Goal: Task Accomplishment & Management: Use online tool/utility

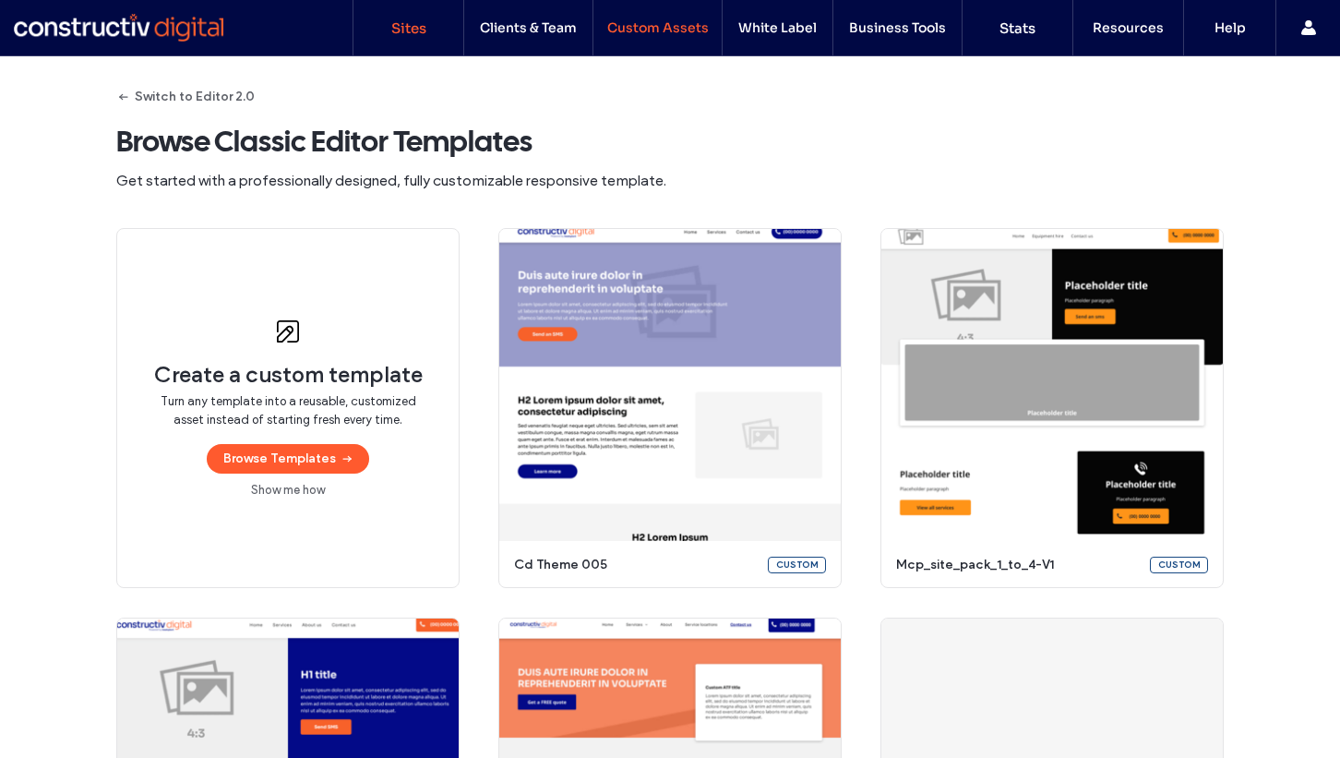
scroll to position [1, 0]
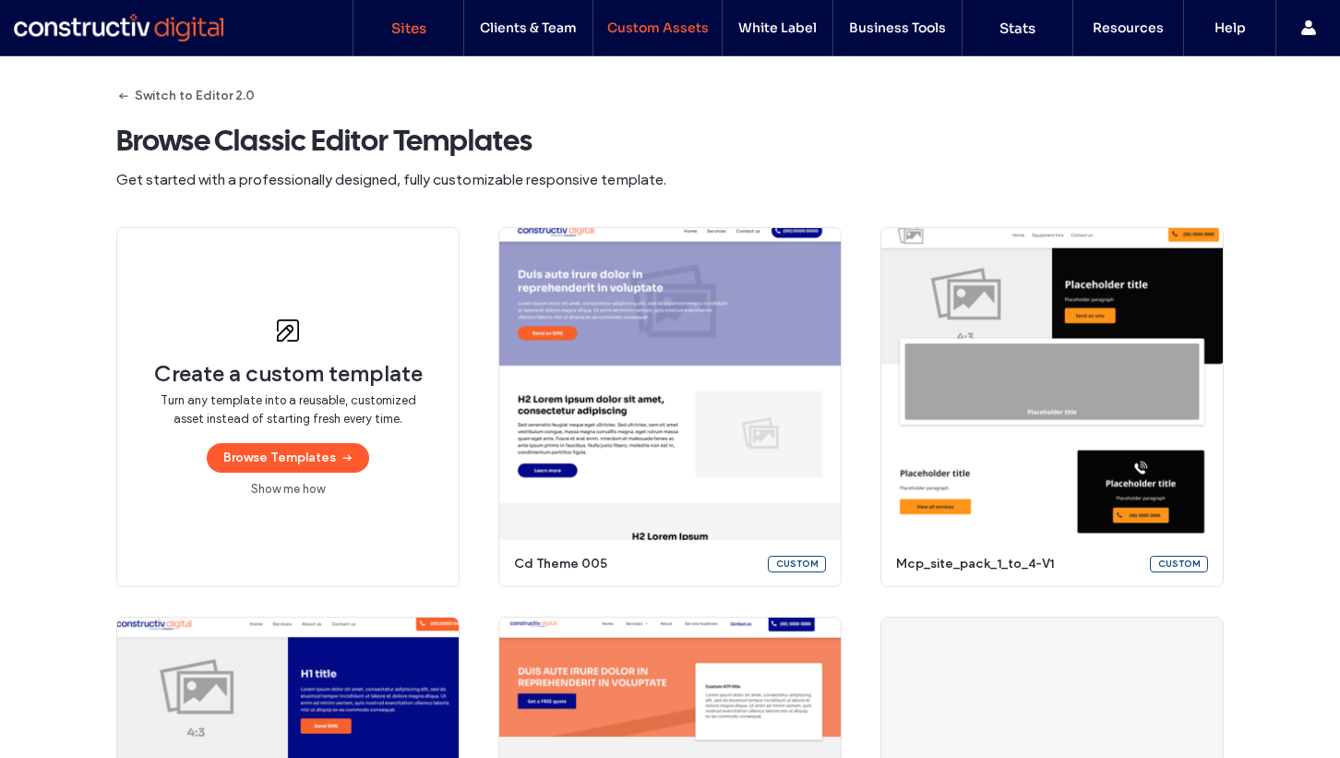
click at [421, 39] on link "Sites" at bounding box center [408, 27] width 110 height 55
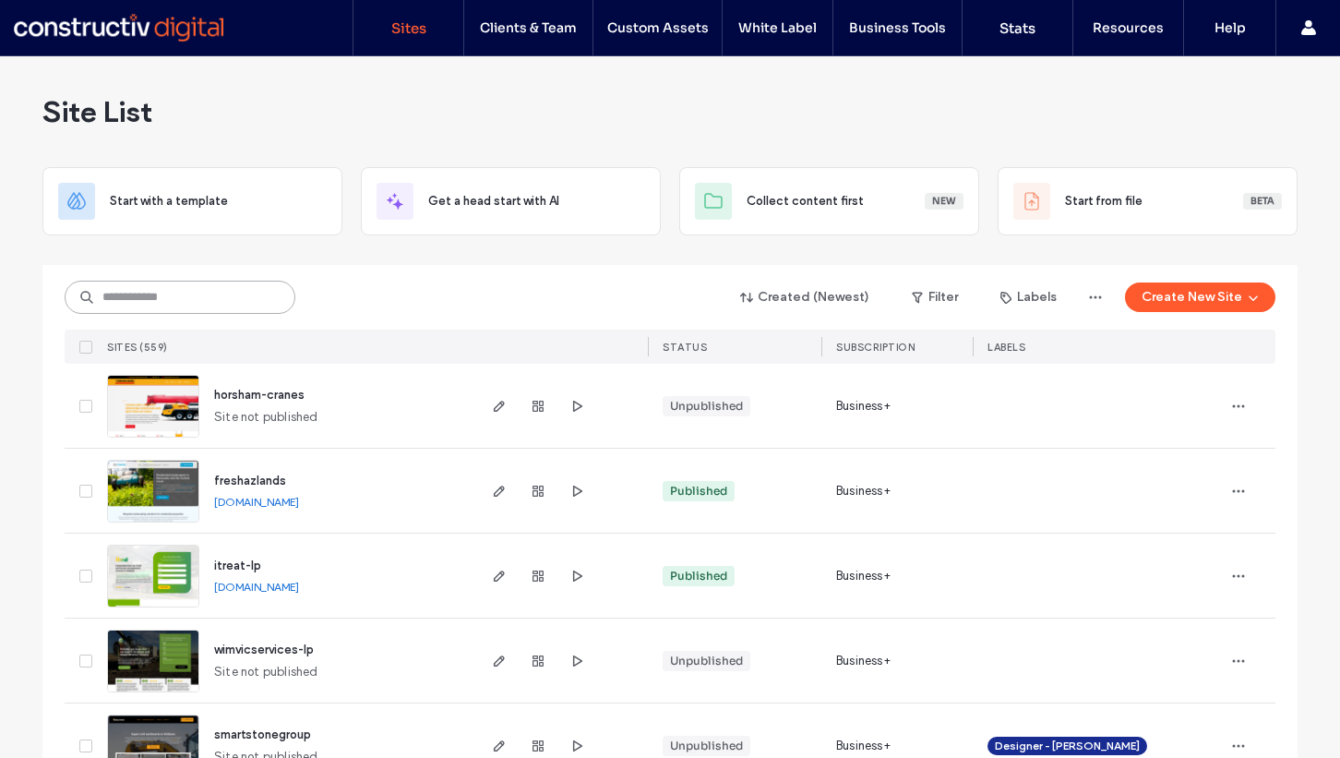
click at [172, 303] on input at bounding box center [180, 297] width 231 height 33
type input "******"
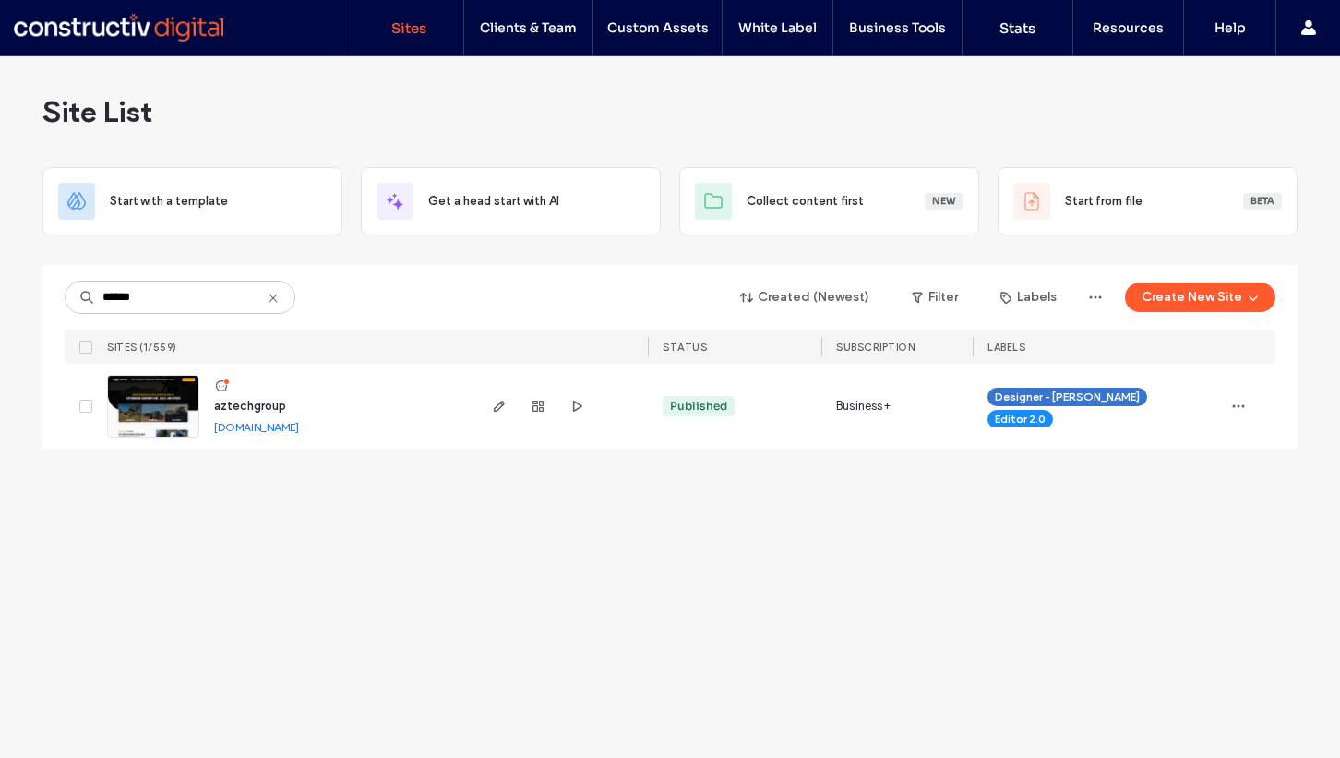
click at [265, 401] on span "aztechgroup" at bounding box center [250, 406] width 72 height 14
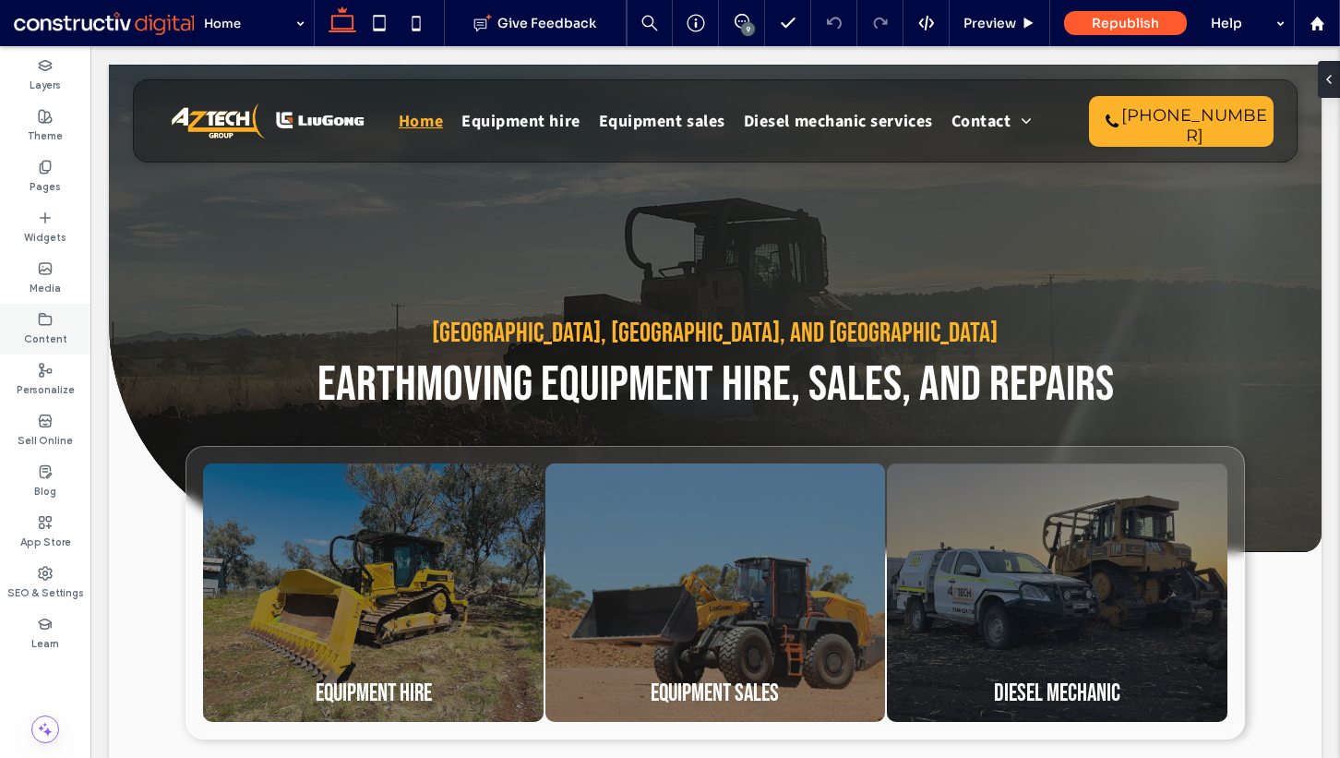
click at [48, 324] on use at bounding box center [46, 318] width 12 height 11
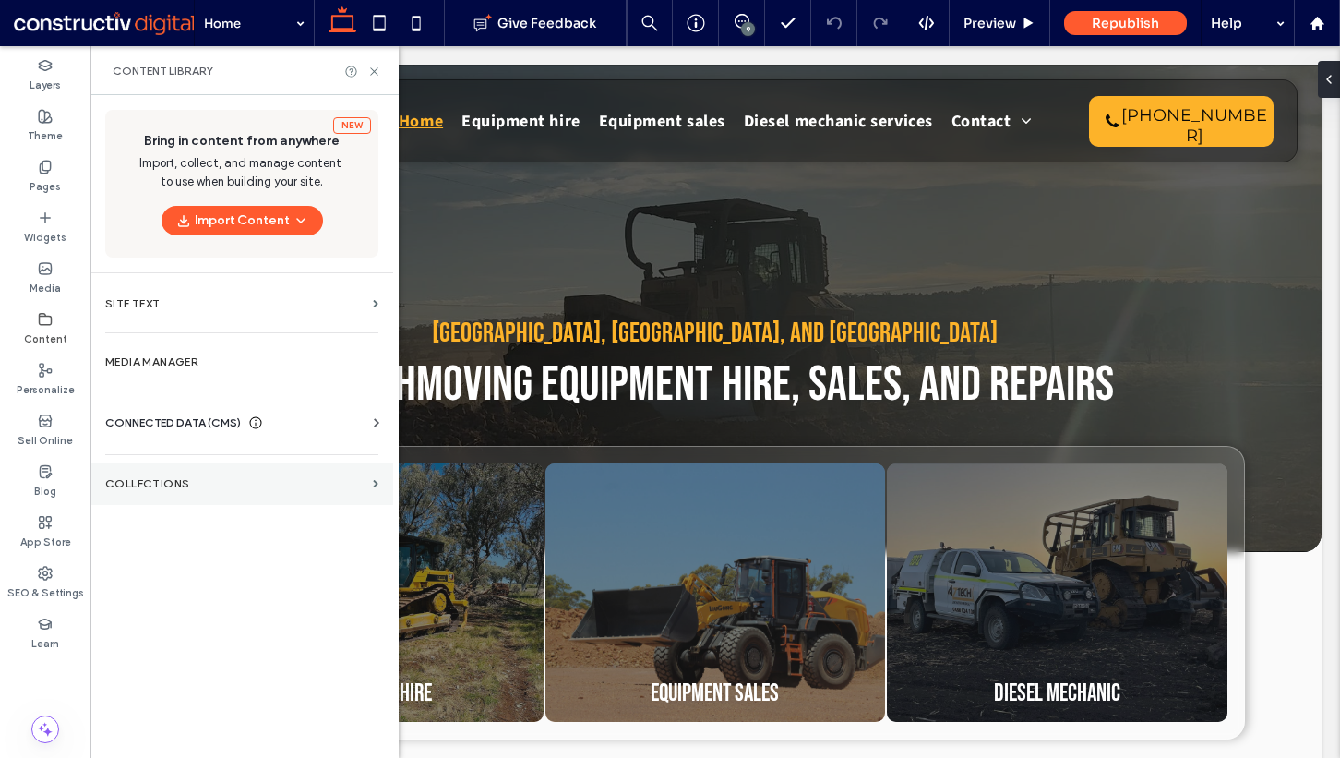
click at [162, 471] on section "Collections" at bounding box center [241, 483] width 303 height 42
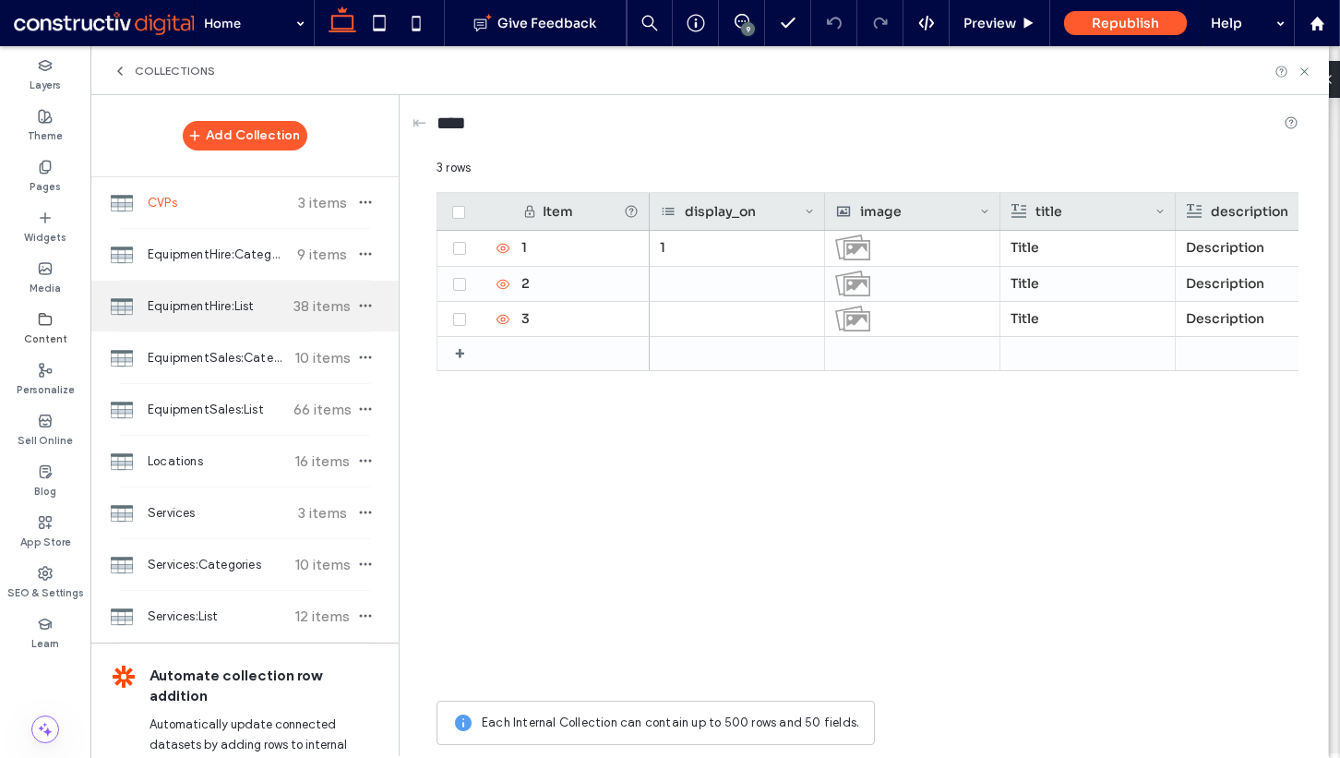
click at [210, 304] on span "EquipmentHire:List" at bounding box center [217, 306] width 138 height 18
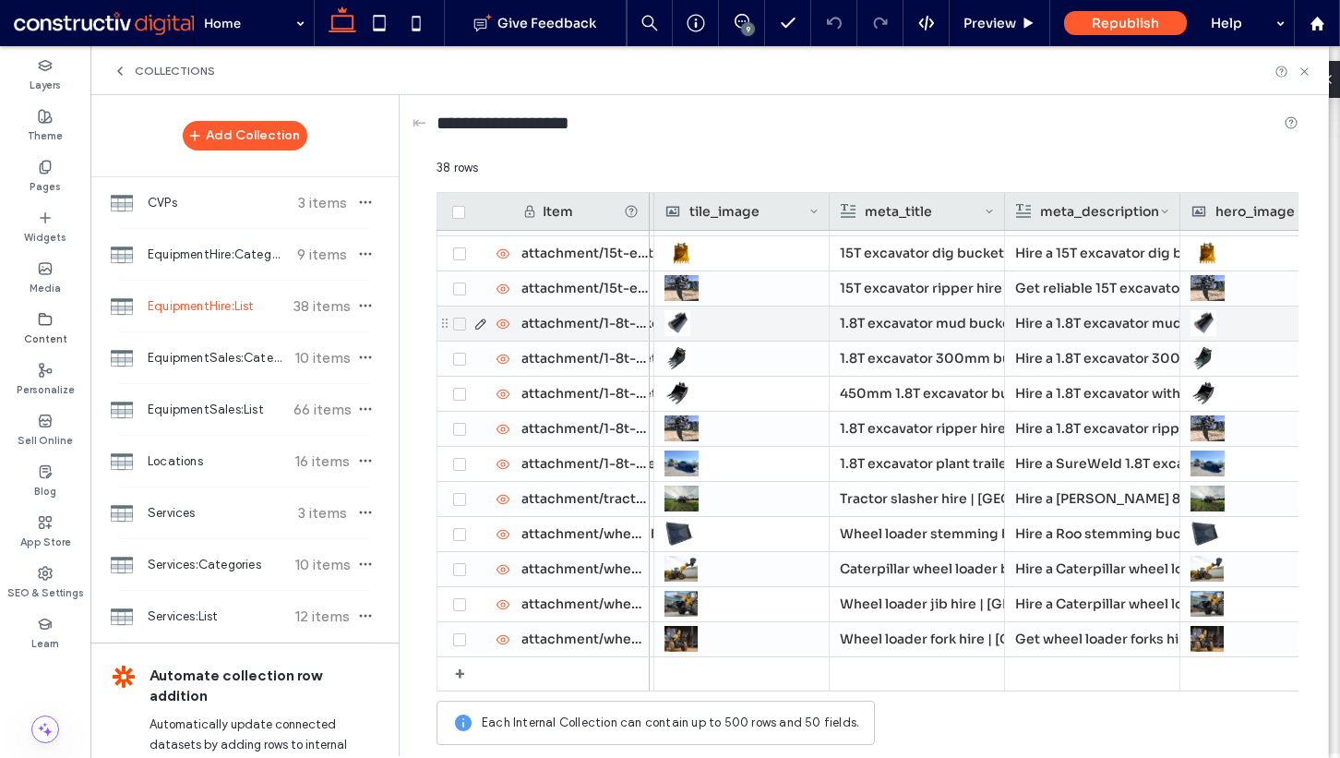
scroll to position [892, 0]
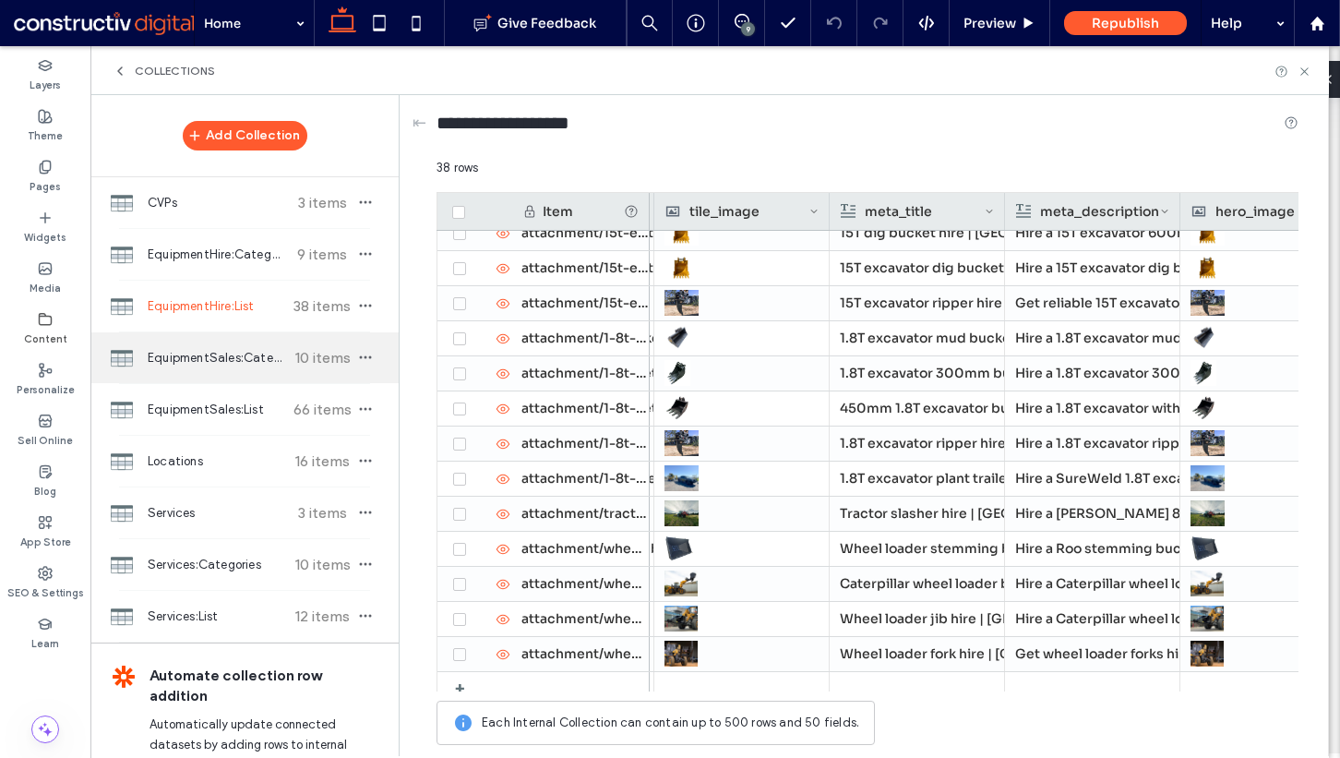
click at [219, 353] on span "EquipmentSales:Categories" at bounding box center [217, 358] width 138 height 18
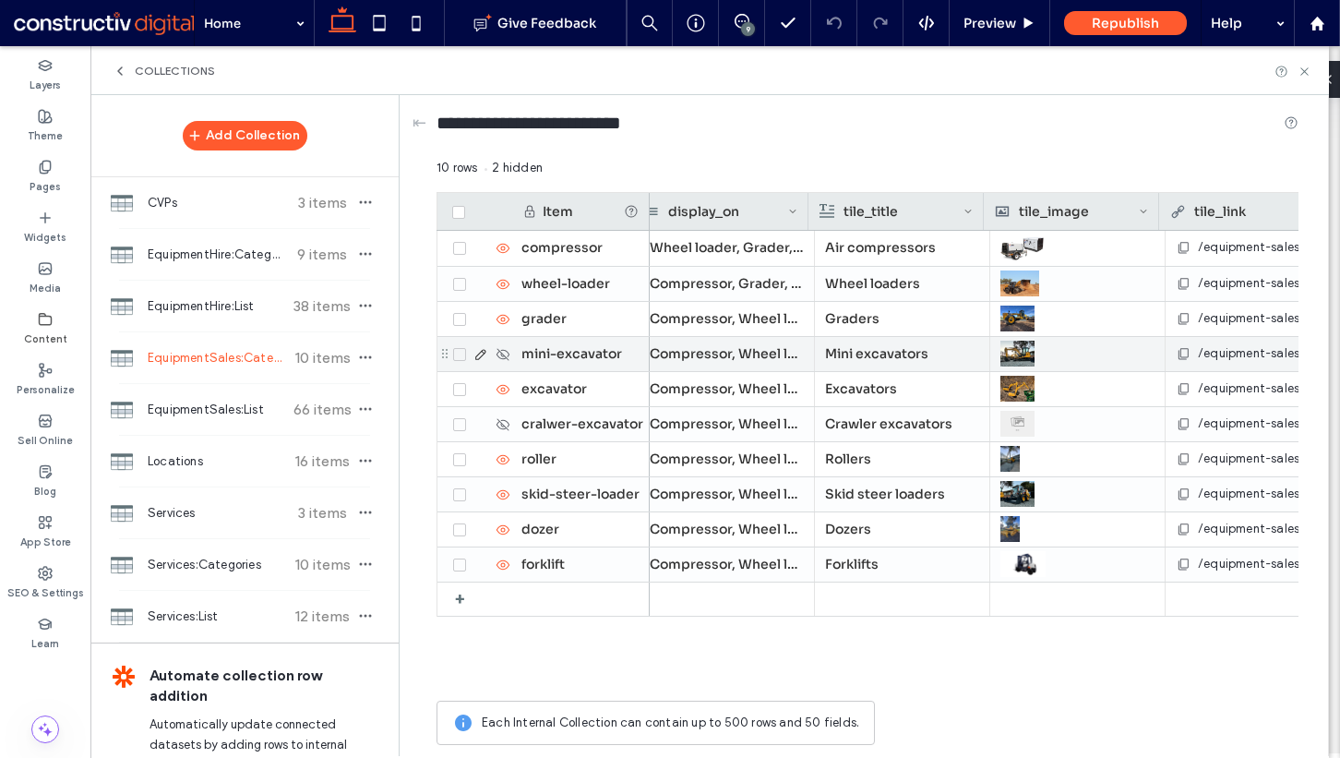
scroll to position [0, 204]
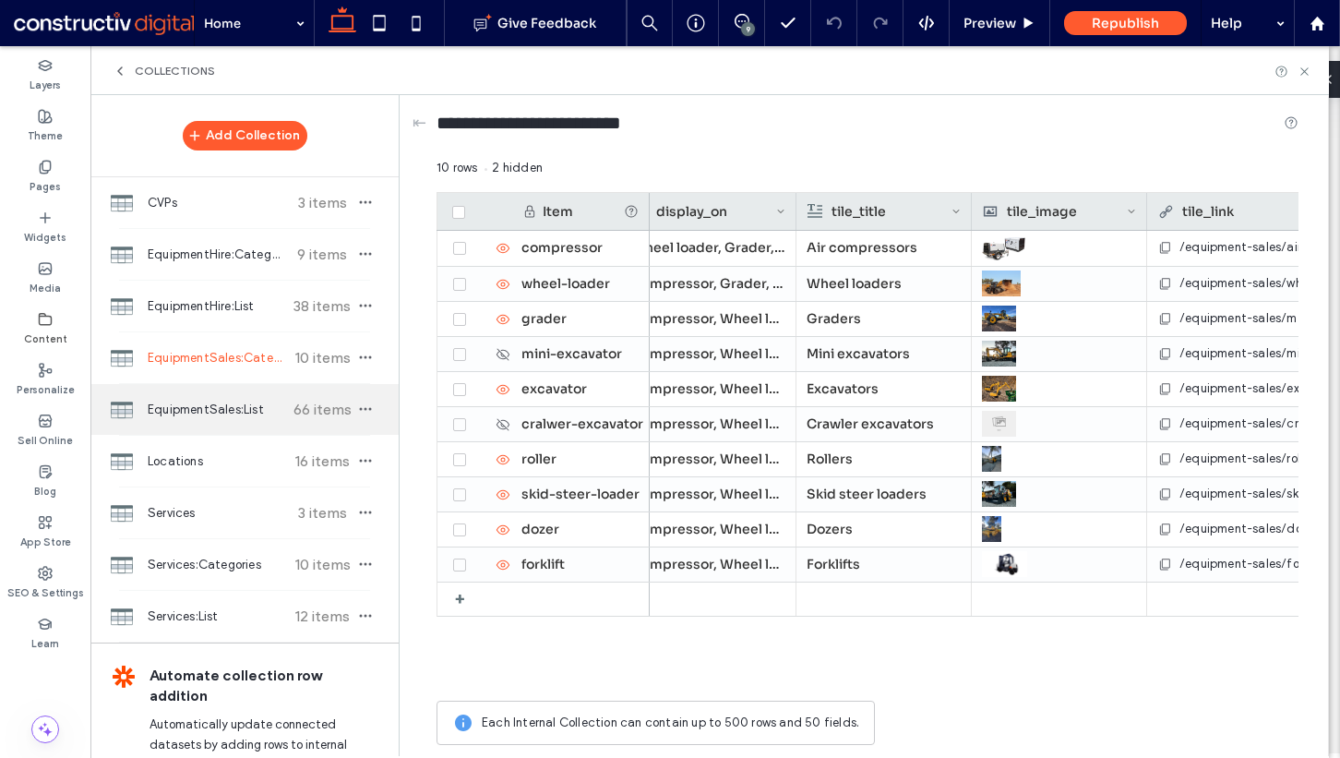
click at [189, 413] on span "EquipmentSales:List" at bounding box center [217, 410] width 138 height 18
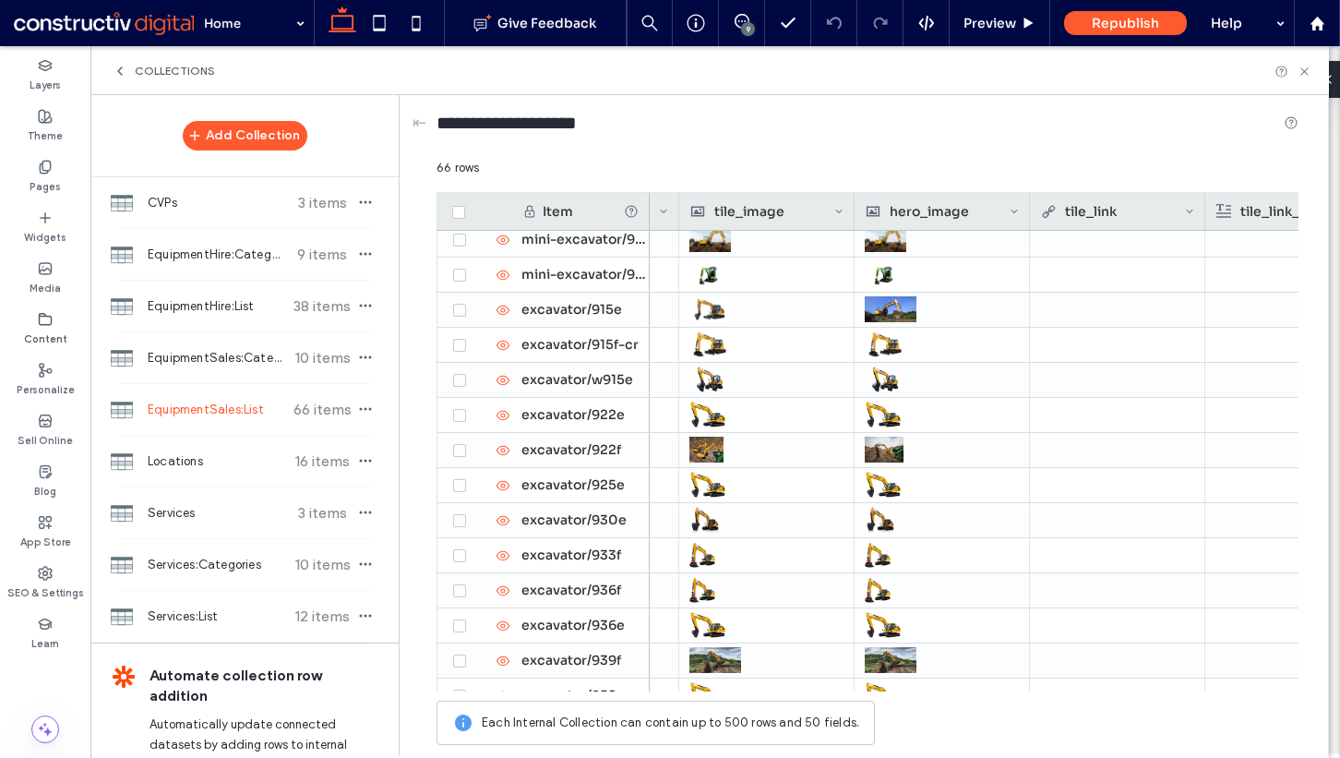
scroll to position [724, 0]
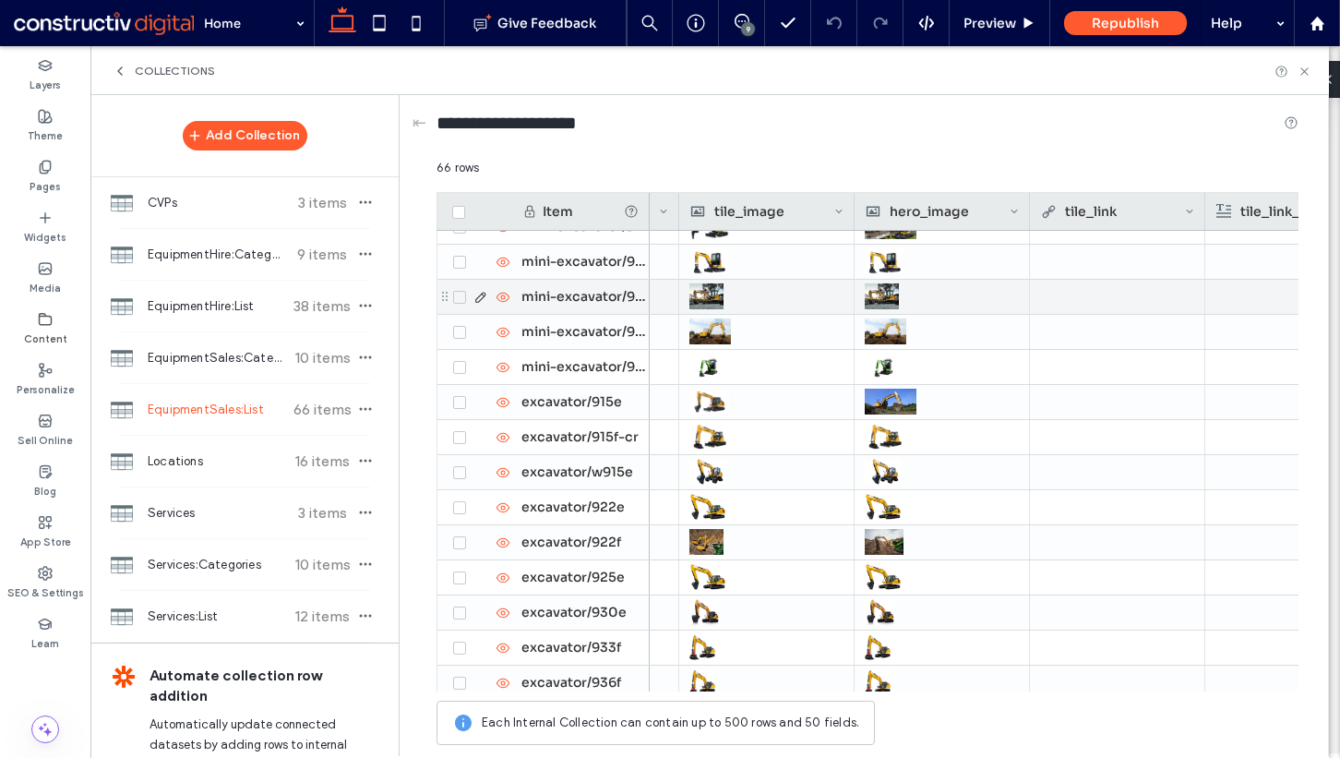
click at [607, 287] on div "mini-excavator/9057f-zts" at bounding box center [580, 297] width 138 height 34
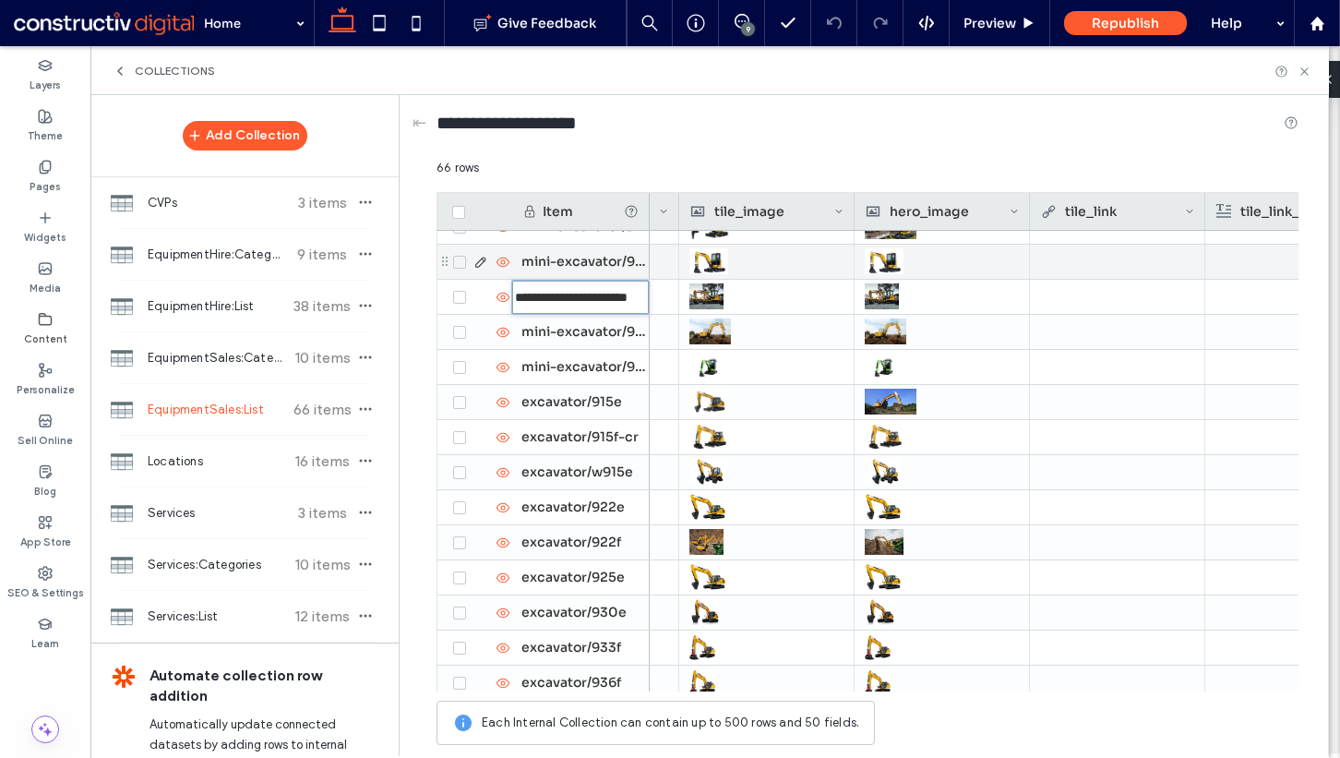
click at [607, 274] on div "mini-excavator/9035f-zts" at bounding box center [580, 262] width 138 height 34
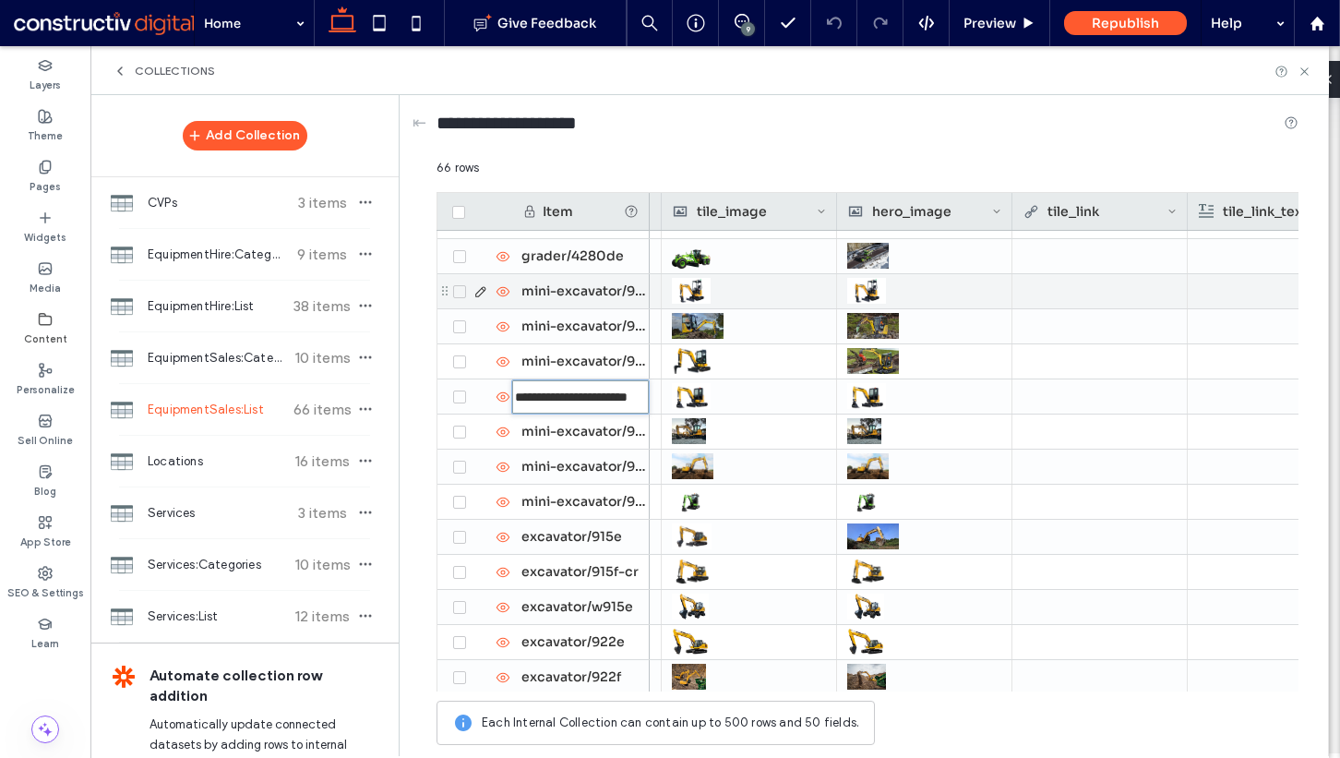
scroll to position [0, 1019]
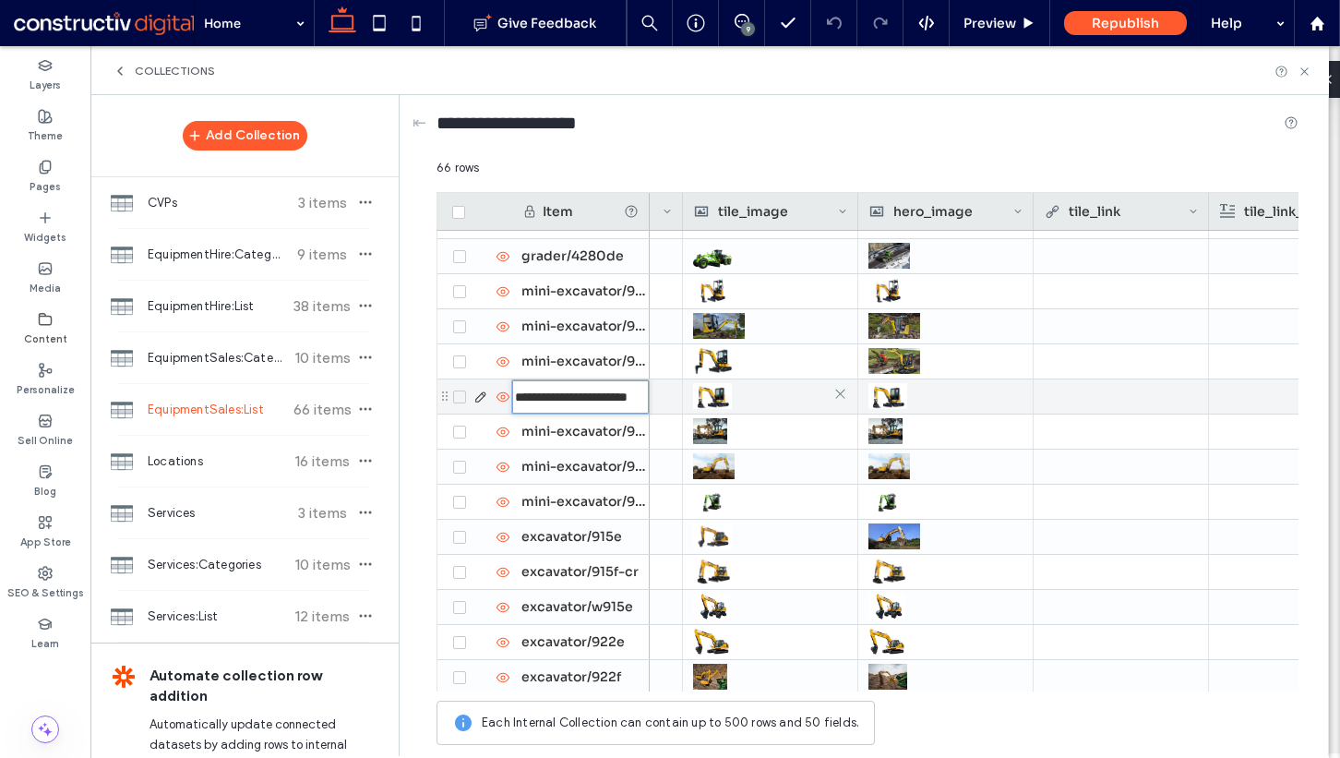
click at [736, 384] on div at bounding box center [770, 395] width 154 height 33
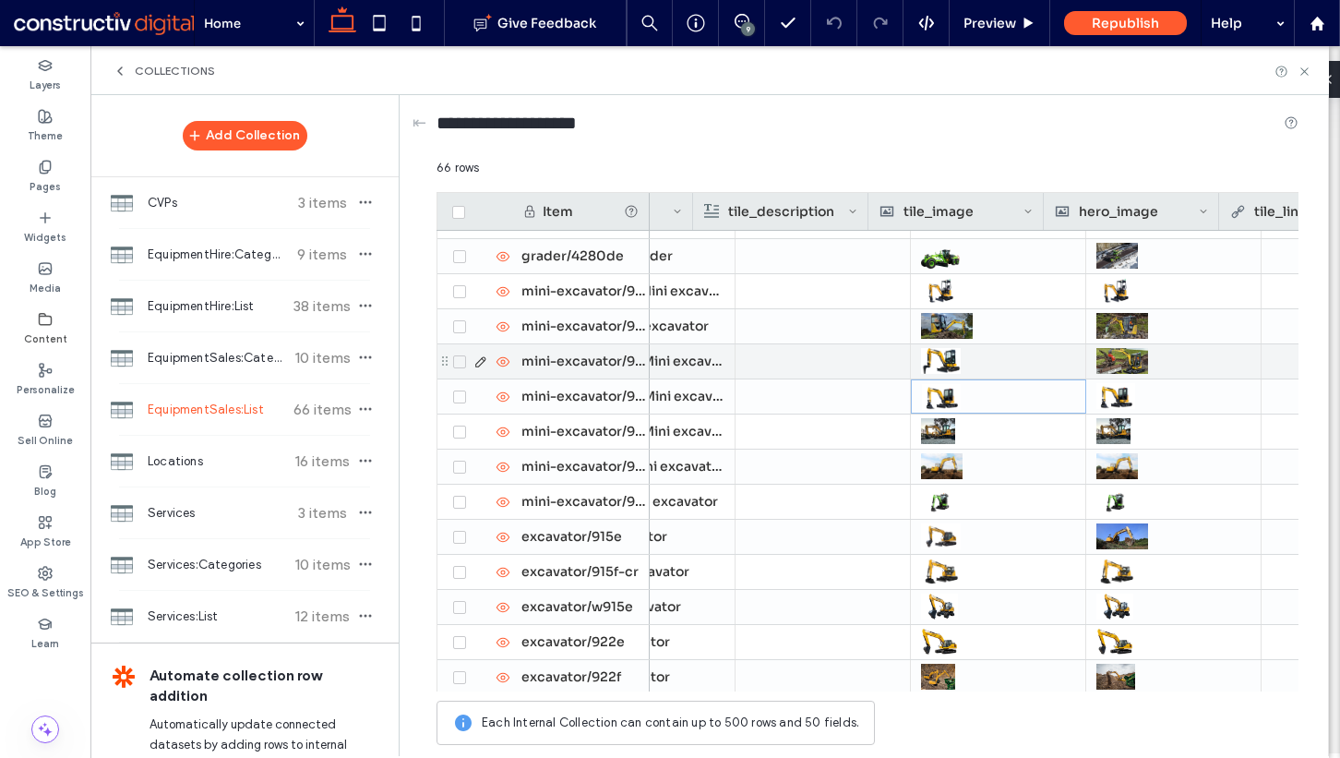
scroll to position [0, 895]
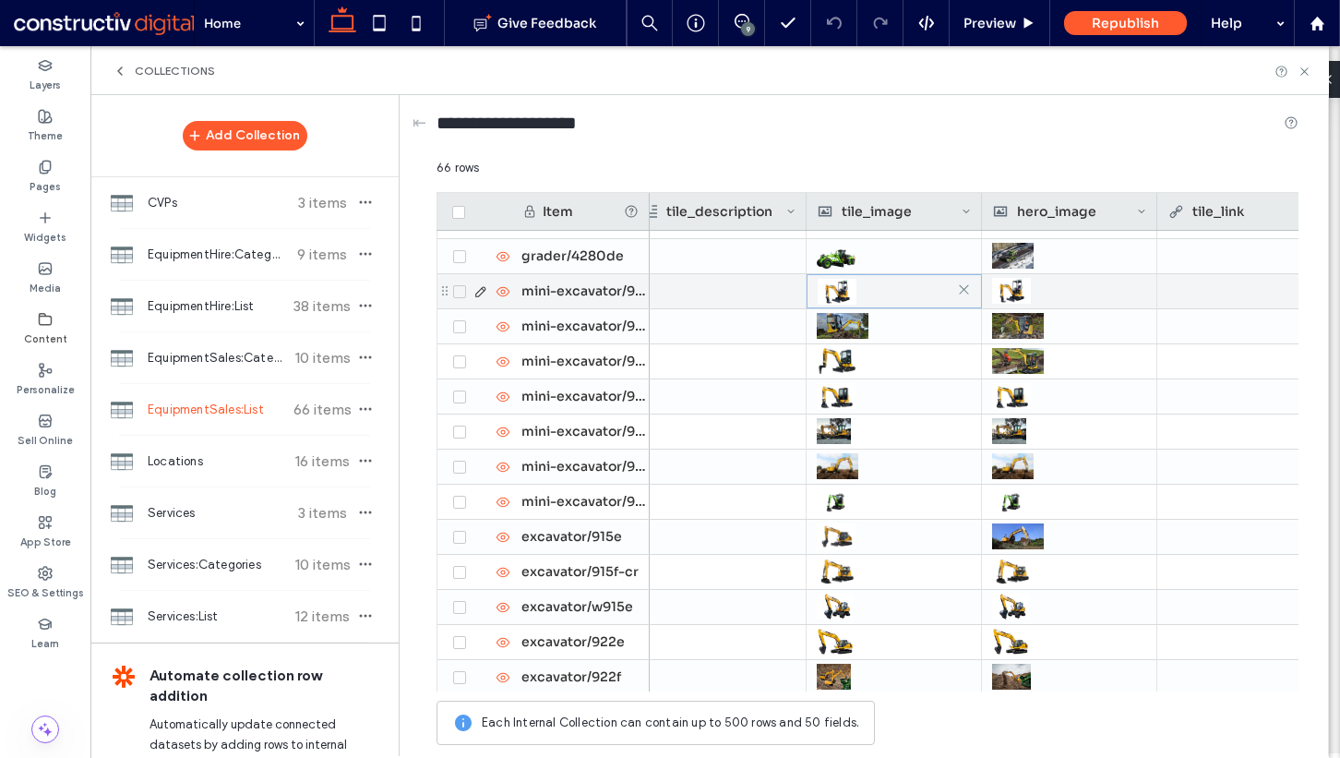
click at [870, 289] on div at bounding box center [894, 291] width 153 height 33
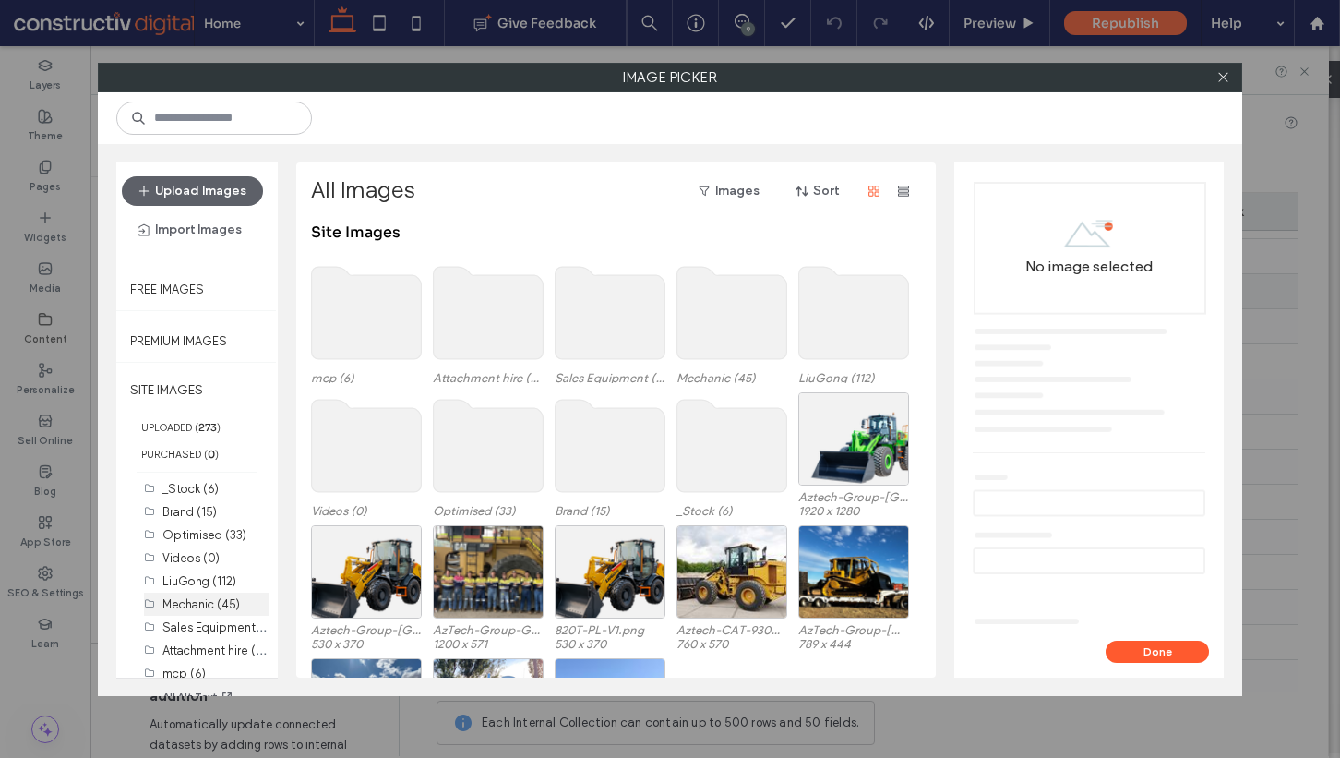
scroll to position [6, 0]
click at [206, 579] on label "LiuGong (112)" at bounding box center [199, 575] width 74 height 14
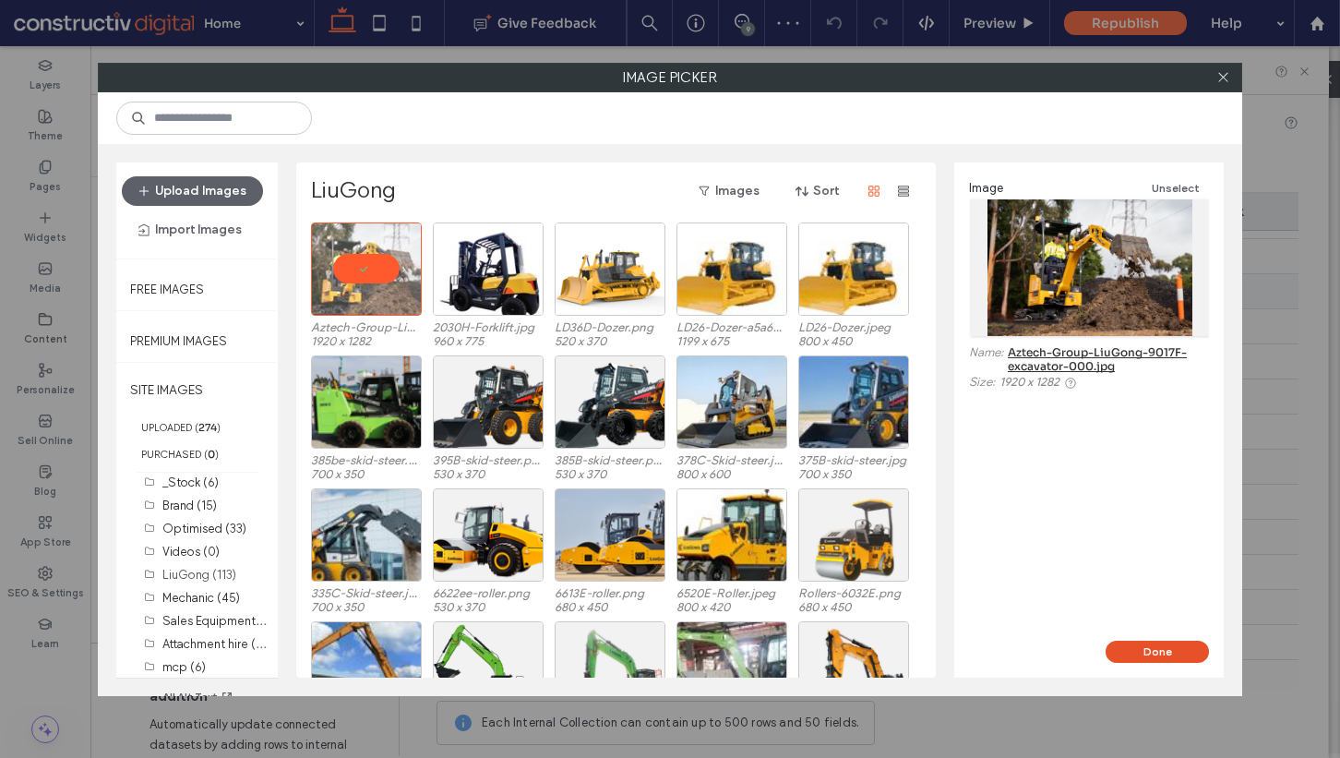
click at [1155, 643] on button "Done" at bounding box center [1157, 651] width 103 height 22
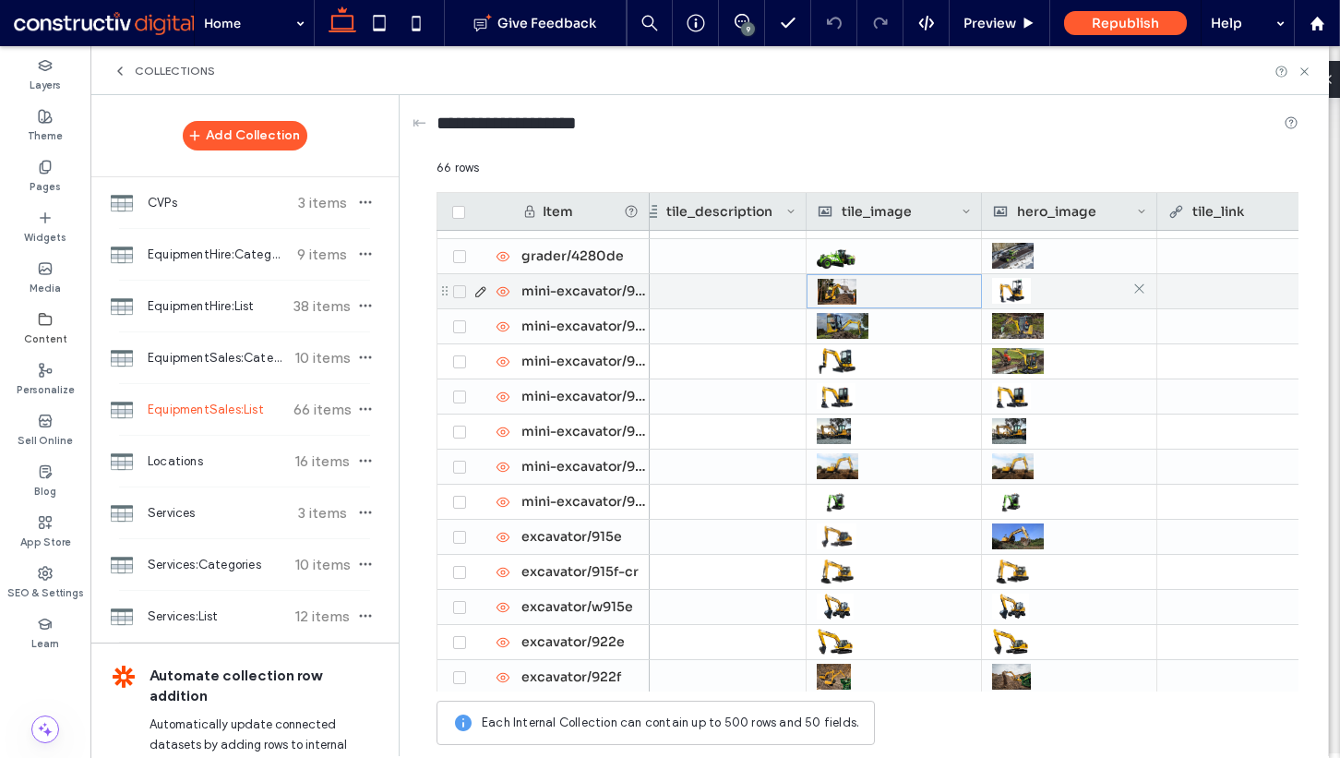
click at [1028, 290] on img at bounding box center [1011, 291] width 39 height 26
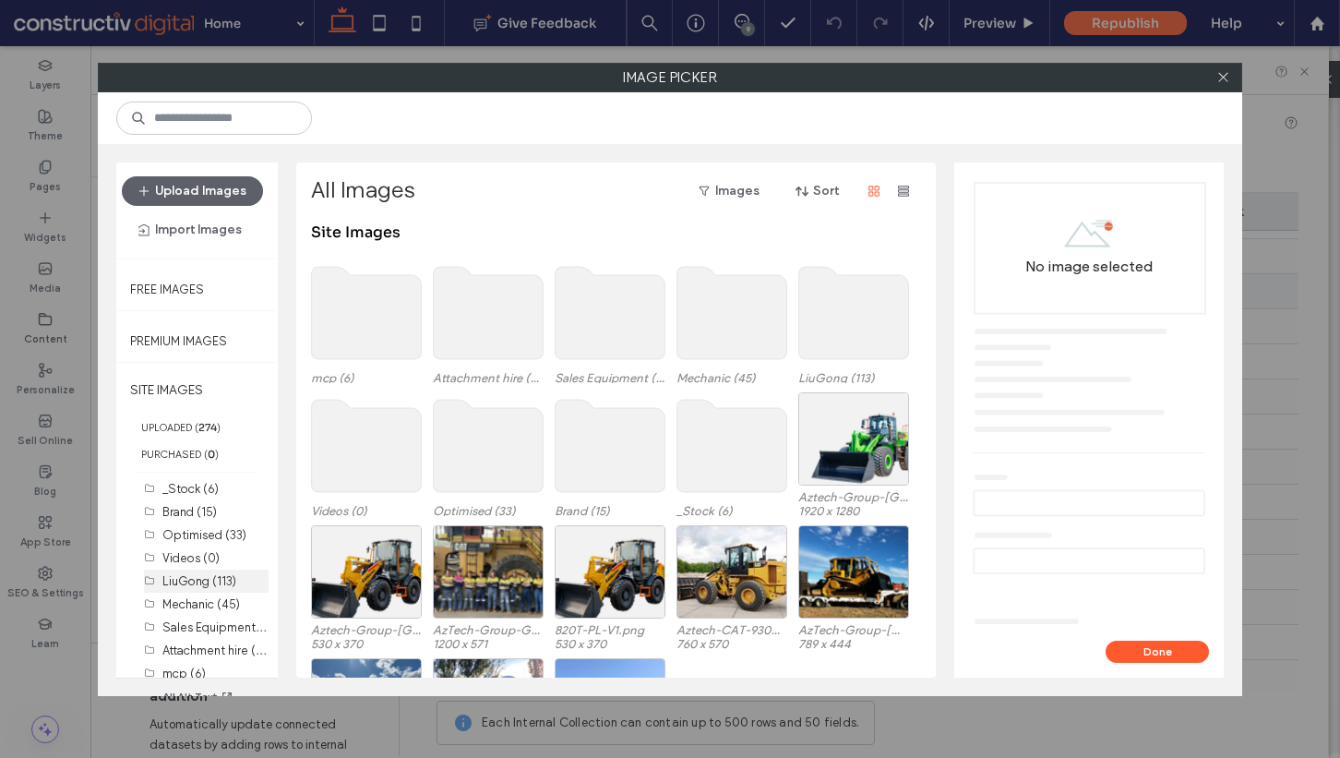
click at [200, 579] on label "LiuGong (113)" at bounding box center [199, 581] width 74 height 14
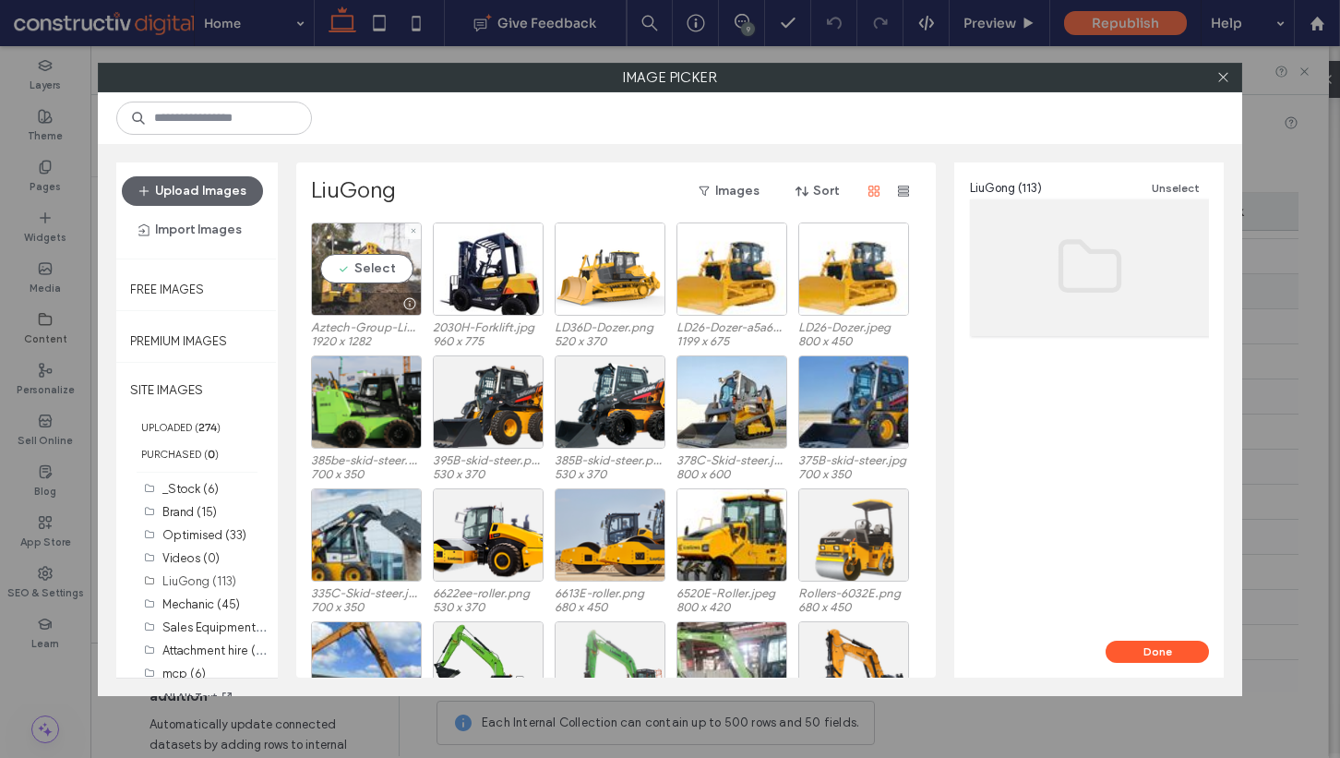
click at [386, 270] on div "Select" at bounding box center [366, 268] width 111 height 93
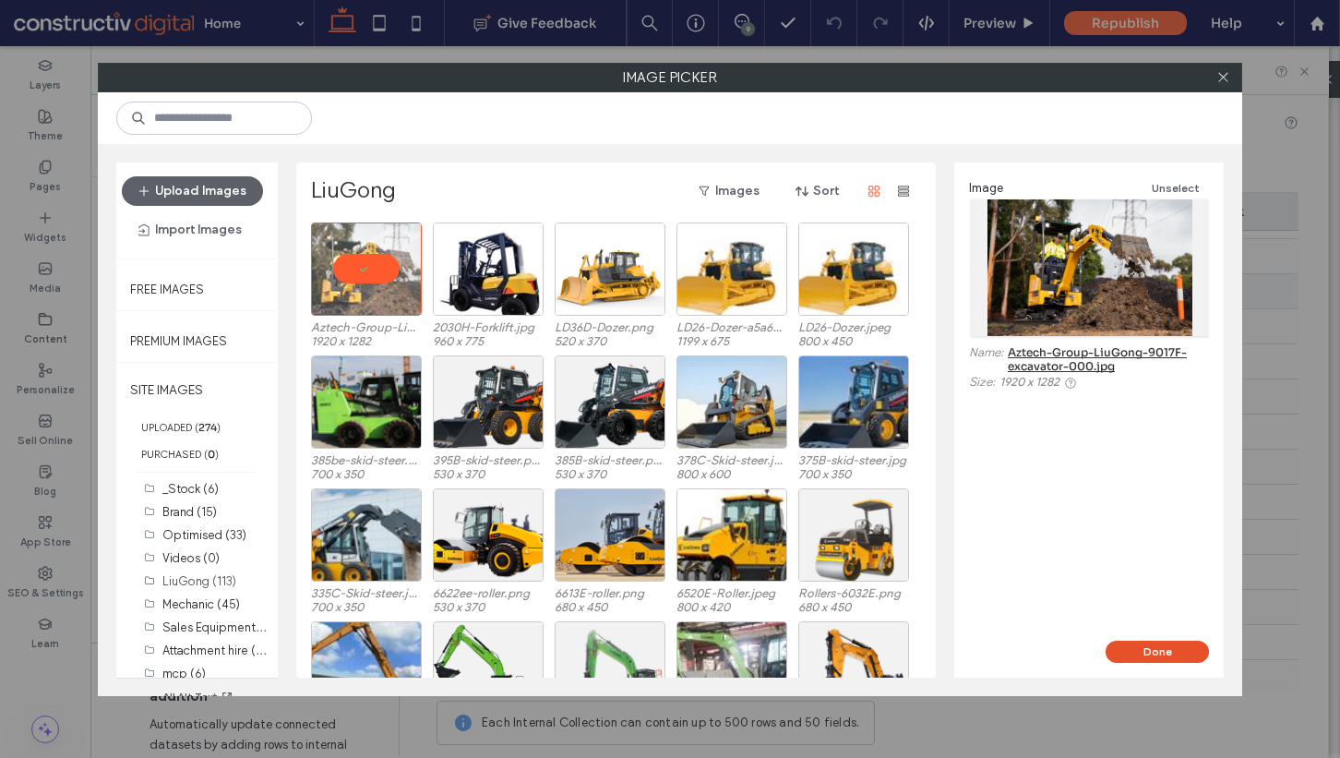
click at [1146, 640] on button "Done" at bounding box center [1157, 651] width 103 height 22
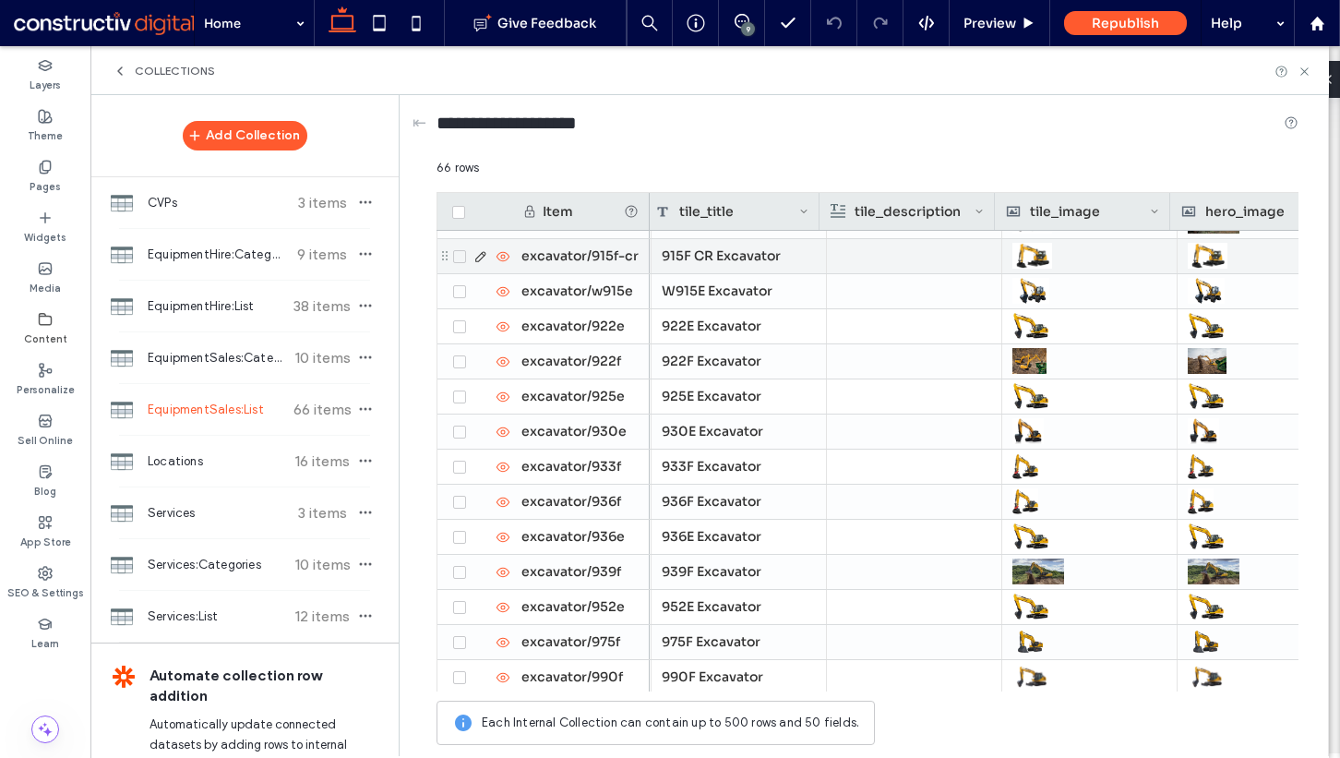
scroll to position [0, 699]
click at [1062, 254] on div at bounding box center [1090, 256] width 153 height 33
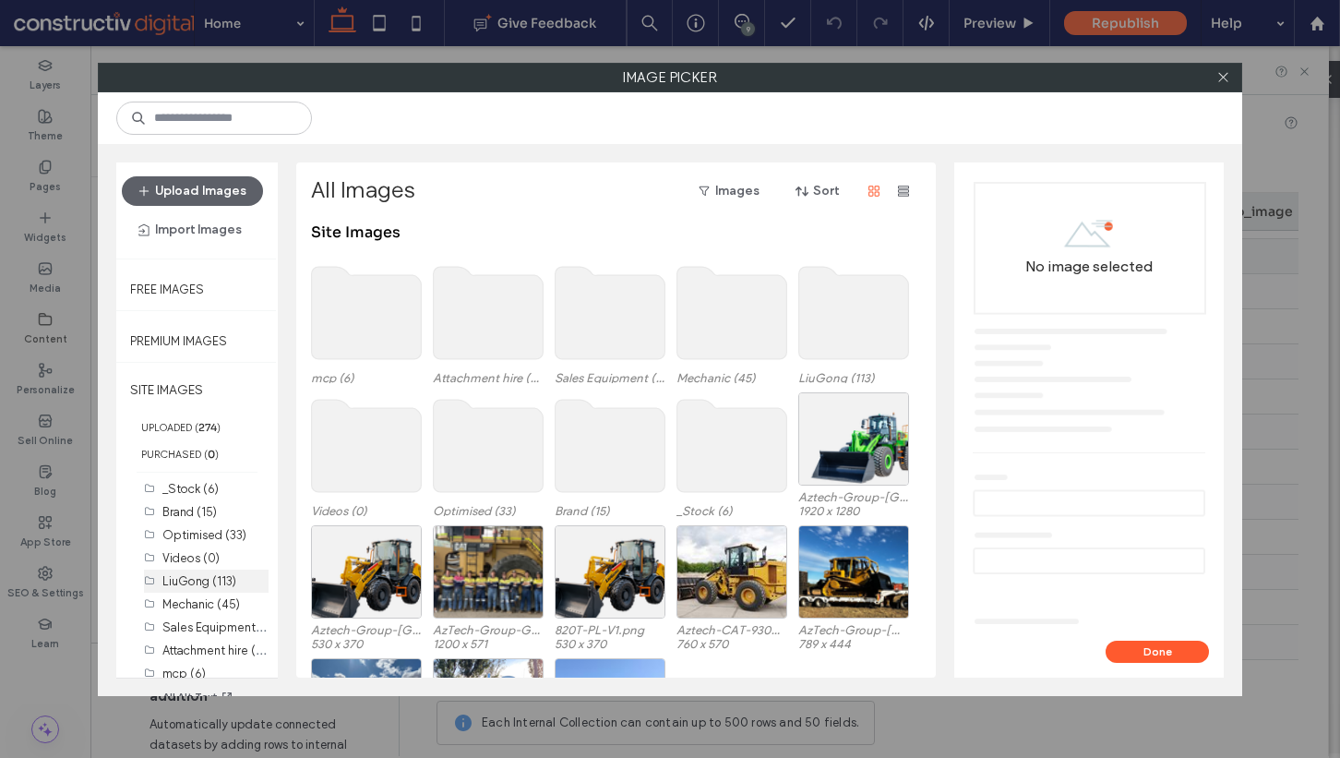
click at [210, 579] on label "LiuGong (113)" at bounding box center [199, 581] width 74 height 14
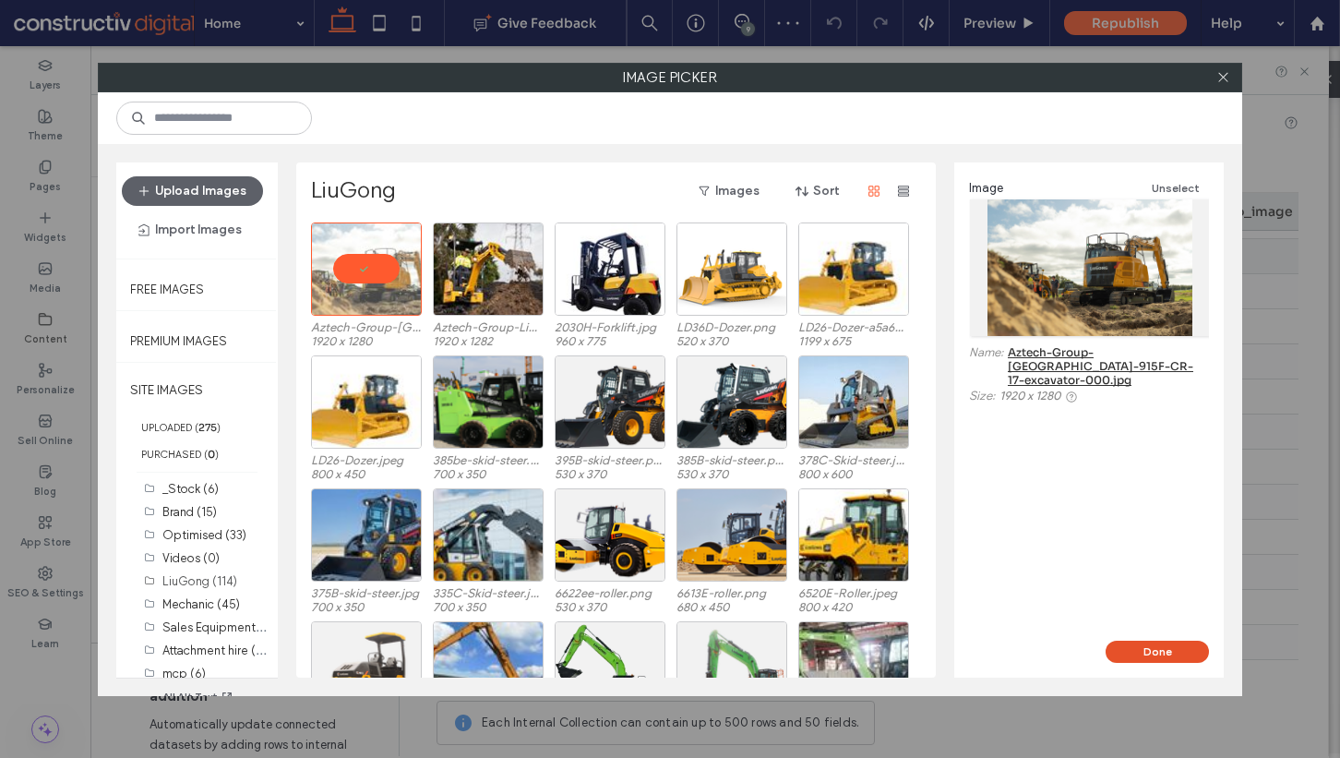
click at [1162, 644] on button "Done" at bounding box center [1157, 651] width 103 height 22
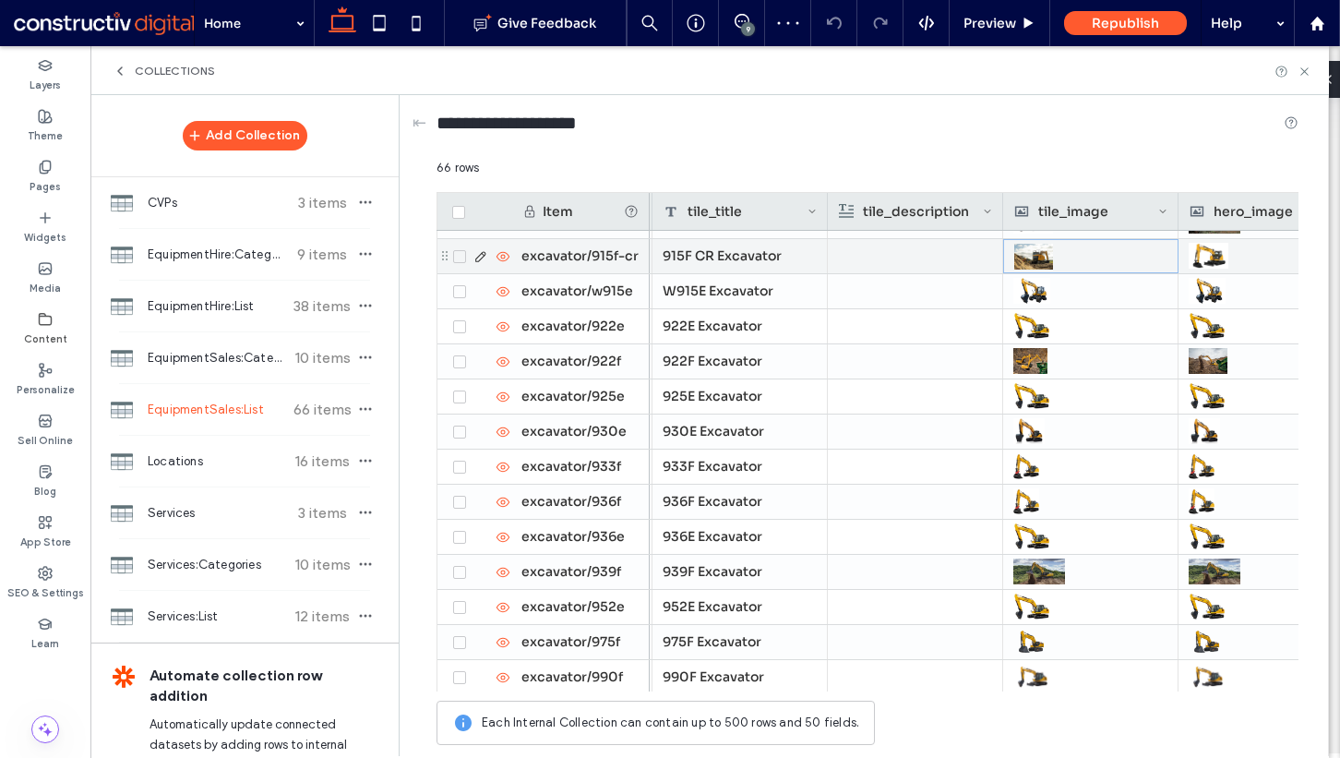
click at [1234, 257] on div at bounding box center [1266, 255] width 154 height 33
click at [1234, 257] on div at bounding box center [1266, 256] width 153 height 33
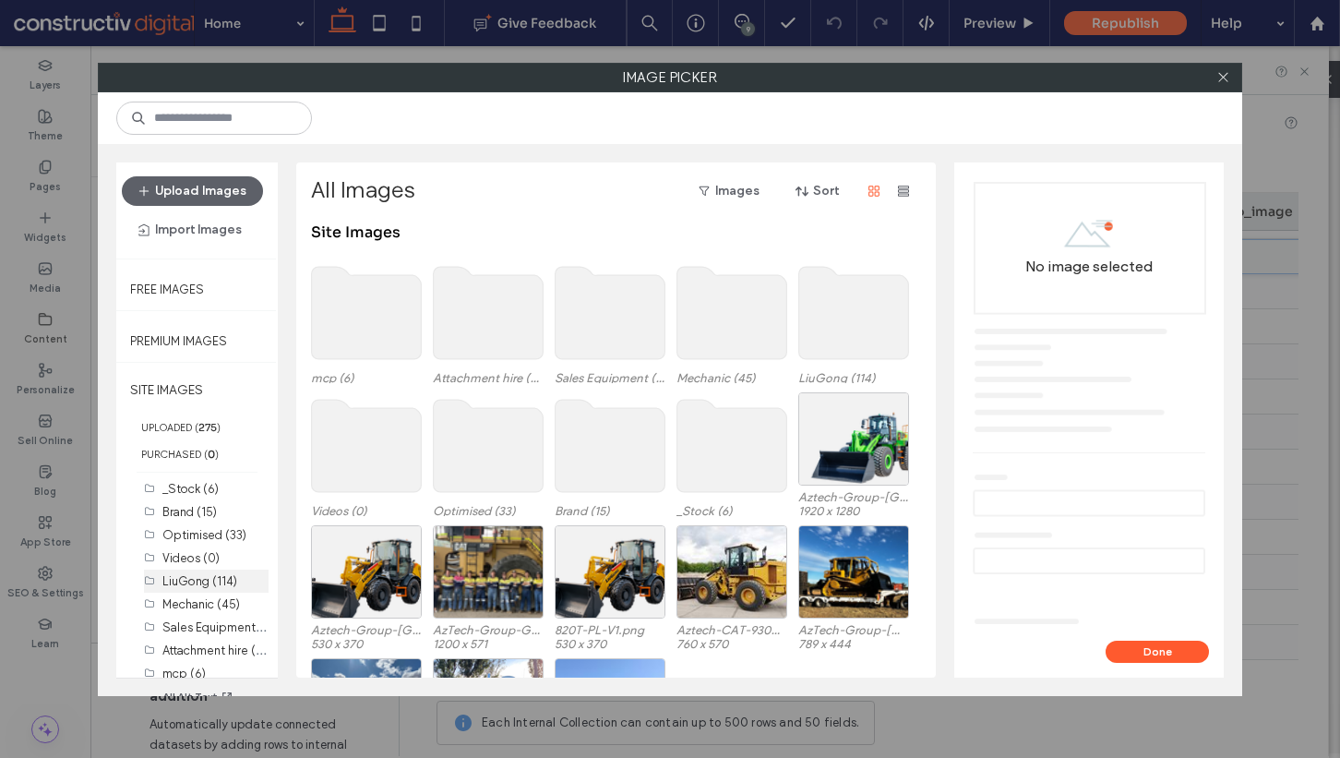
click at [191, 574] on label "LiuGong (114)" at bounding box center [199, 581] width 75 height 14
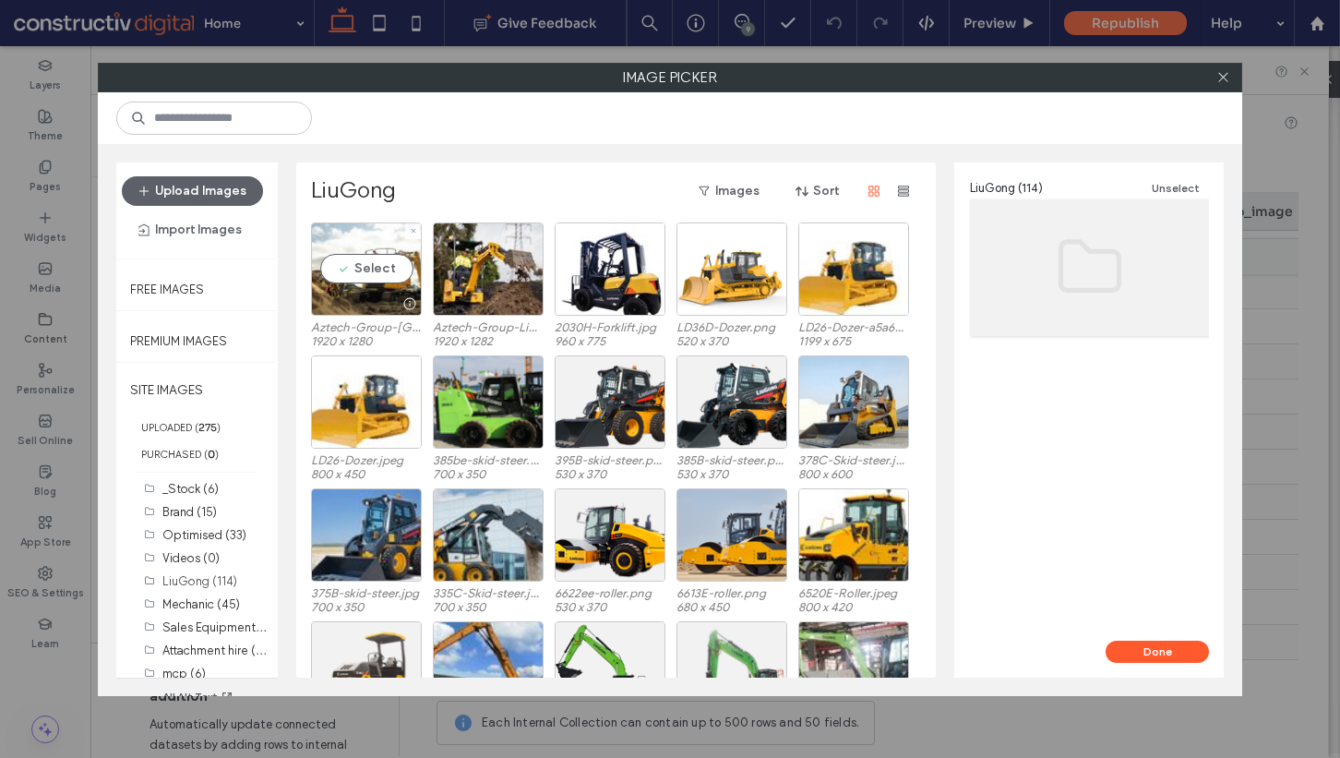
click at [366, 284] on div "Select" at bounding box center [366, 268] width 111 height 93
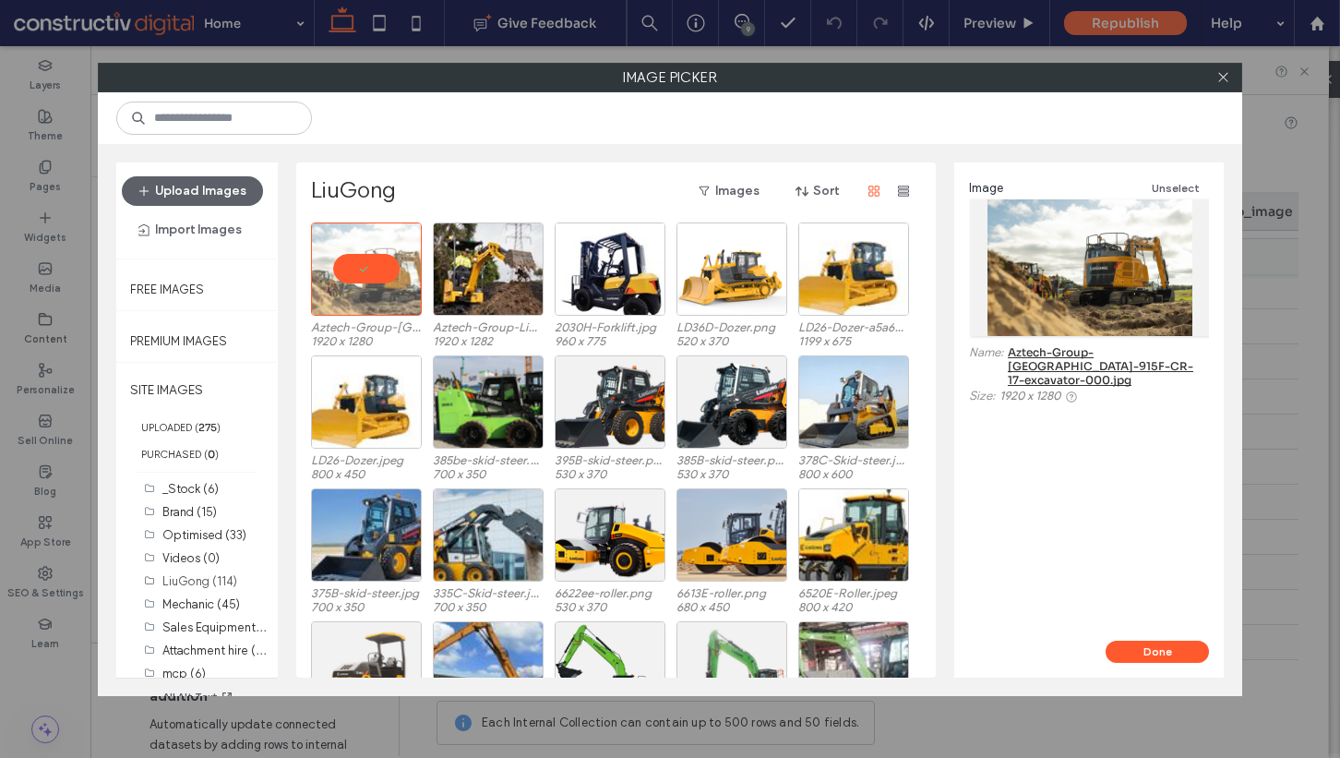
click at [1124, 616] on div "Image Unselect Name: Aztech-Group-LiuGong-915F-CR-17-excavator-000.jpg Size: 19…" at bounding box center [1088, 401] width 269 height 478
click at [1119, 670] on div "Done" at bounding box center [1088, 658] width 269 height 37
click at [1154, 643] on button "Done" at bounding box center [1157, 651] width 103 height 22
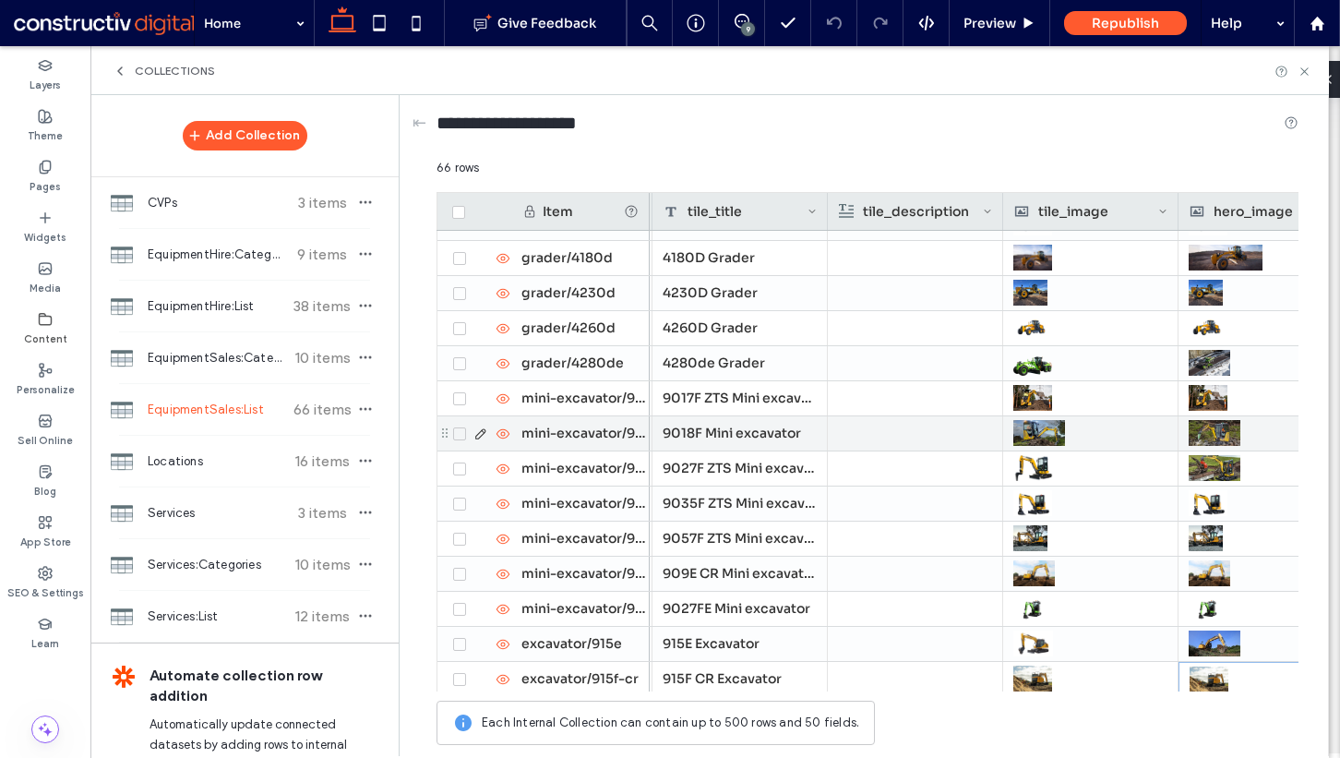
scroll to position [485, 0]
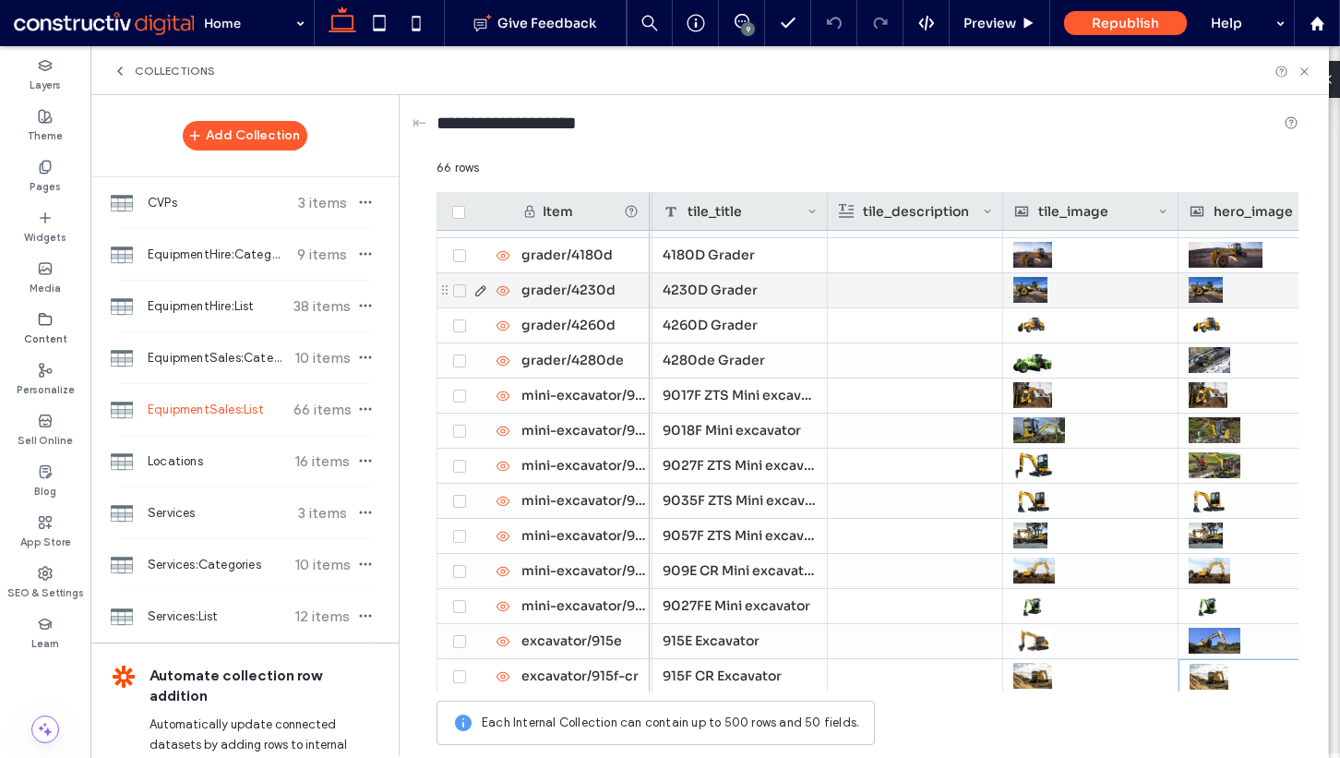
click at [1230, 291] on div at bounding box center [1266, 289] width 154 height 33
click at [1230, 291] on div at bounding box center [1266, 290] width 153 height 33
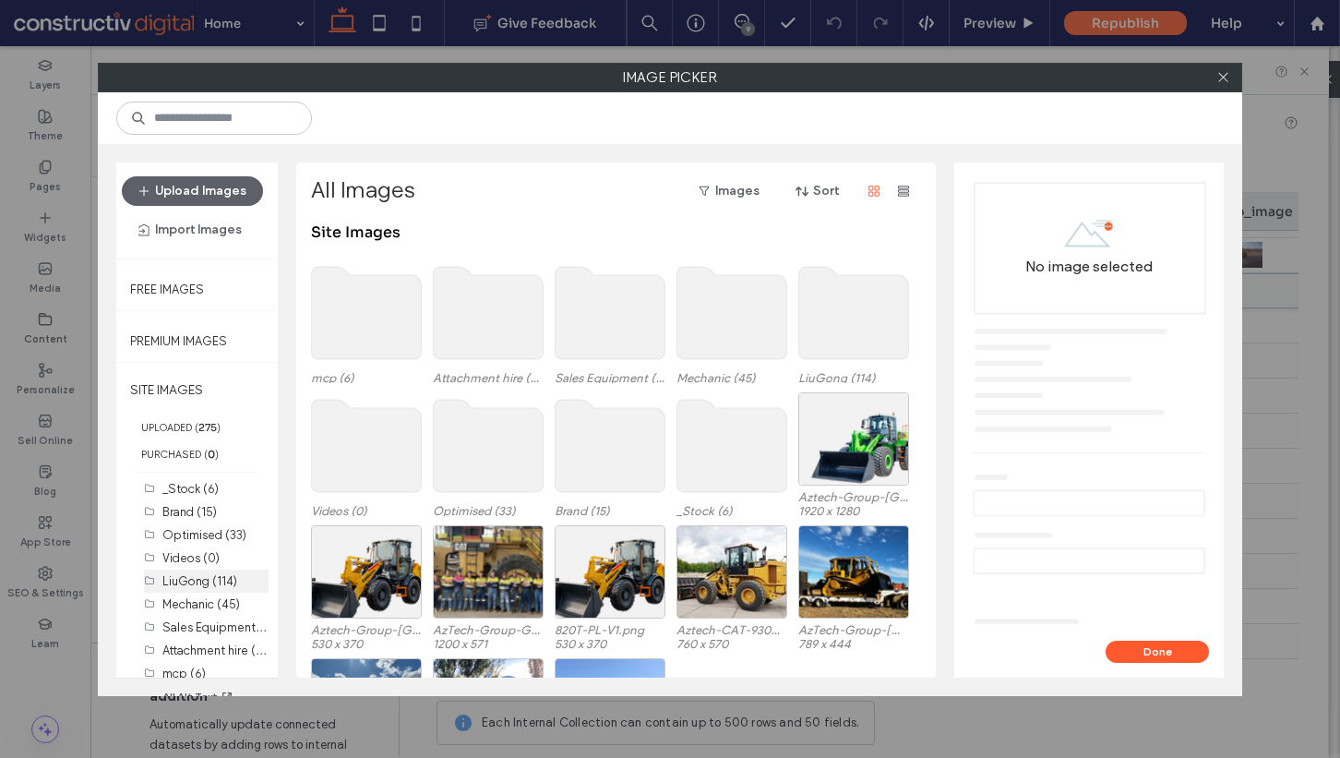
click at [205, 580] on label "LiuGong (114)" at bounding box center [199, 581] width 75 height 14
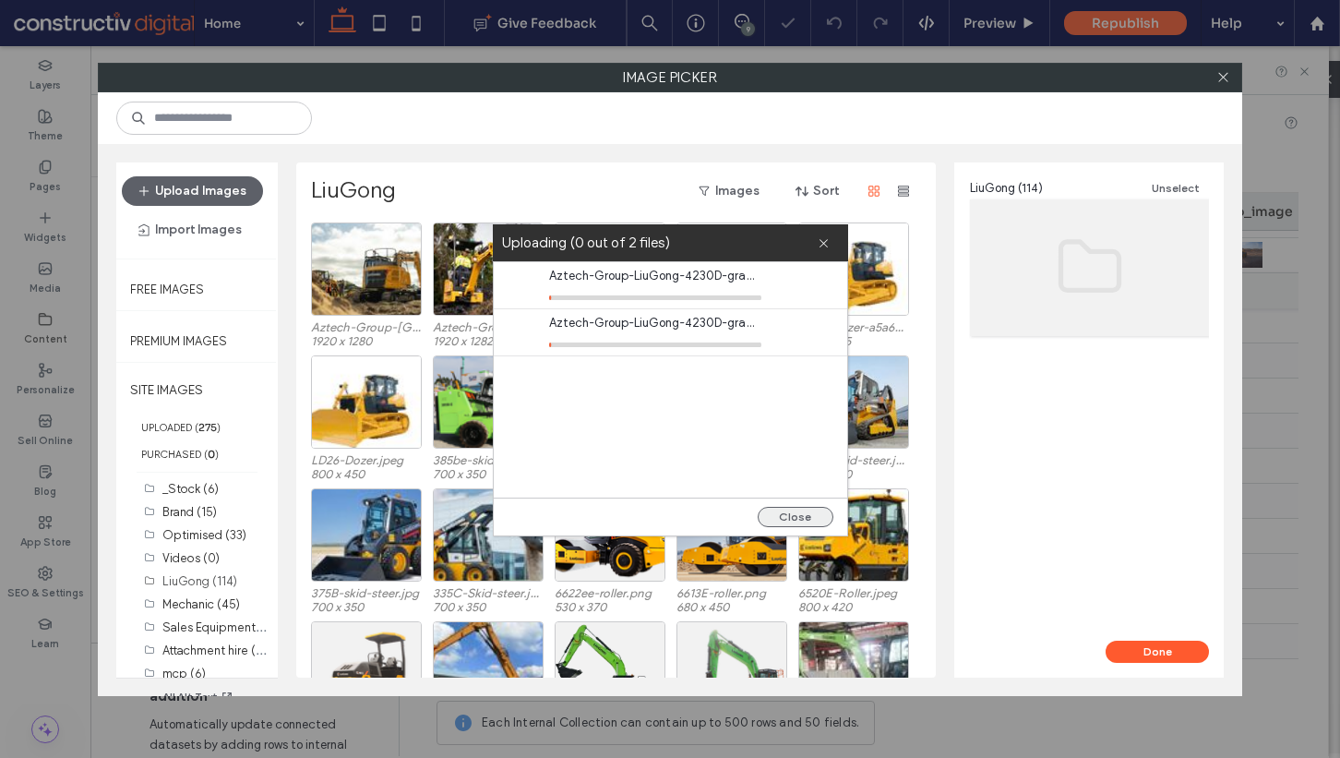
click at [781, 514] on button "Close" at bounding box center [796, 517] width 76 height 20
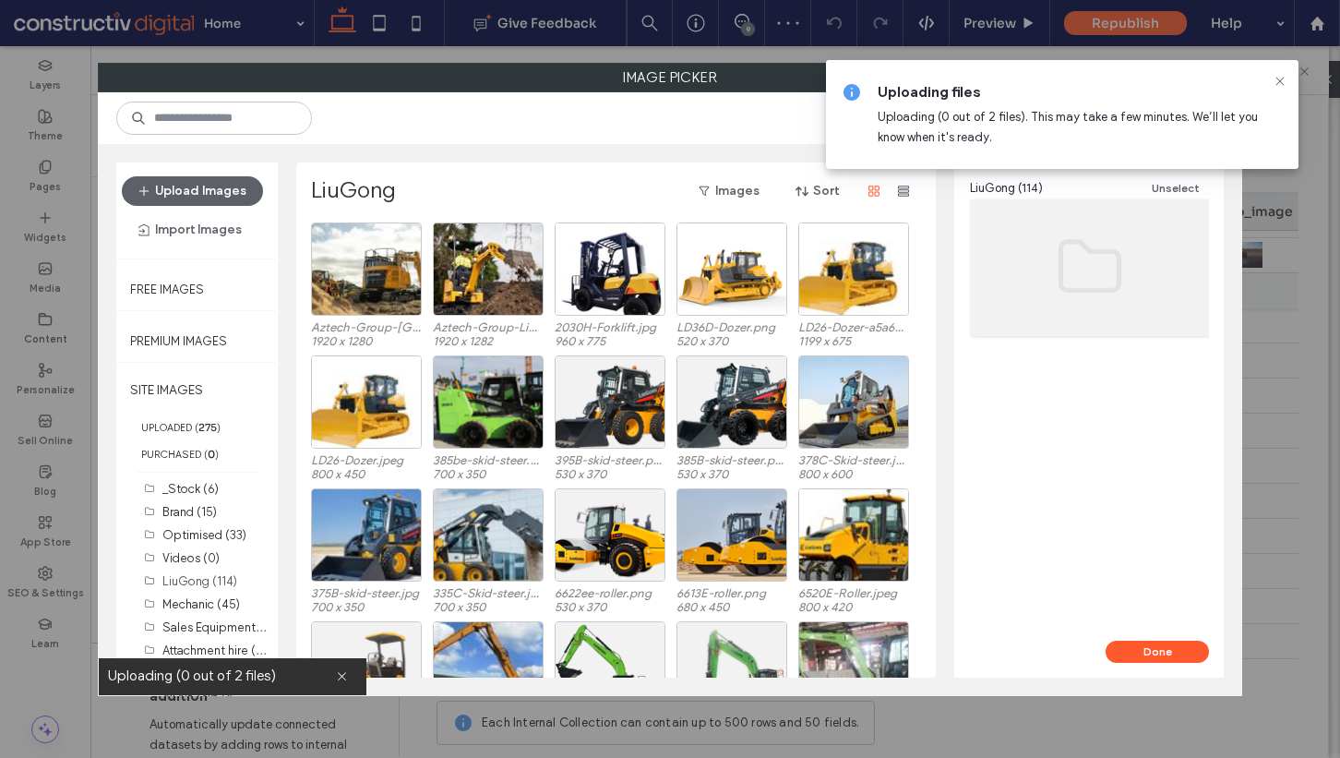
click at [425, 346] on div "Aztech-Group-LiuGong-915F-CR-17-excavator-000.jpg 1920 x 1280 Aztech-Group-LiuG…" at bounding box center [621, 288] width 620 height 133
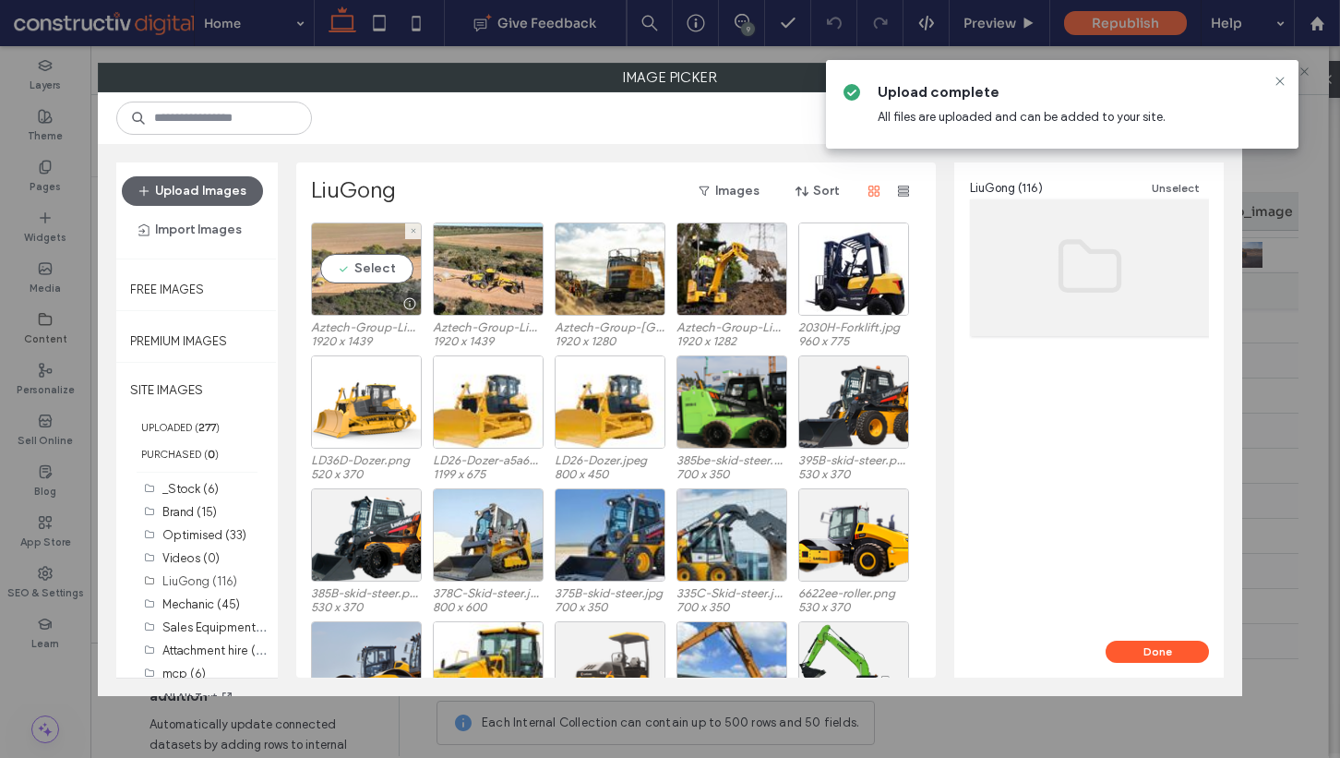
click at [369, 277] on div "Select" at bounding box center [366, 268] width 111 height 93
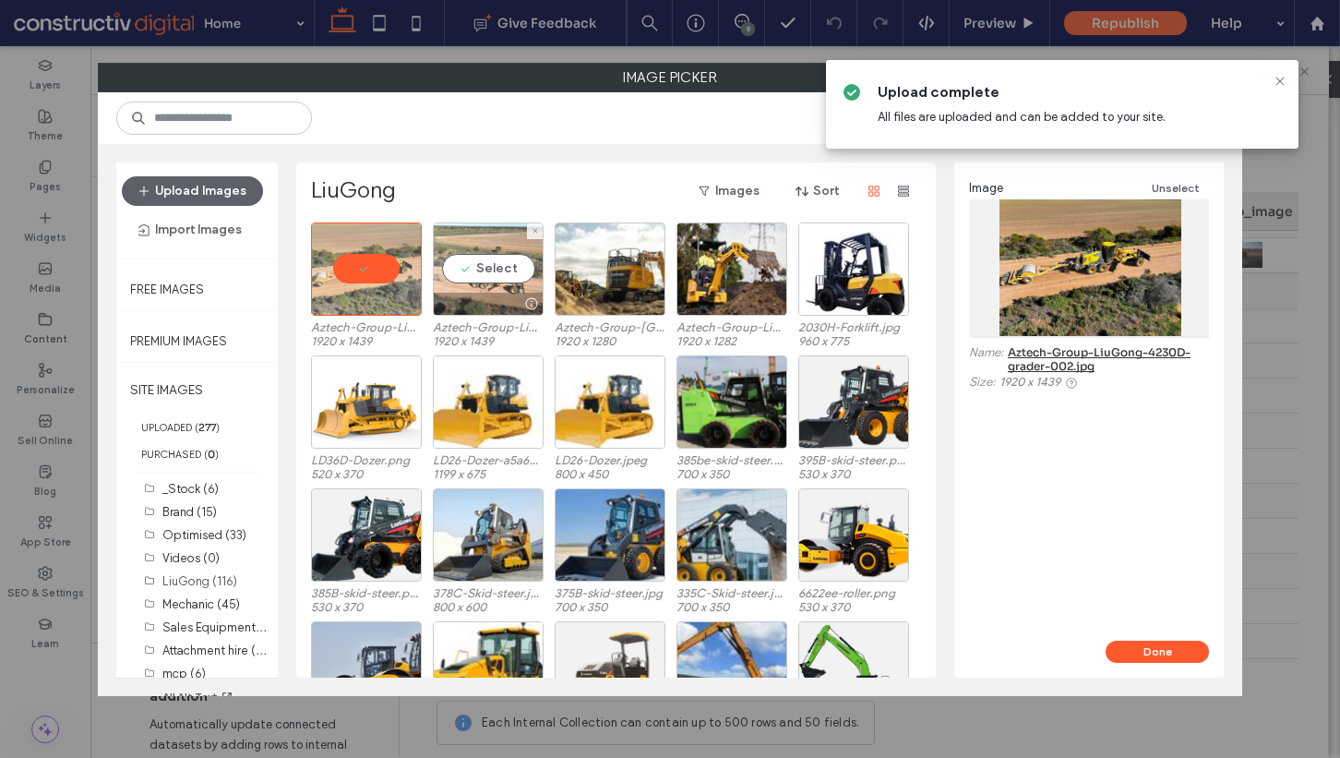
click at [514, 267] on div "Select" at bounding box center [488, 268] width 111 height 93
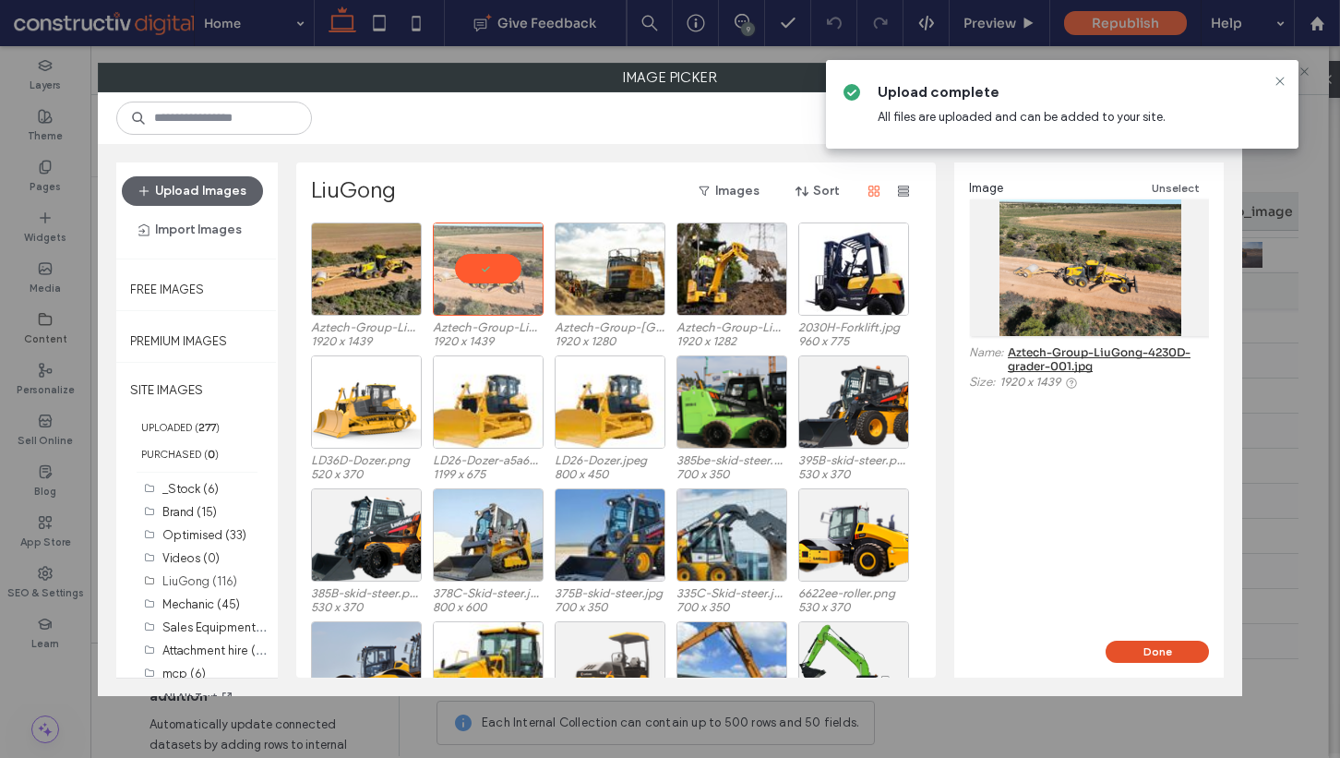
click at [1179, 654] on button "Done" at bounding box center [1157, 651] width 103 height 22
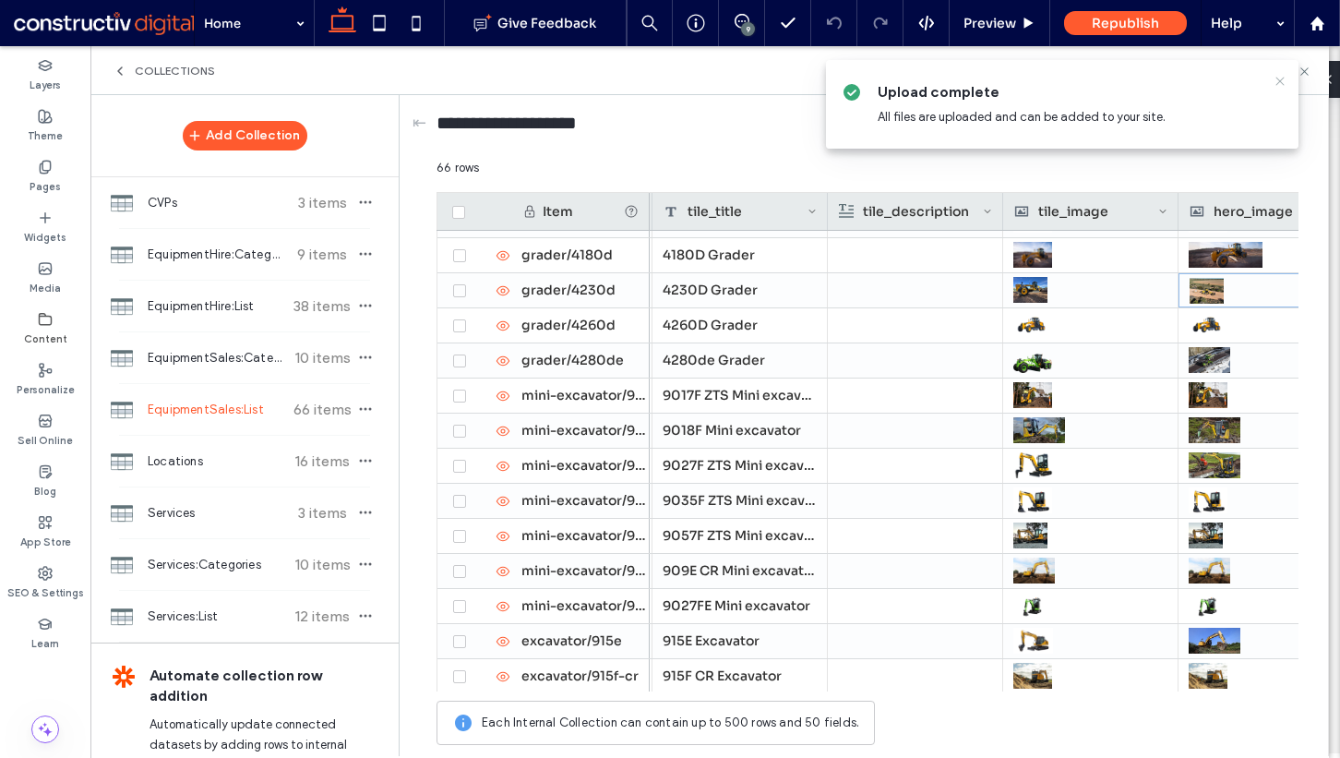
click at [1278, 80] on icon at bounding box center [1280, 81] width 15 height 15
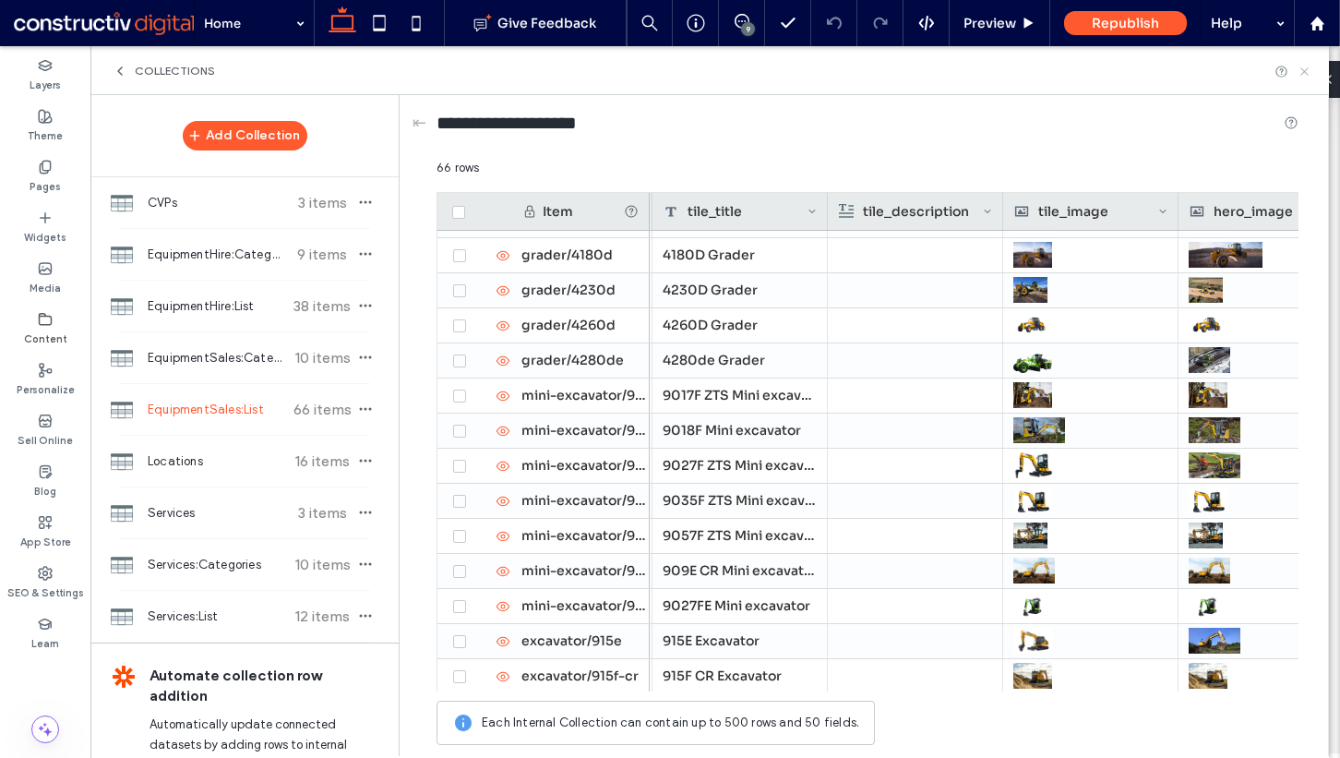
click at [1309, 66] on icon at bounding box center [1305, 72] width 14 height 14
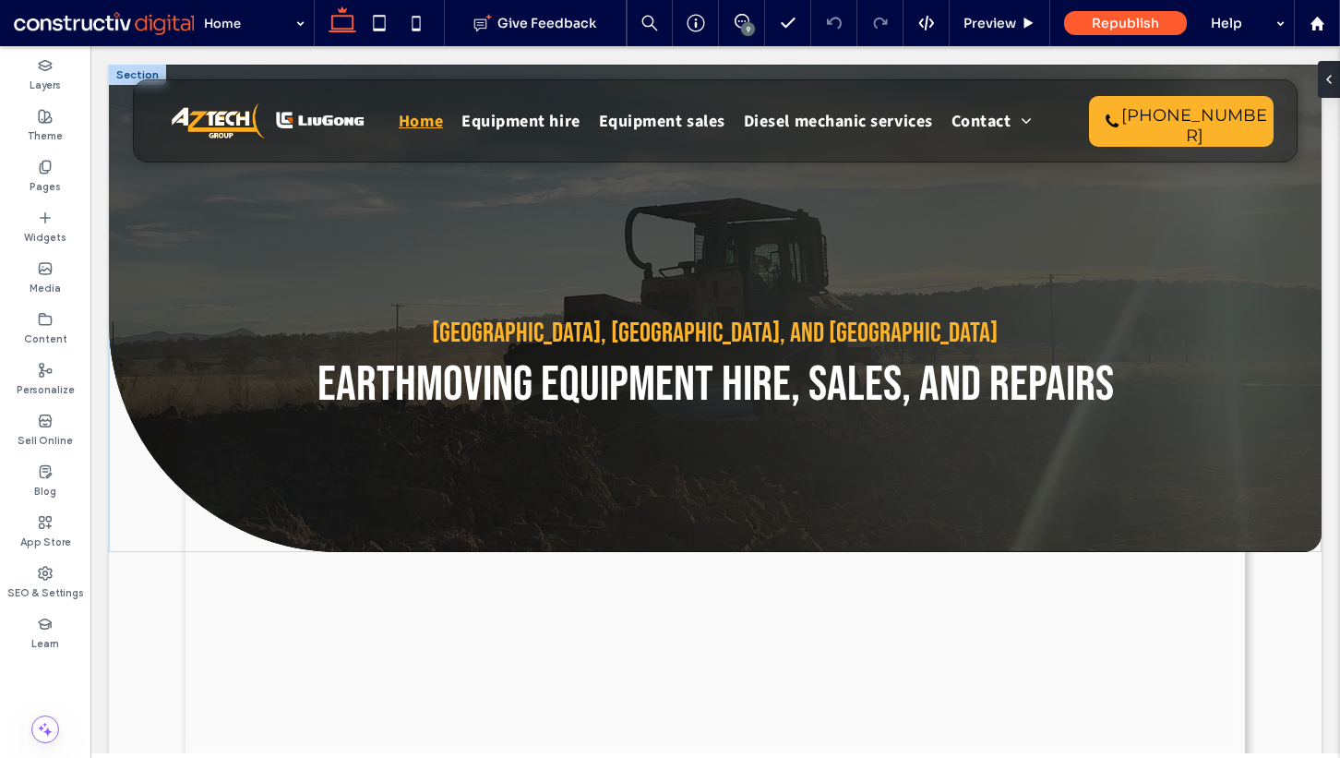
scroll to position [0, 0]
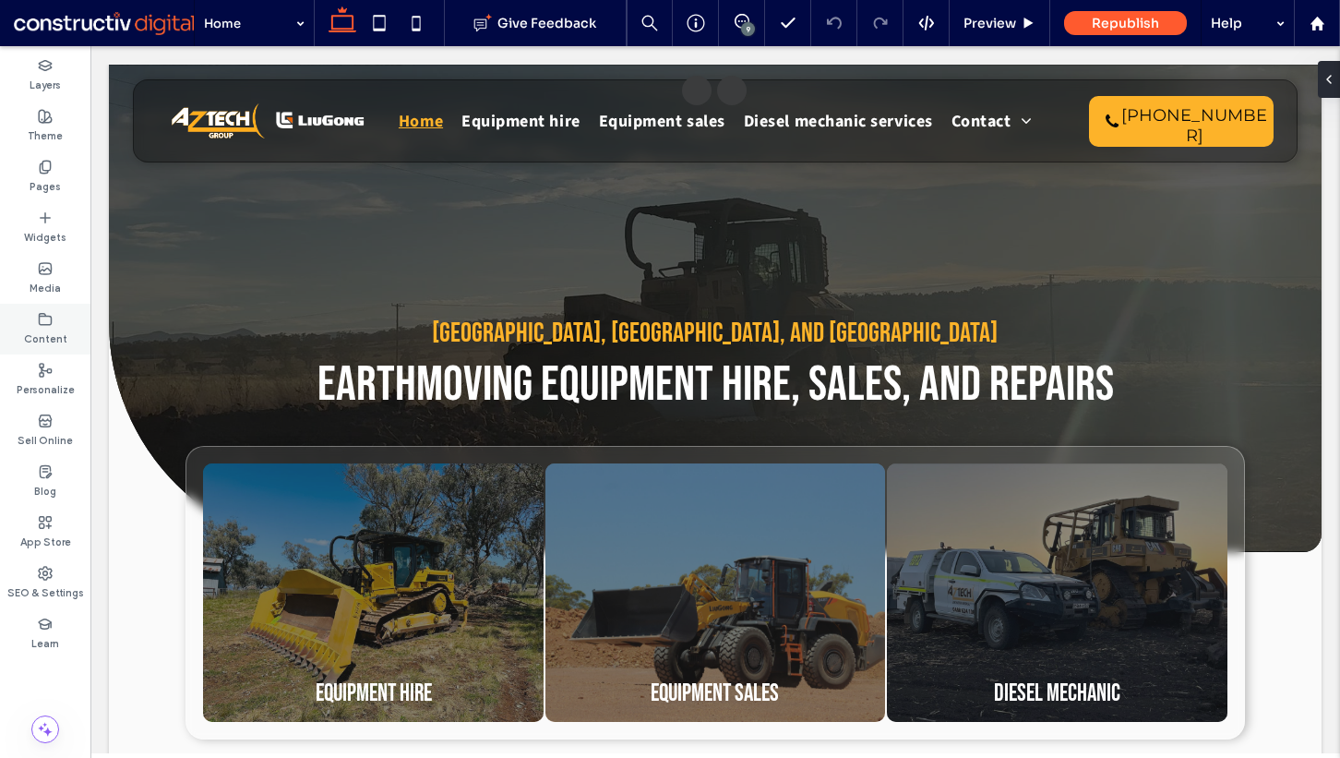
click at [36, 312] on div "Content" at bounding box center [45, 329] width 90 height 51
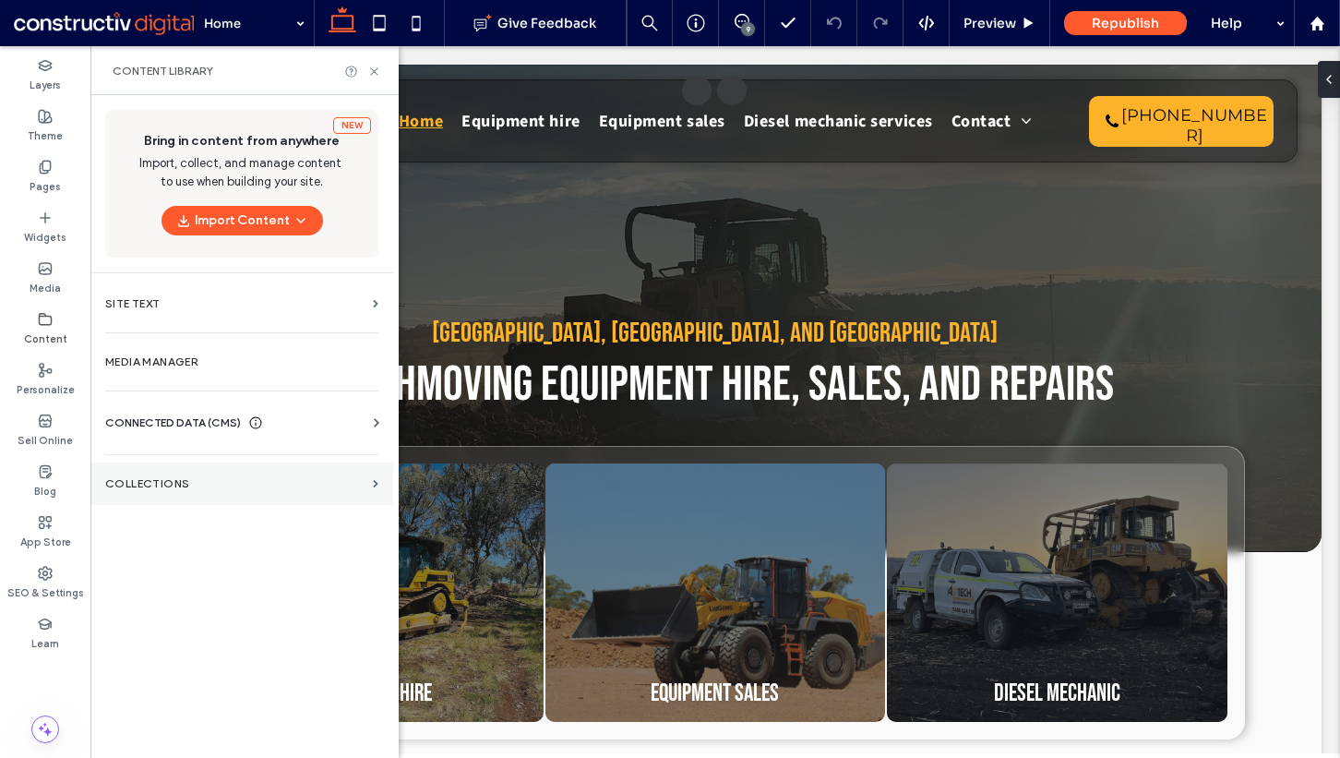
click at [188, 474] on section "Collections" at bounding box center [241, 483] width 303 height 42
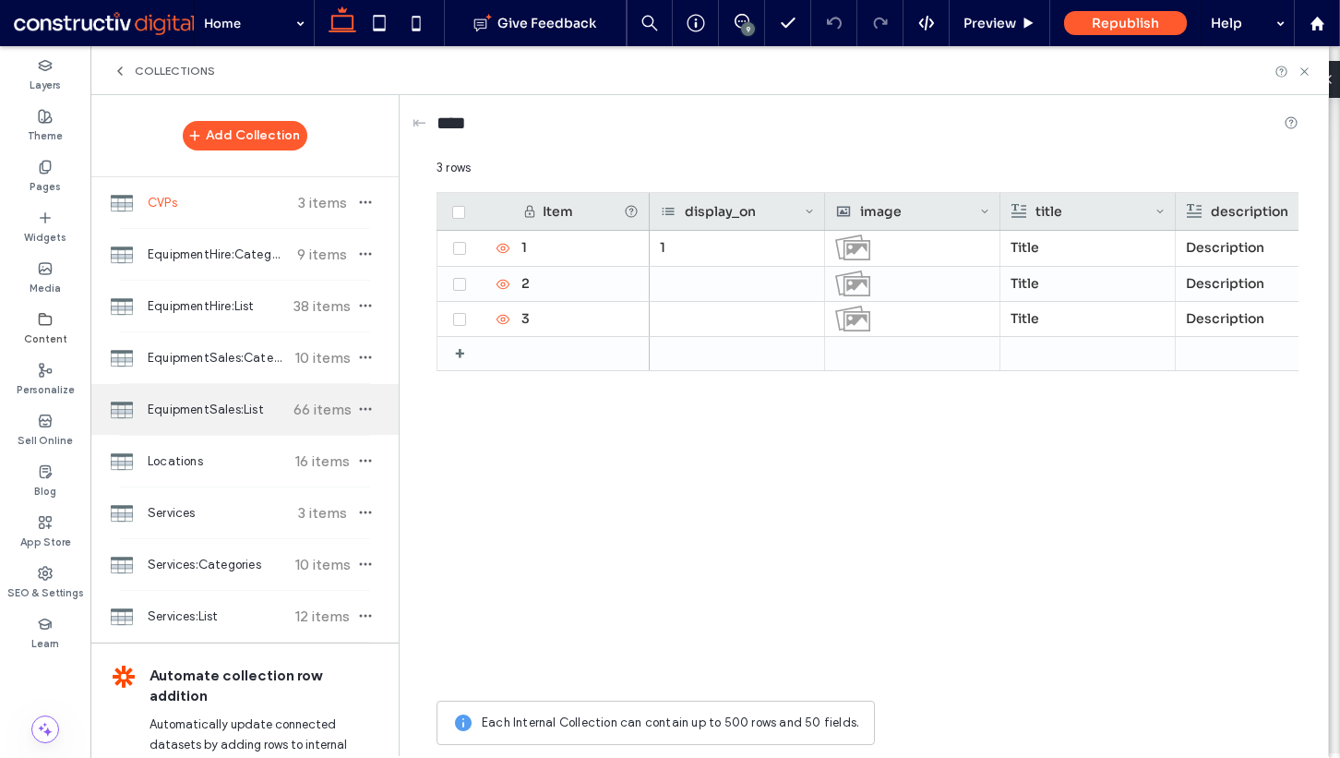
click at [253, 415] on span "EquipmentSales:List" at bounding box center [217, 410] width 138 height 18
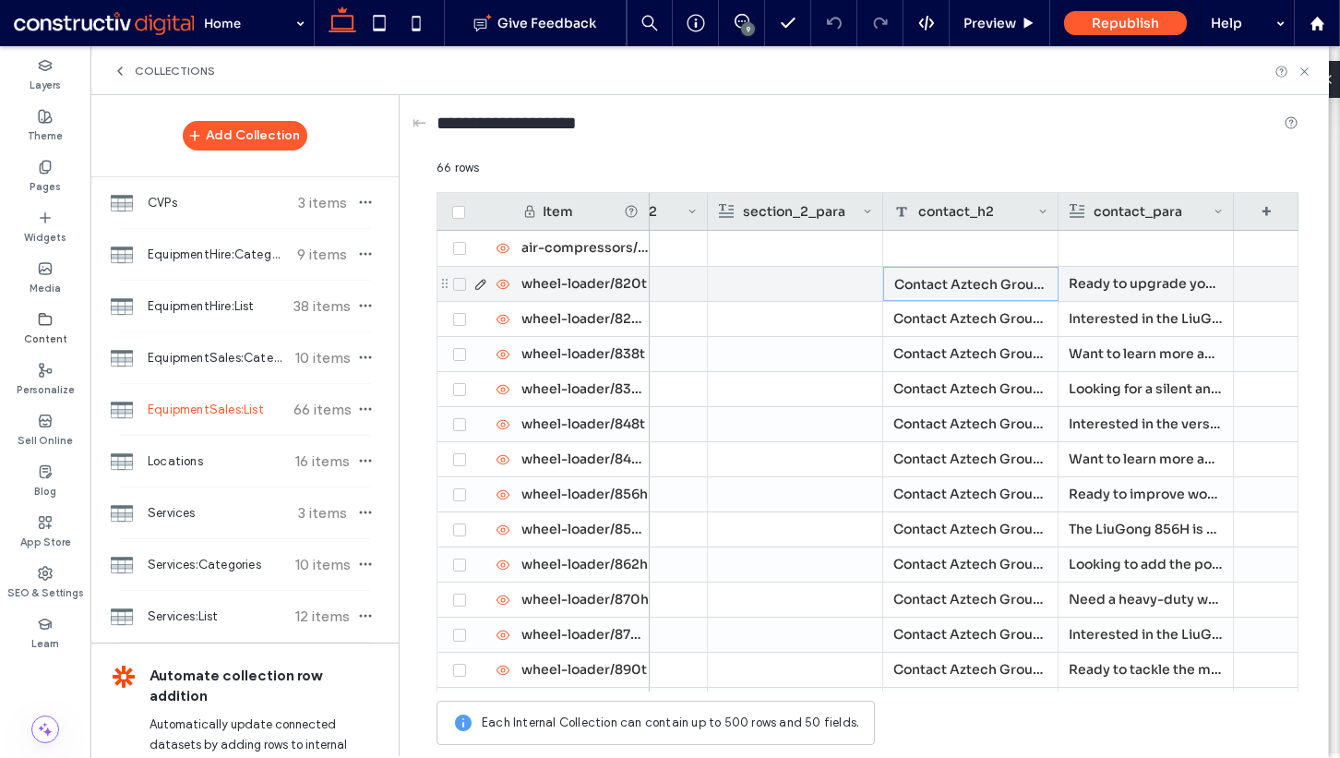
click at [961, 282] on div "Contact Aztech Group about the LiuGong 820T wheel loader [DATE]" at bounding box center [970, 284] width 175 height 34
click at [1103, 281] on p "Ready to upgrade your equipment with a compact yet powerful machine? Contact us…" at bounding box center [1146, 284] width 153 height 33
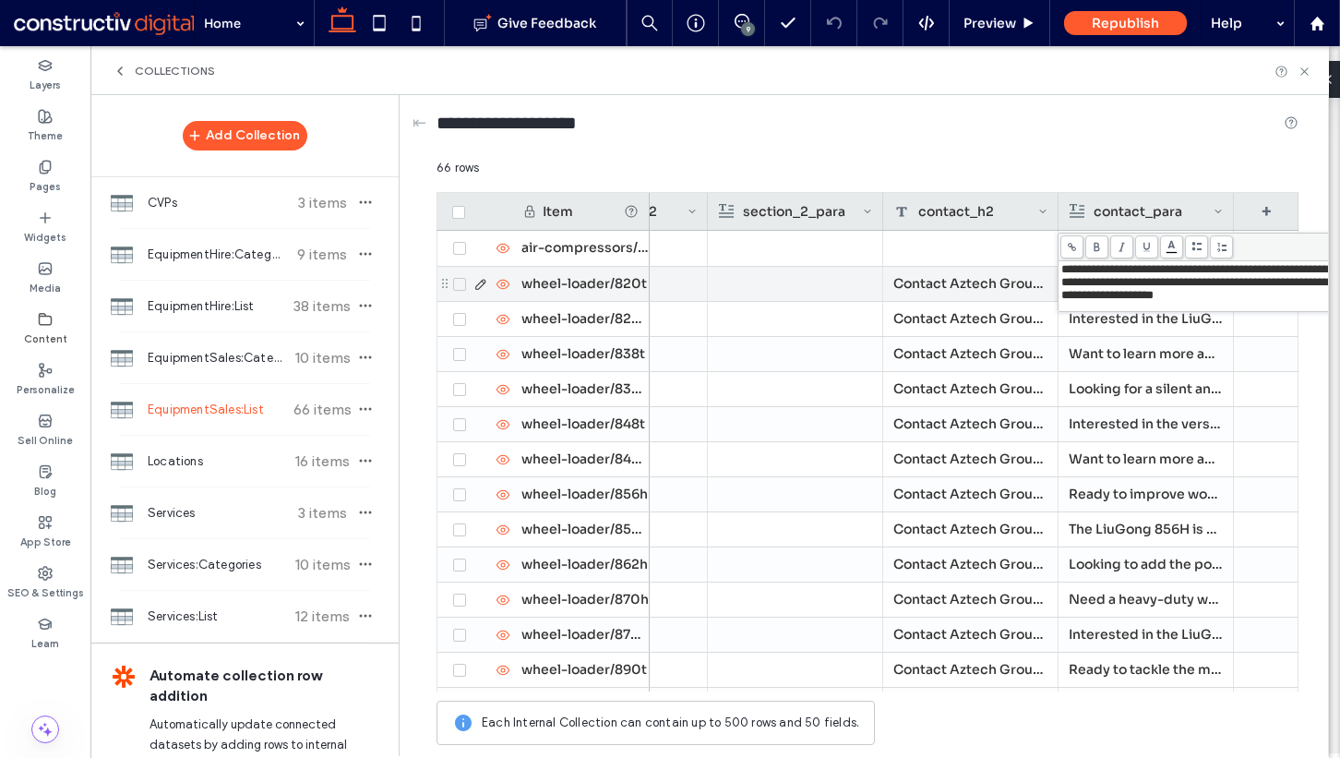
click at [997, 286] on div "Contact Aztech Group about the LiuGong 820T wheel loader [DATE]" at bounding box center [970, 284] width 175 height 34
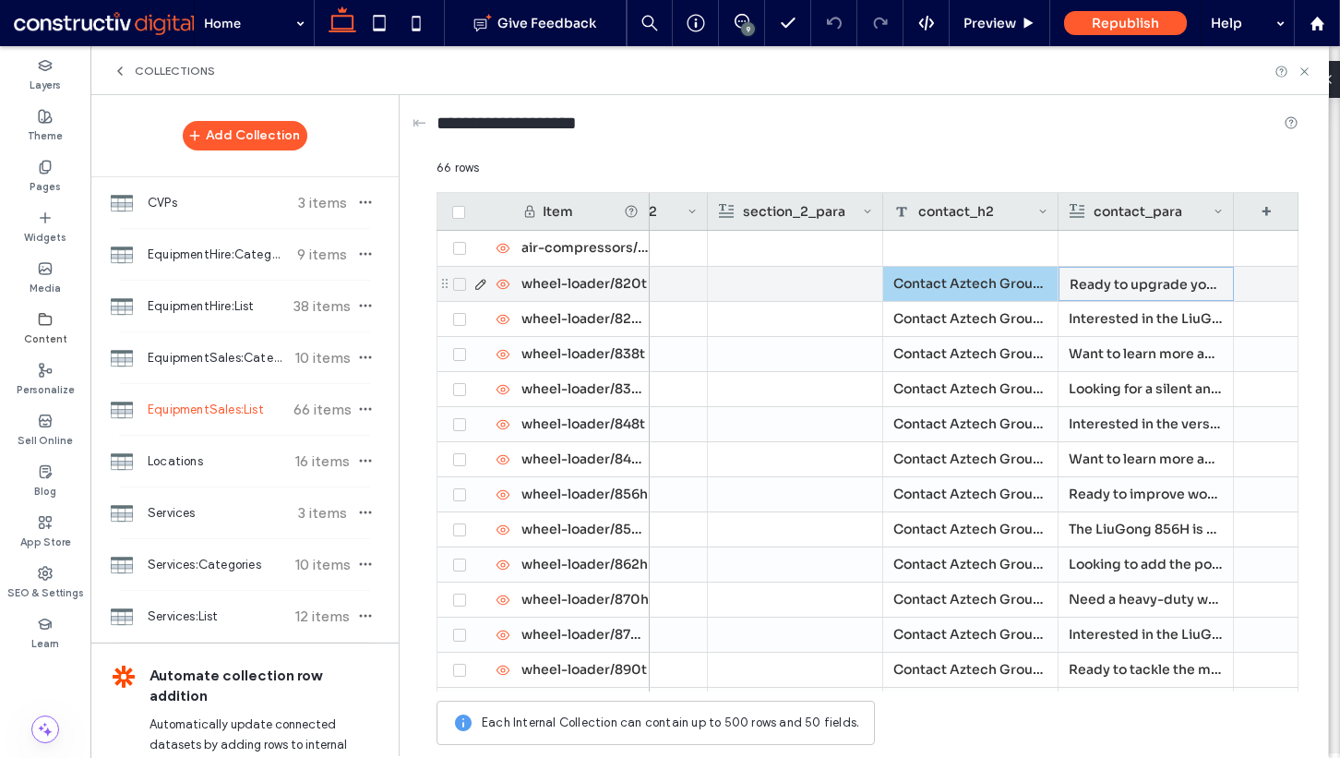
click at [968, 282] on div "Contact Aztech Group about the LiuGong 820T wheel loader today" at bounding box center [970, 284] width 175 height 34
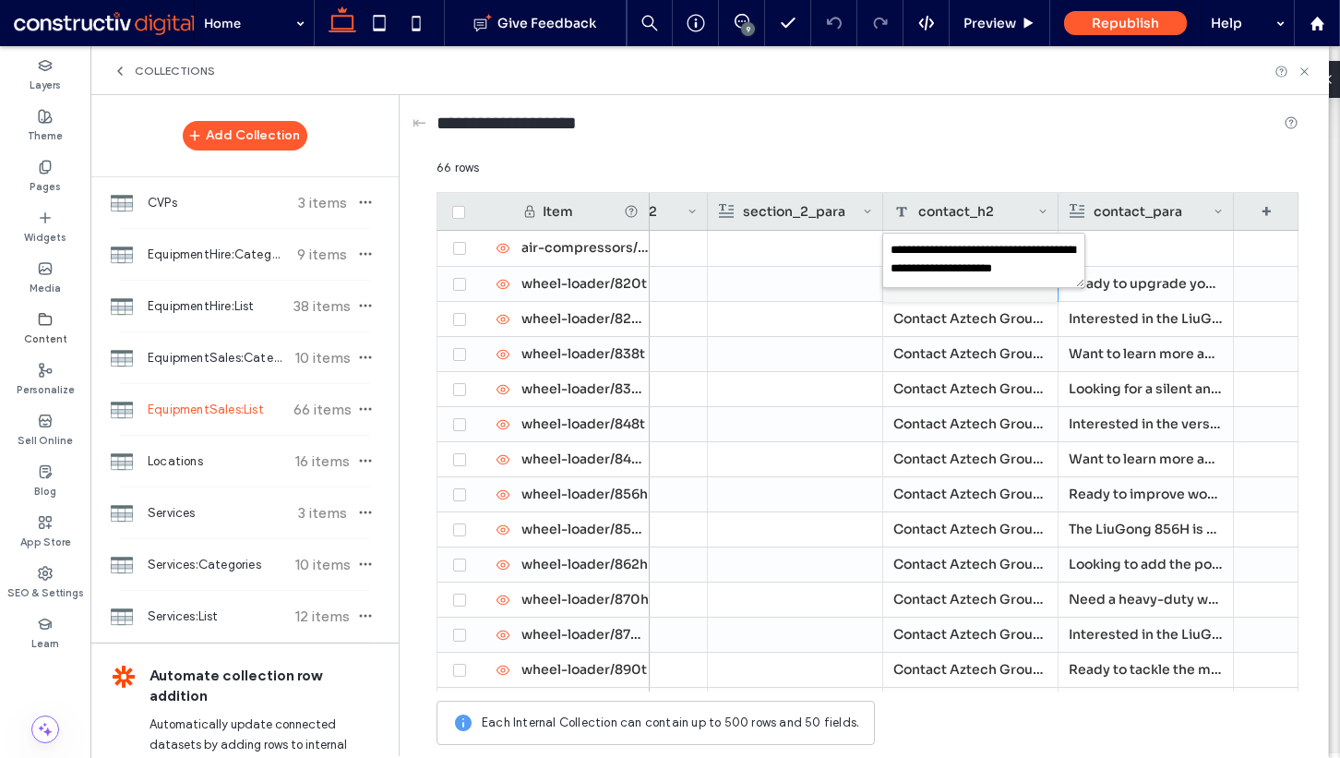
click at [968, 282] on textarea "**********" at bounding box center [983, 260] width 203 height 55
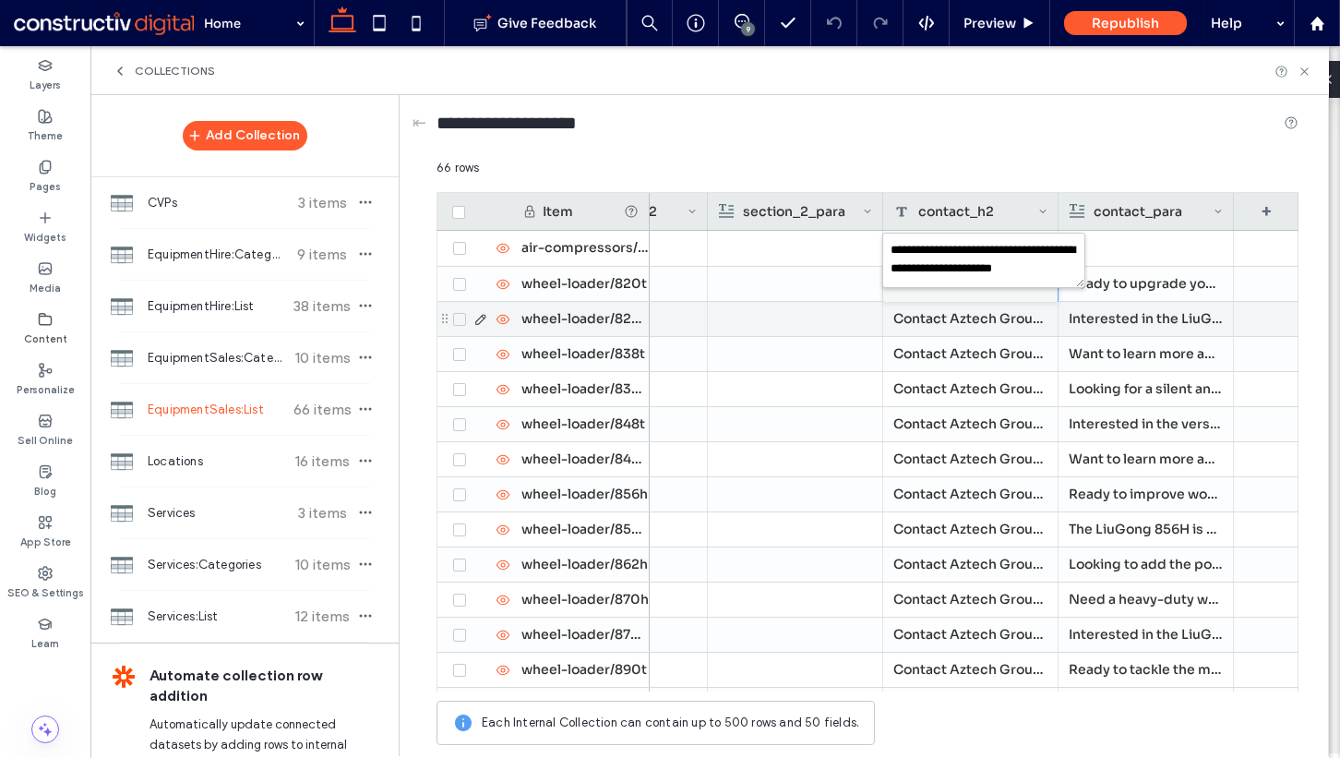
click at [964, 302] on div "Contact Aztech Group about the LiuGong 820TE wheel loader [DATE]" at bounding box center [970, 319] width 175 height 34
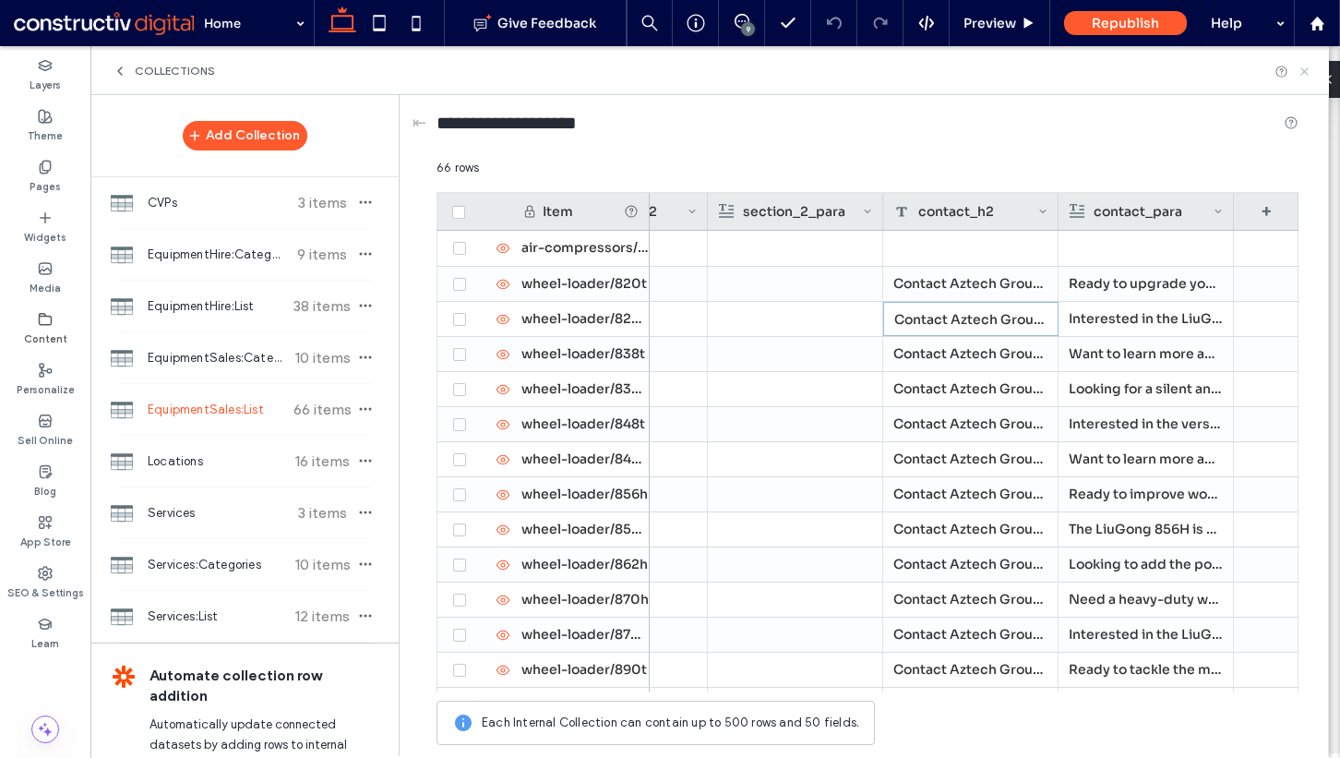
click at [1301, 65] on icon at bounding box center [1305, 72] width 14 height 14
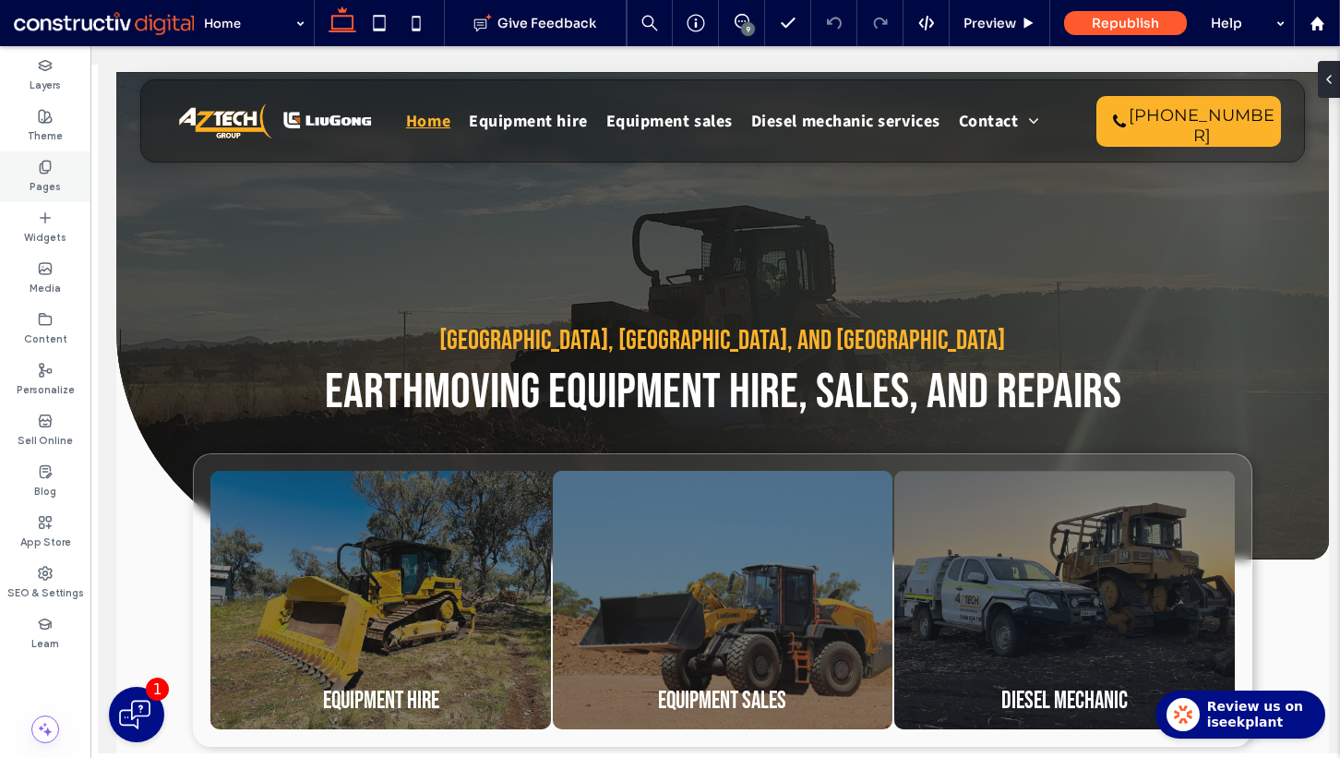
click at [59, 185] on div "Pages" at bounding box center [45, 176] width 90 height 51
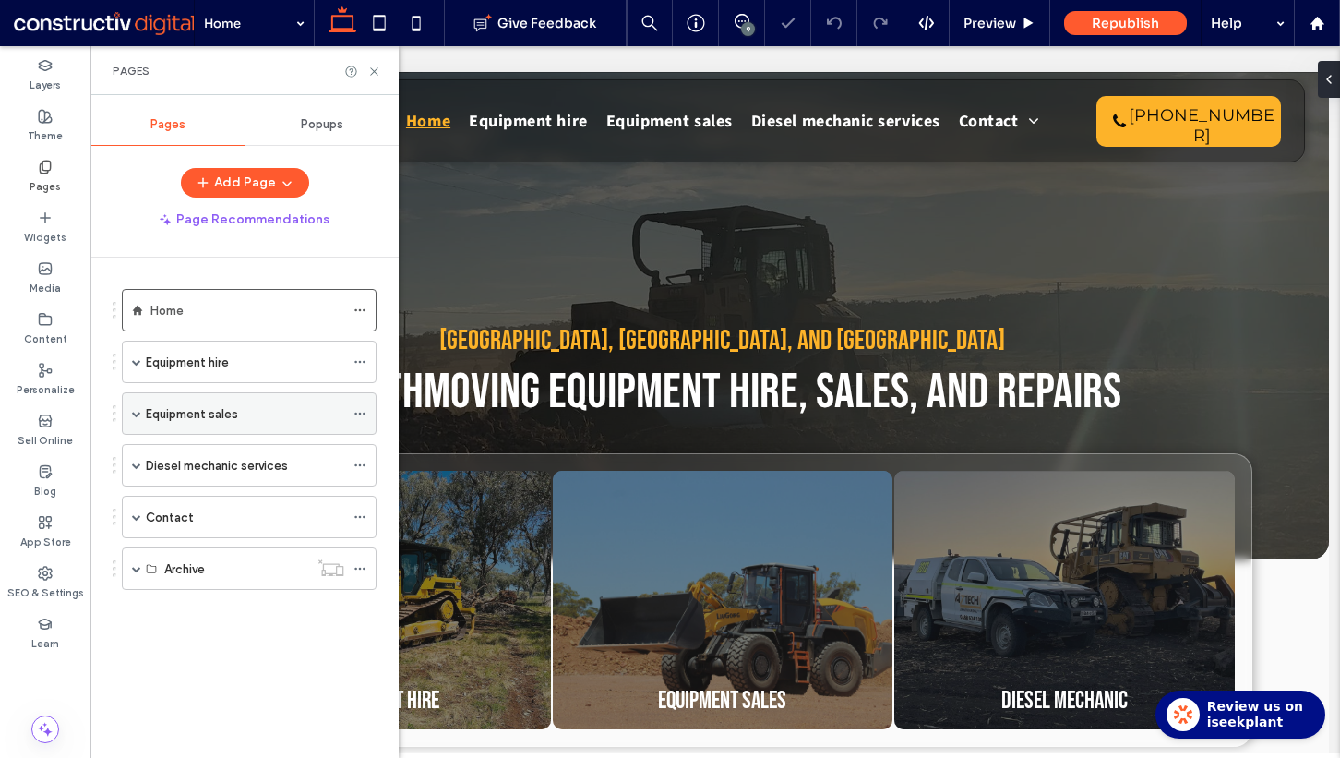
click at [133, 413] on span at bounding box center [136, 413] width 9 height 9
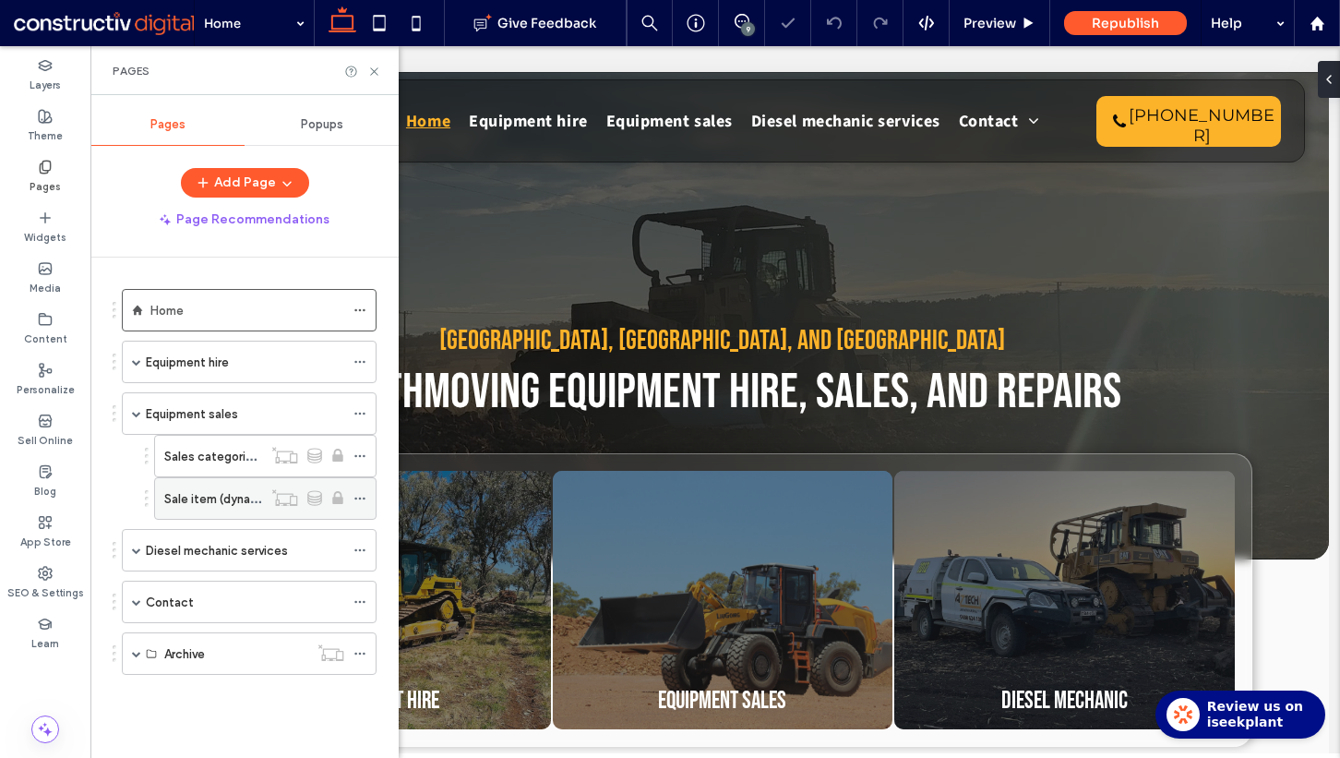
click at [208, 487] on div "Sale item (dynamic)" at bounding box center [213, 498] width 98 height 41
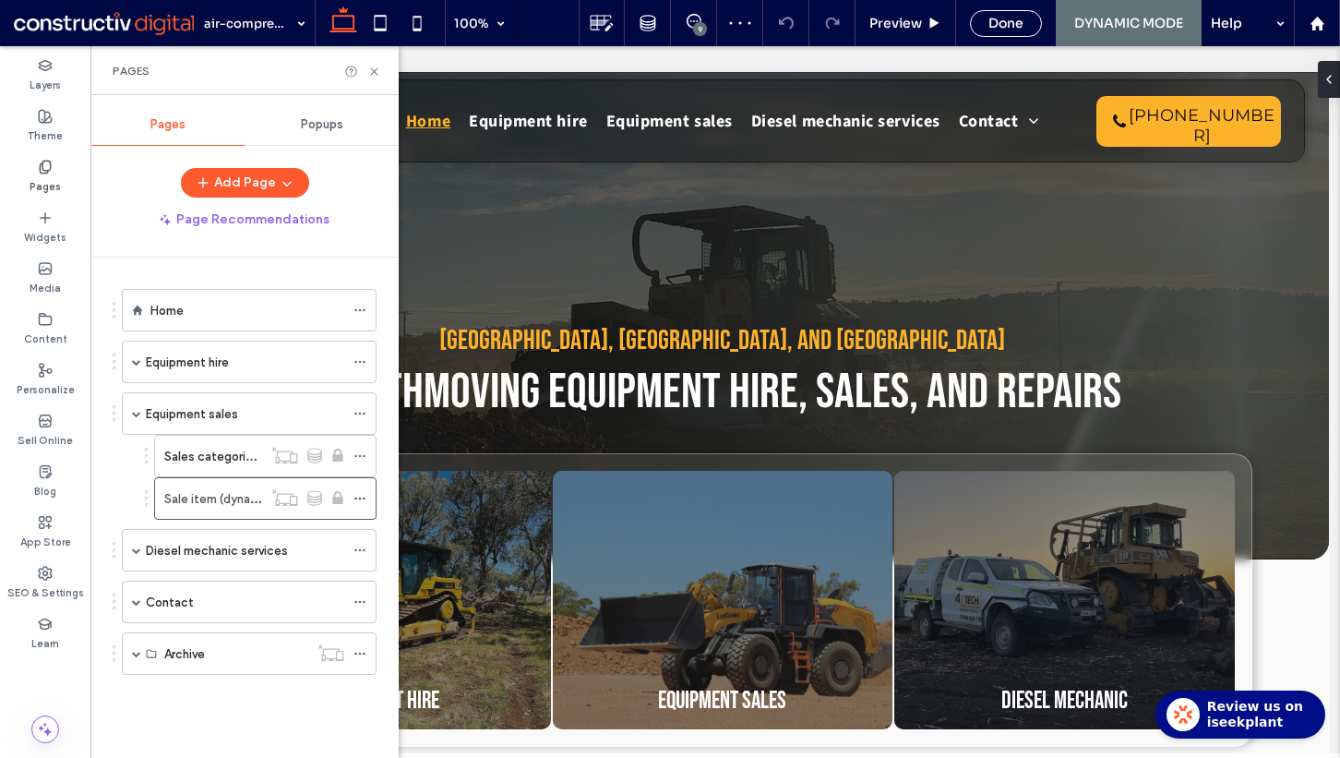
click at [374, 69] on div at bounding box center [670, 379] width 1340 height 758
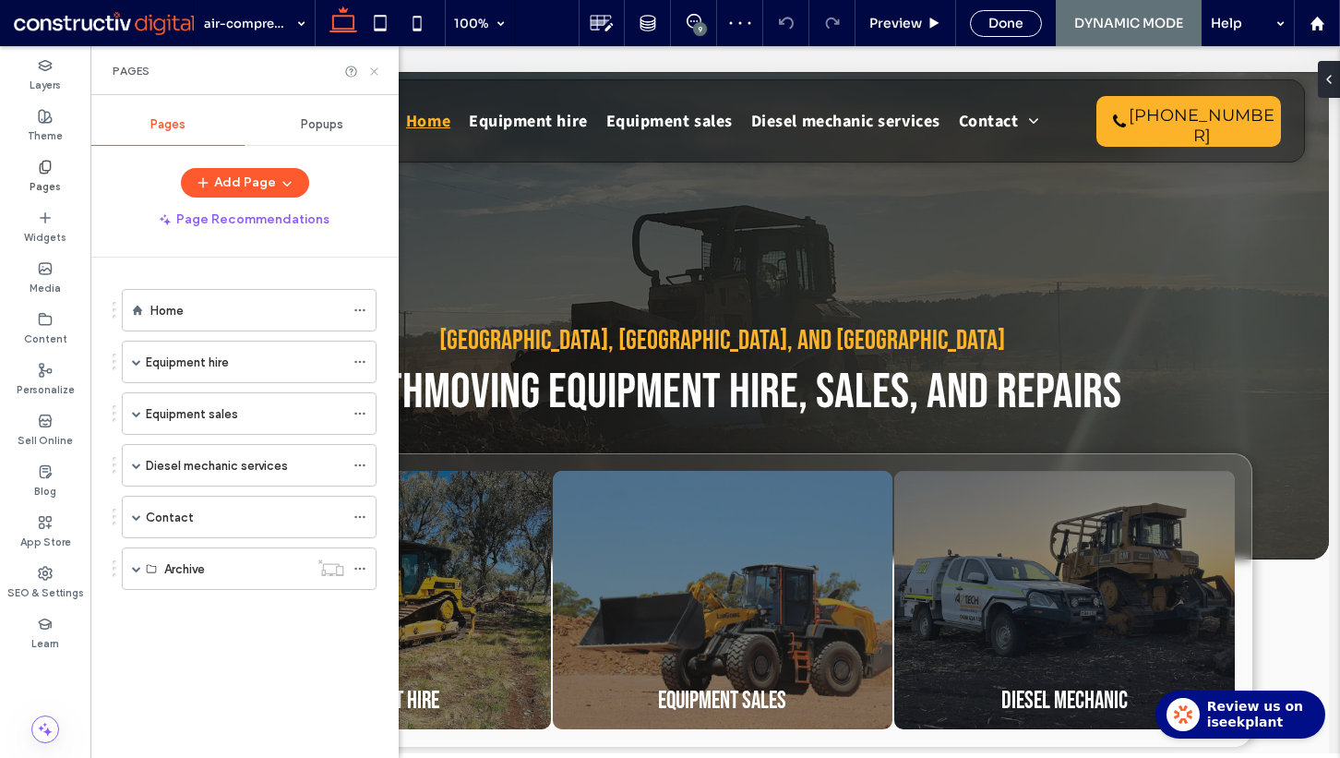
click at [372, 66] on icon at bounding box center [374, 72] width 14 height 14
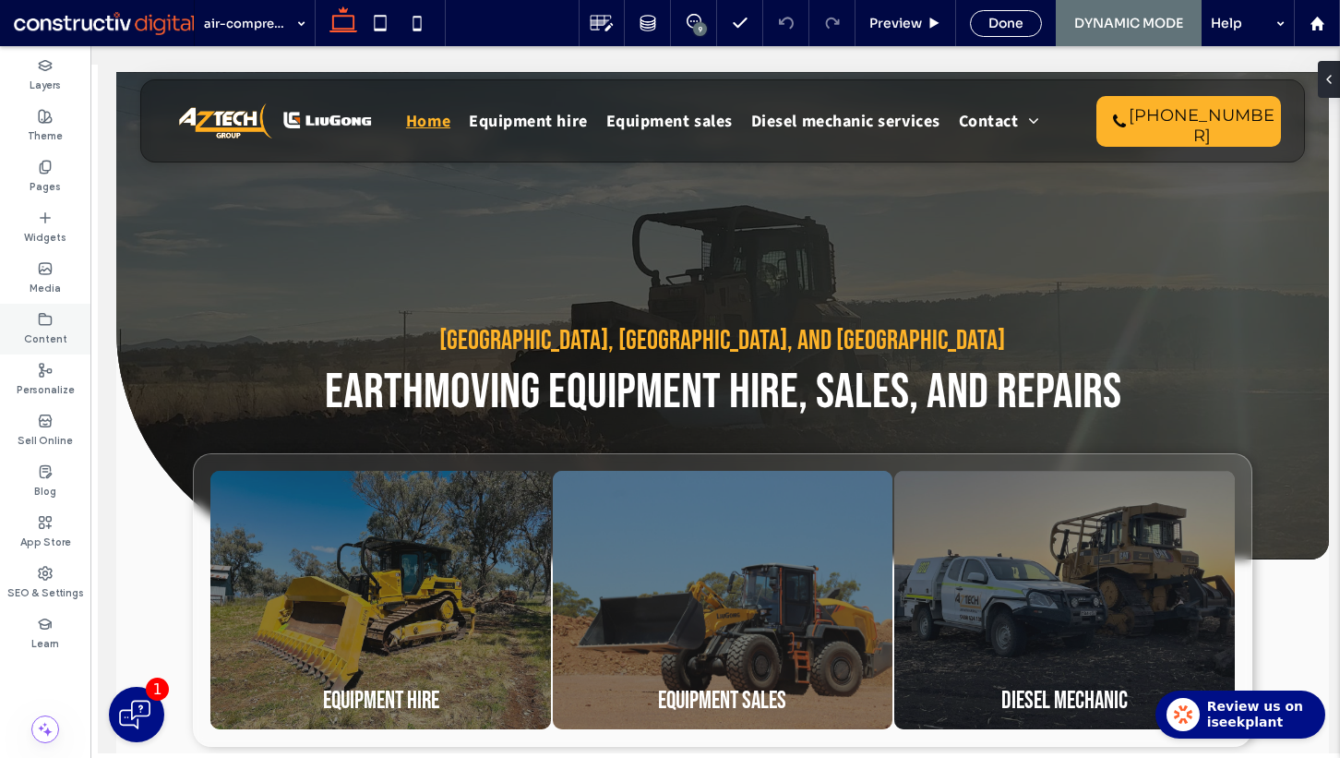
click at [46, 332] on label "Content" at bounding box center [45, 337] width 43 height 20
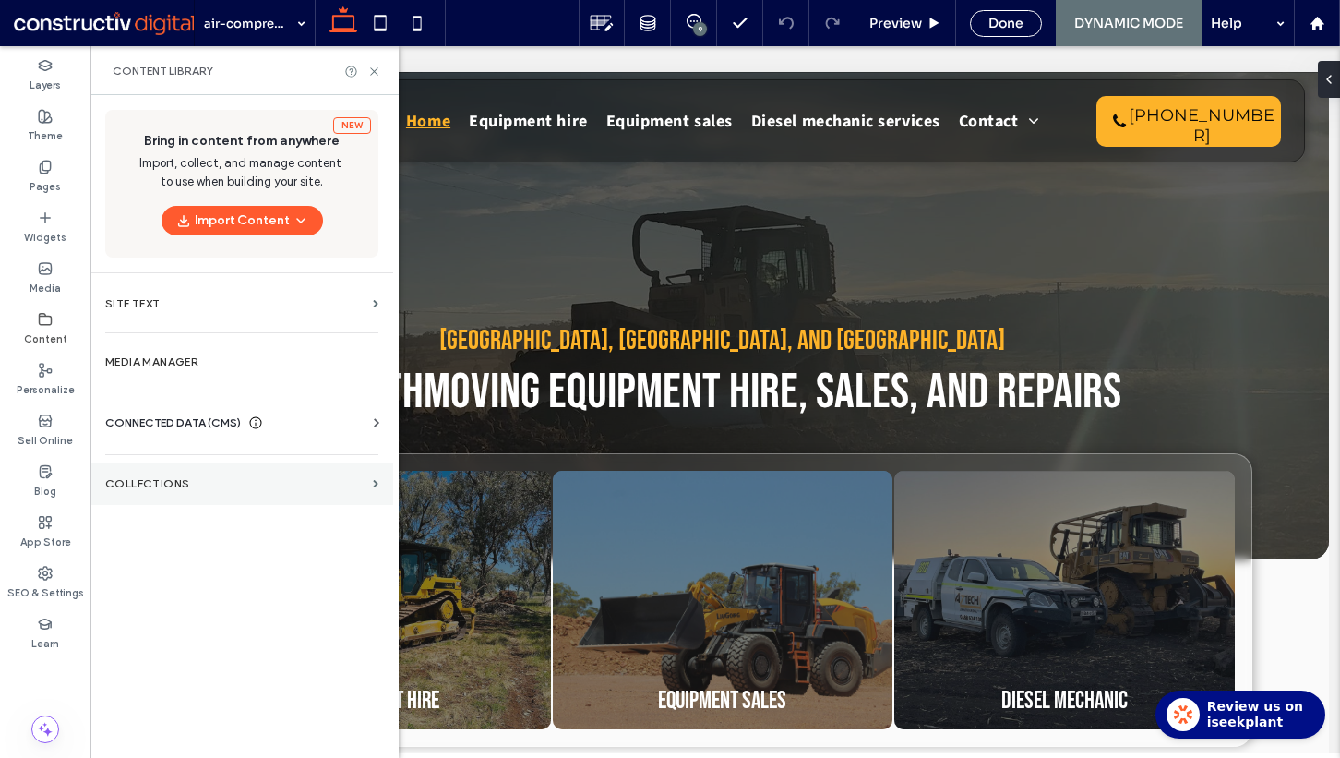
click at [198, 482] on label "Collections" at bounding box center [235, 483] width 260 height 13
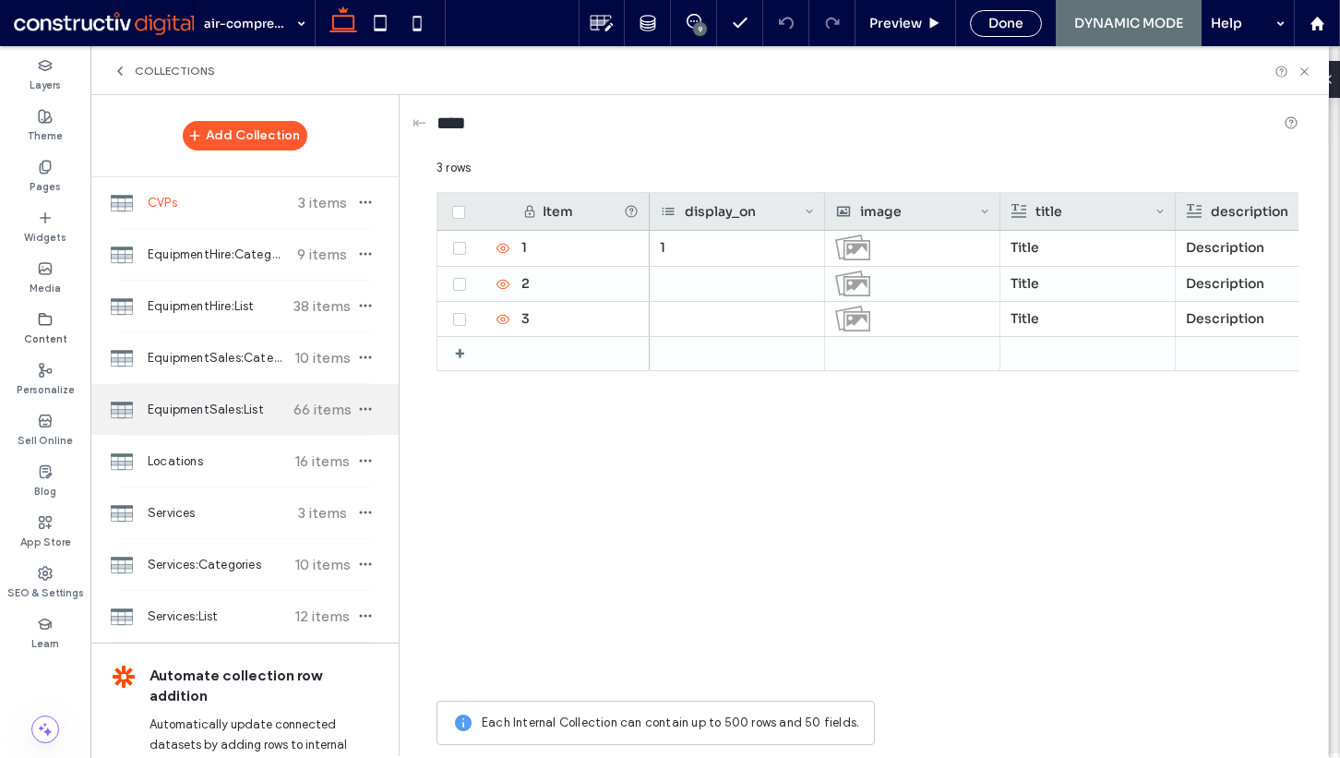
click at [225, 422] on div "EquipmentSales:List 66 items" at bounding box center [244, 409] width 308 height 51
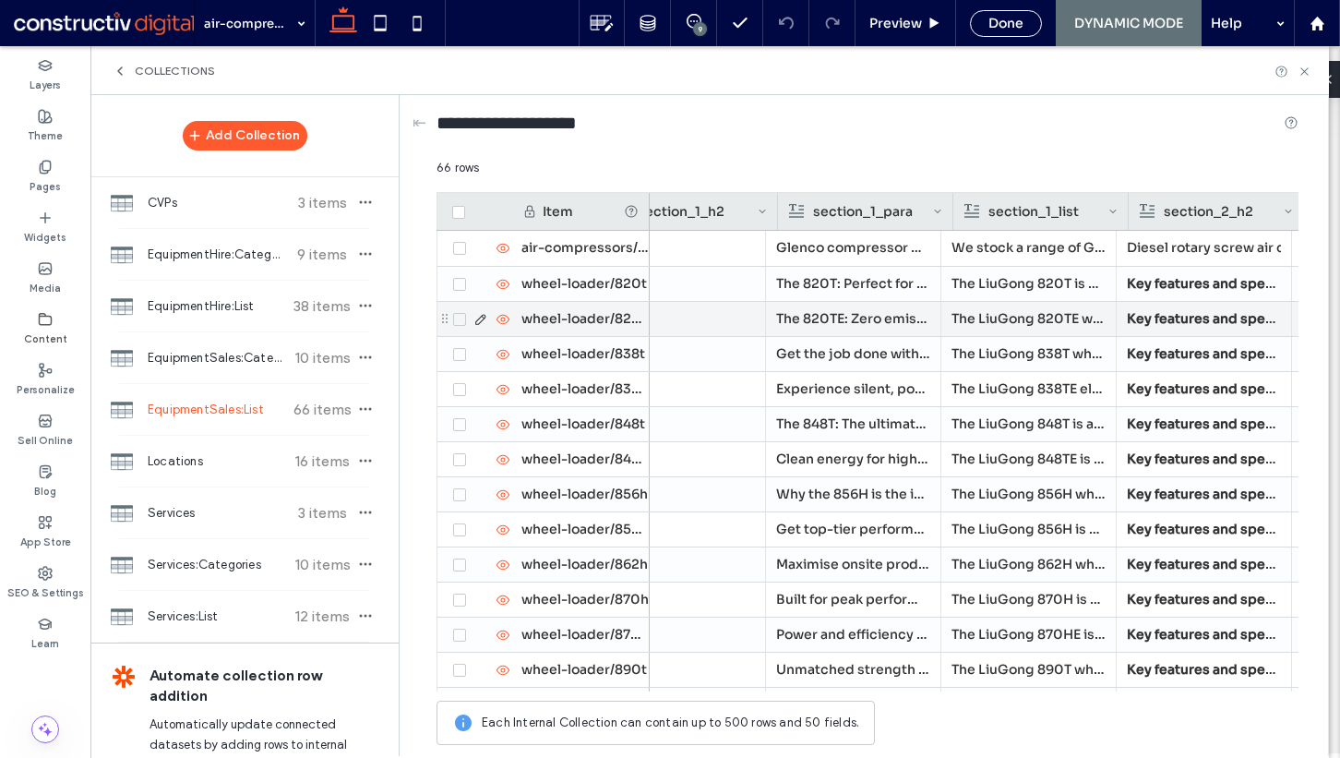
scroll to position [0, 3274]
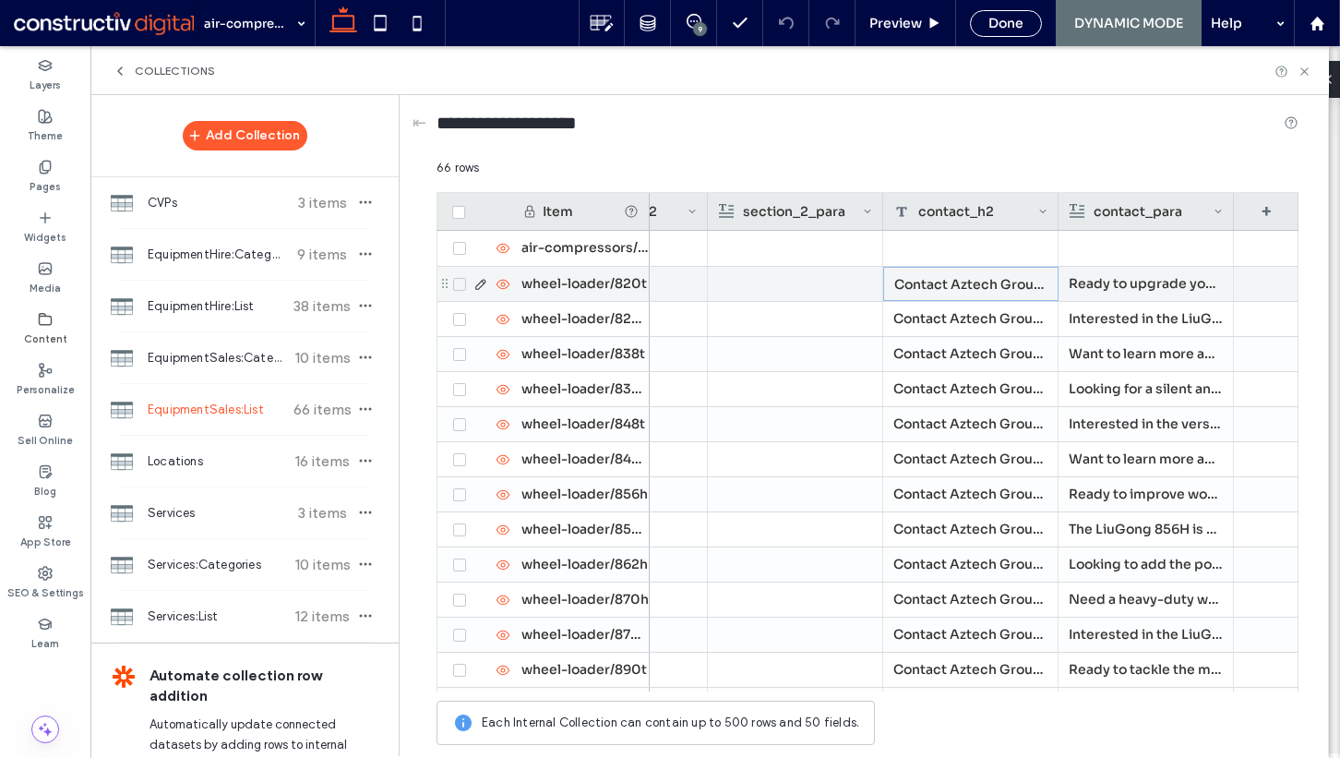
click at [960, 278] on div "Contact Aztech Group about the LiuGong 820T wheel loader [DATE]" at bounding box center [970, 284] width 175 height 34
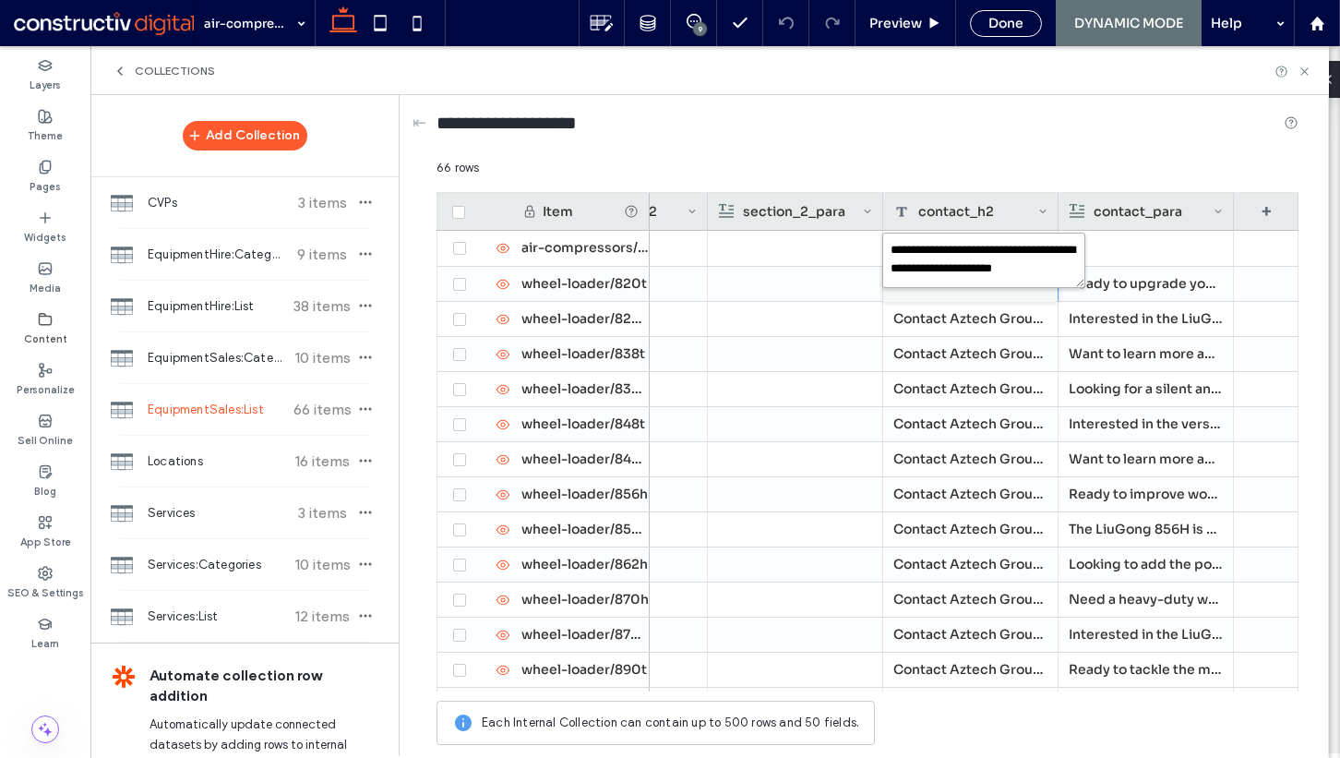
click at [960, 278] on textarea "**********" at bounding box center [983, 260] width 203 height 55
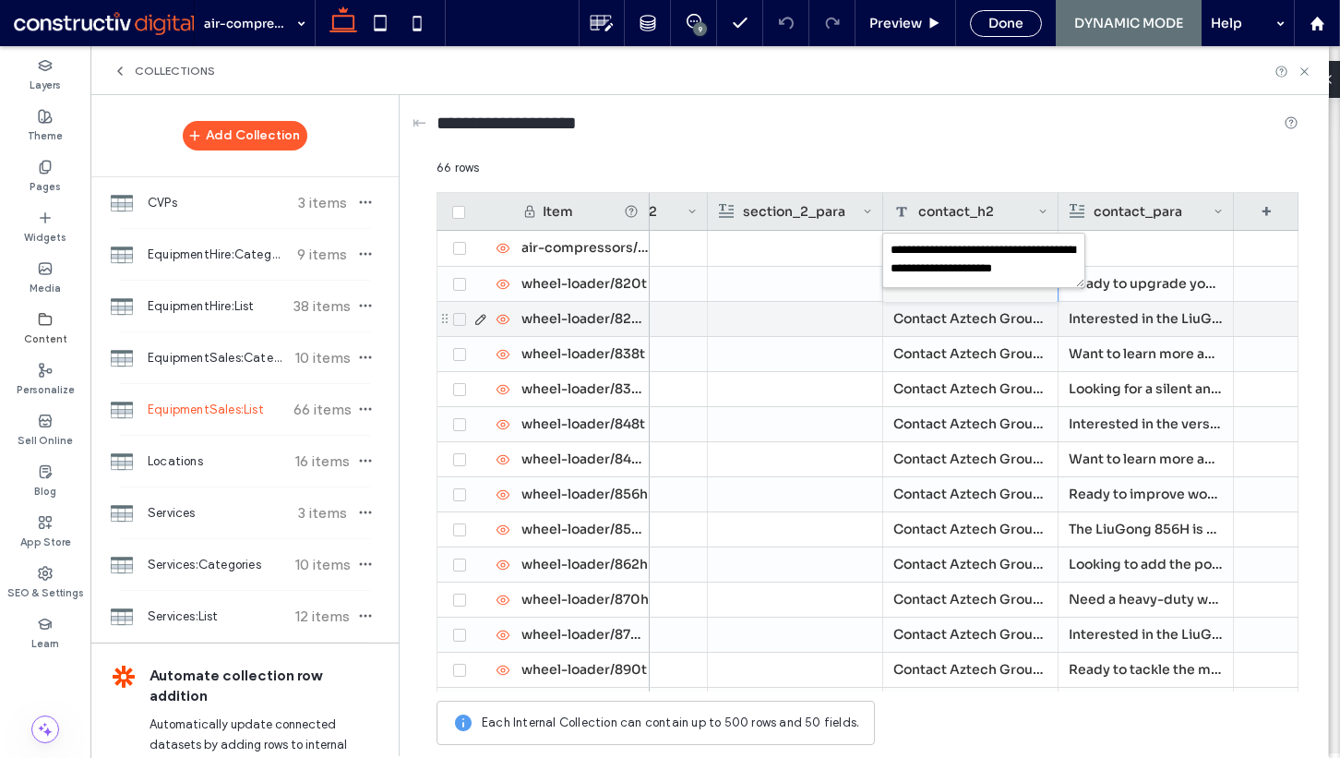
click at [967, 297] on div at bounding box center [970, 284] width 174 height 35
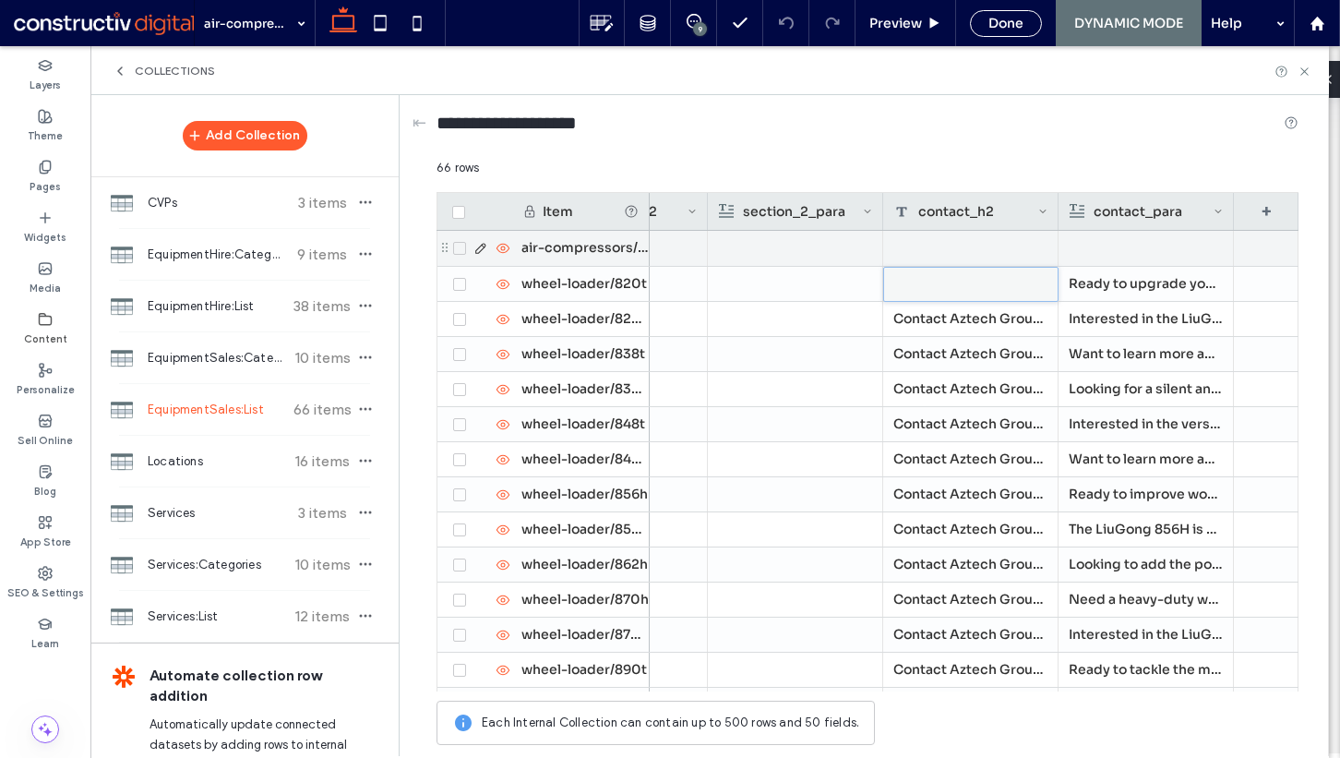
click at [976, 255] on div at bounding box center [970, 248] width 175 height 35
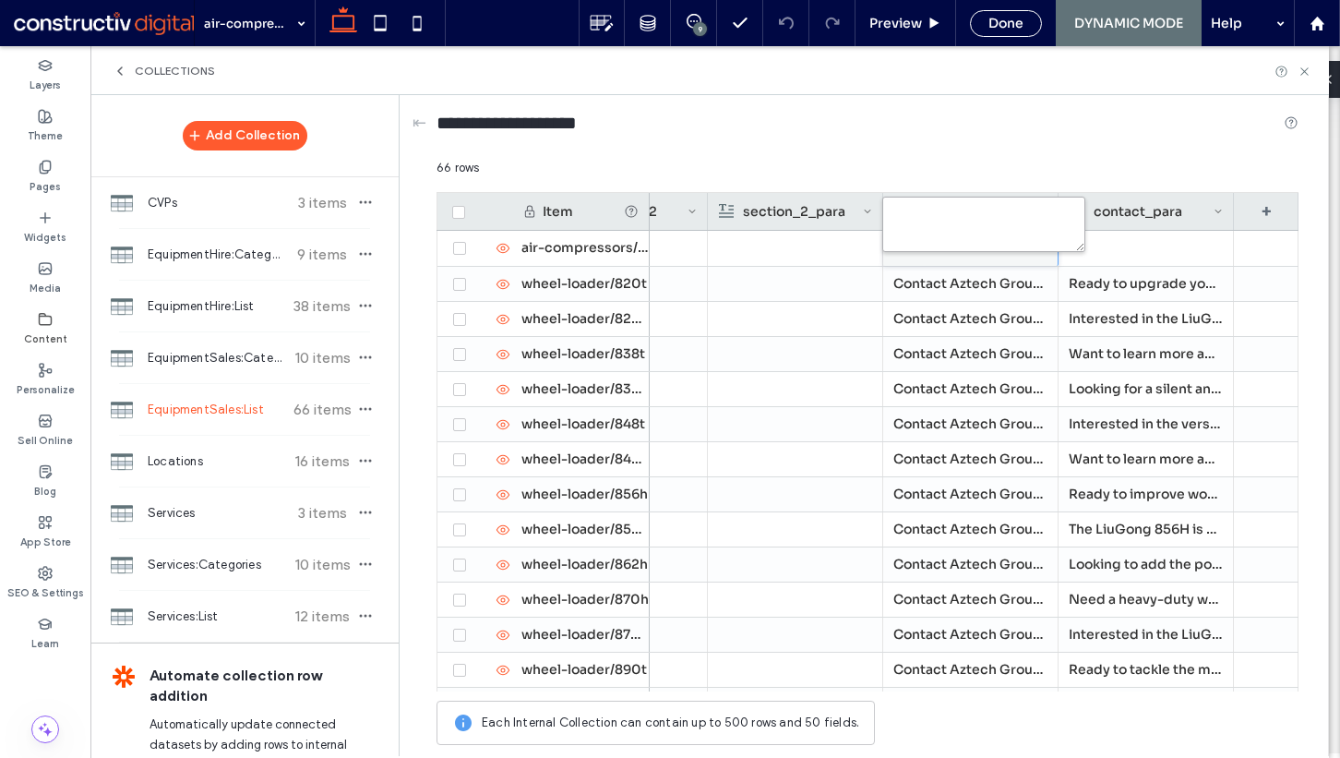
click at [976, 227] on textarea "plain-text-cell" at bounding box center [983, 224] width 203 height 55
paste textarea "**********"
drag, startPoint x: 890, startPoint y: 227, endPoint x: 1058, endPoint y: 229, distance: 168.0
click at [1058, 229] on textarea "**********" at bounding box center [983, 224] width 203 height 55
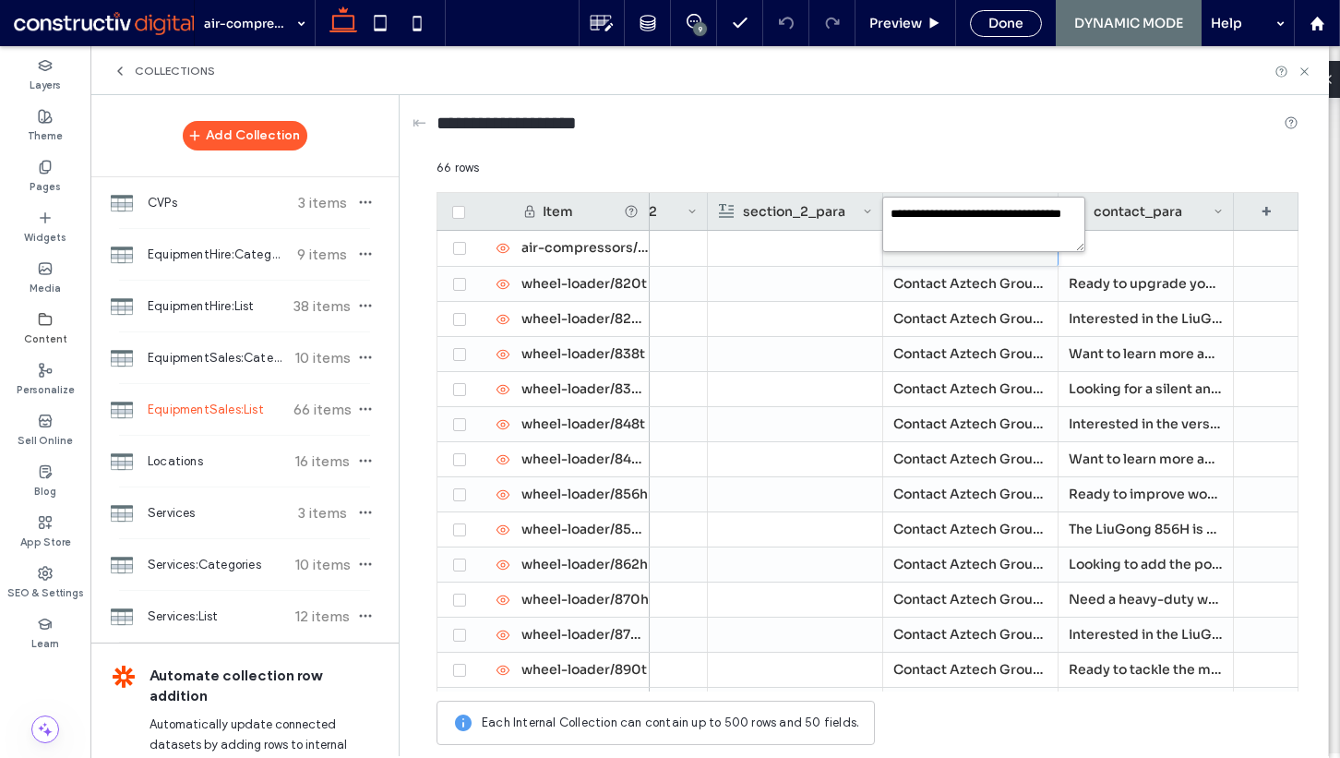
scroll to position [0, 0]
type textarea "**********"
click at [942, 284] on div "Contact Aztech Group about the LiuGong 820T wheel loader [DATE]" at bounding box center [970, 284] width 175 height 34
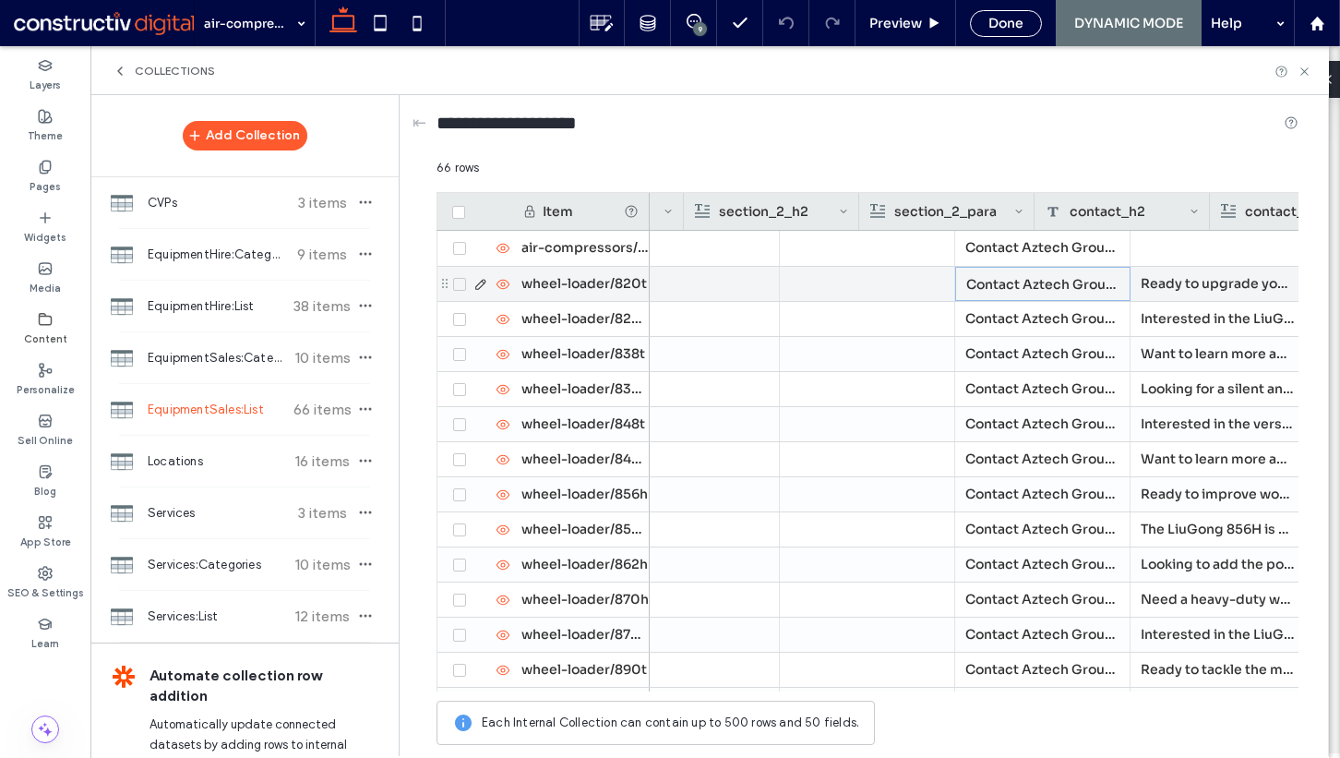
scroll to position [0, 3274]
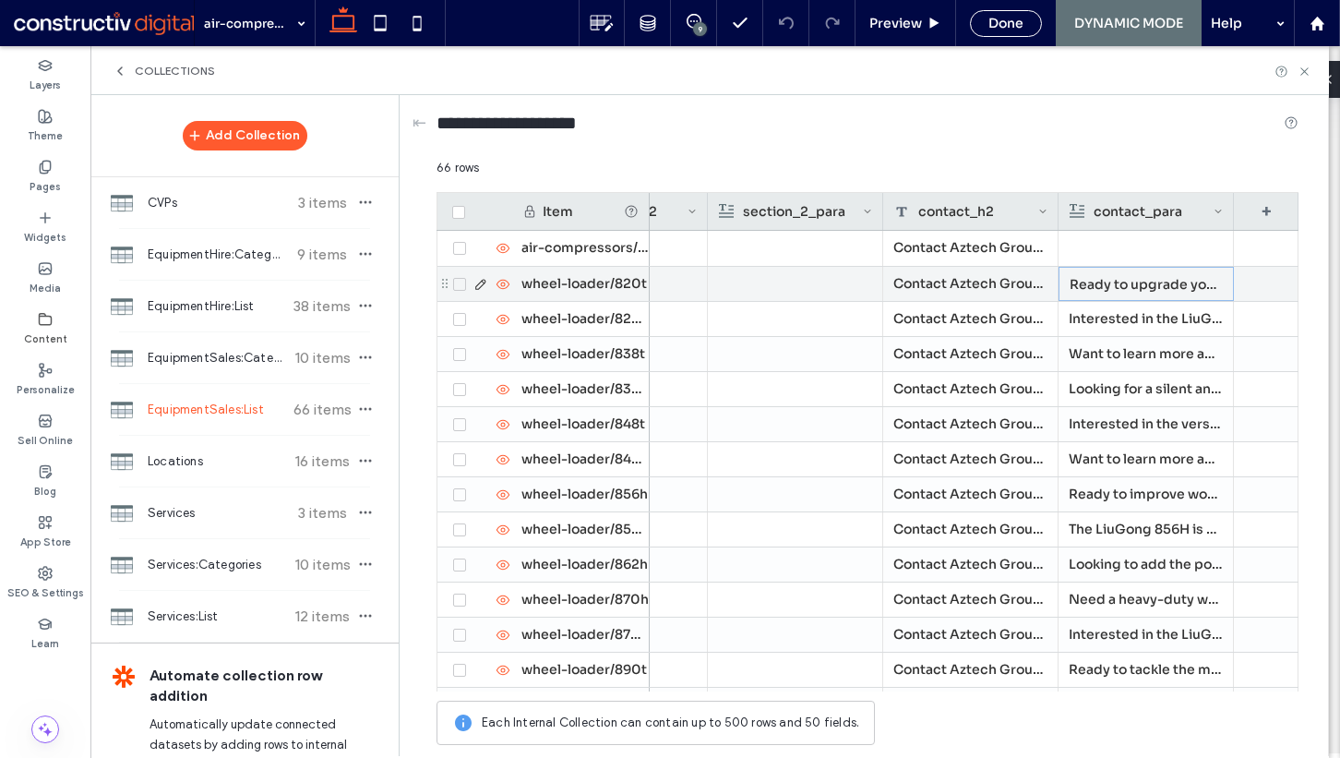
click at [1100, 277] on p "Ready to upgrade your equipment with a compact yet powerful machine? Contact us…" at bounding box center [1146, 284] width 153 height 33
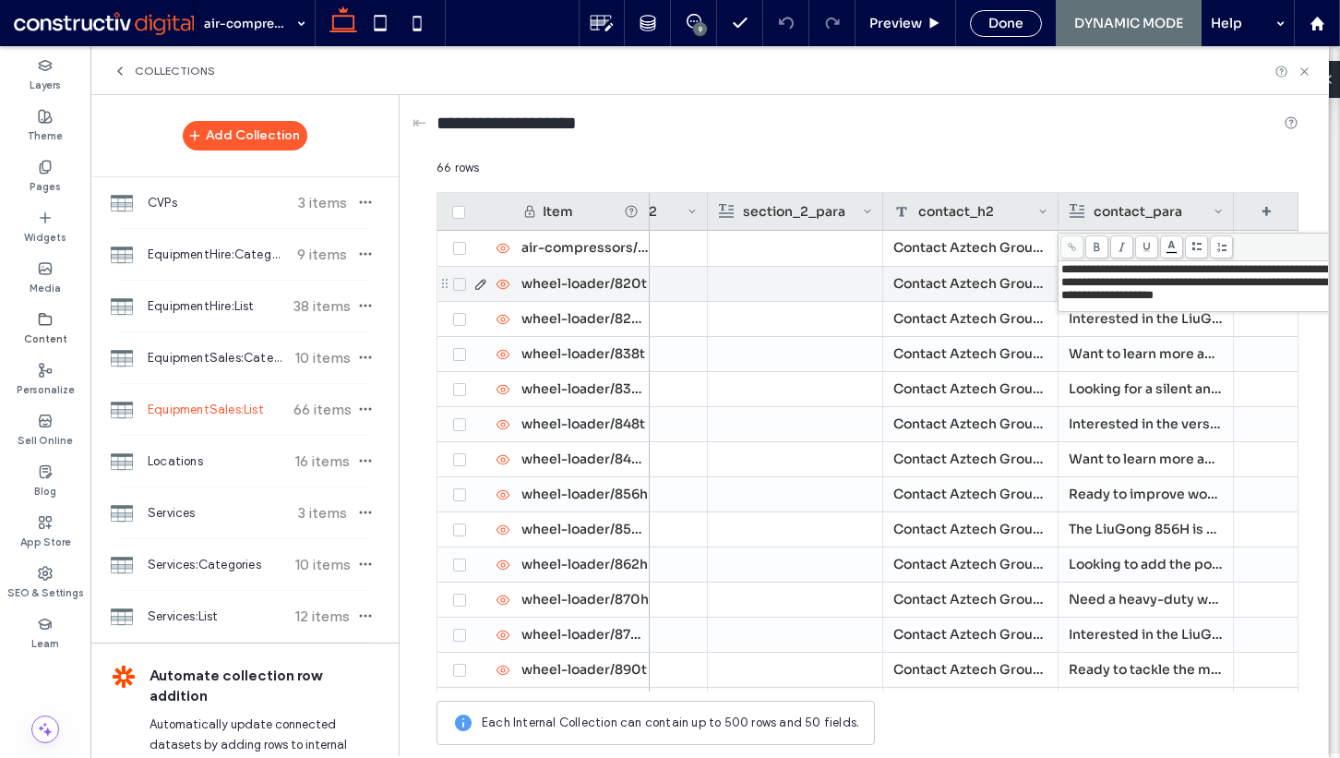
click at [1003, 280] on div "Contact Aztech Group about the LiuGong 820T wheel loader [DATE]" at bounding box center [970, 284] width 175 height 34
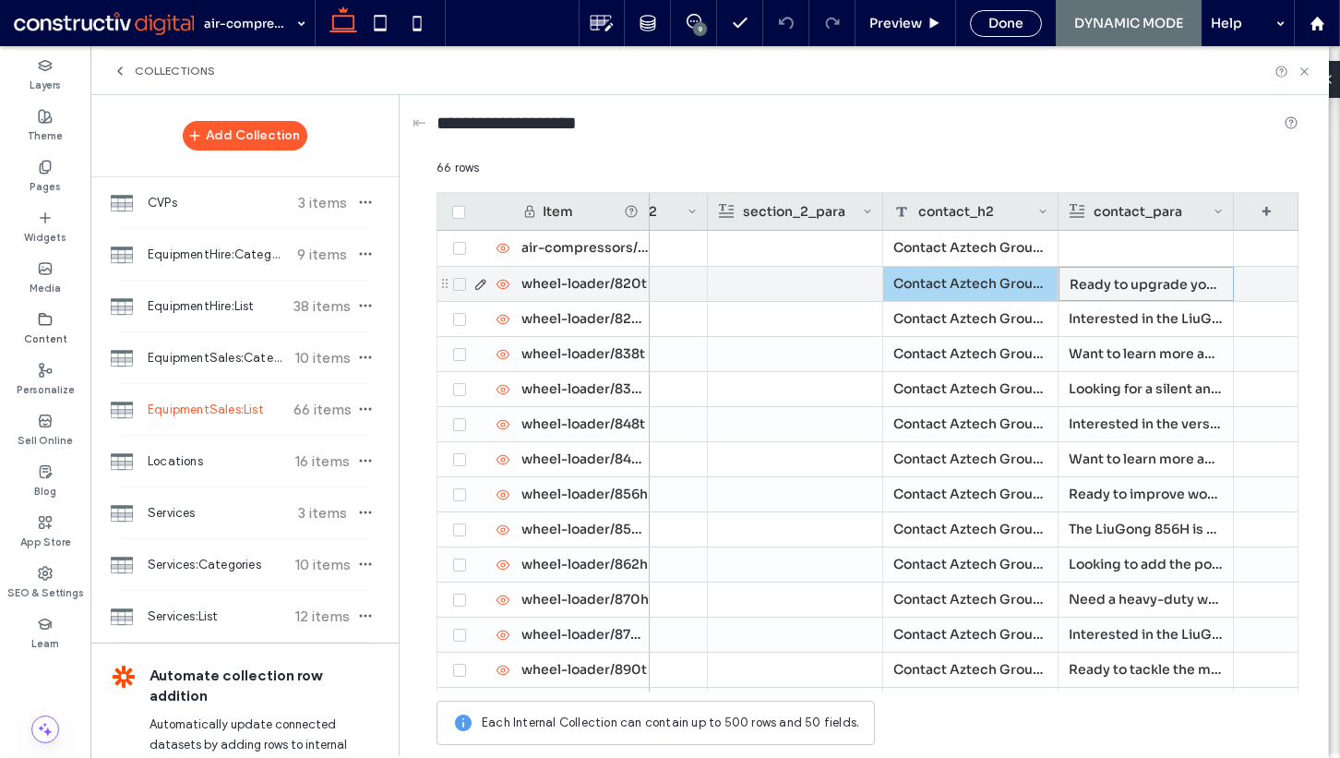
click at [1107, 289] on p "Ready to upgrade your equipment with a compact yet powerful machine? Contact us…" at bounding box center [1146, 284] width 153 height 33
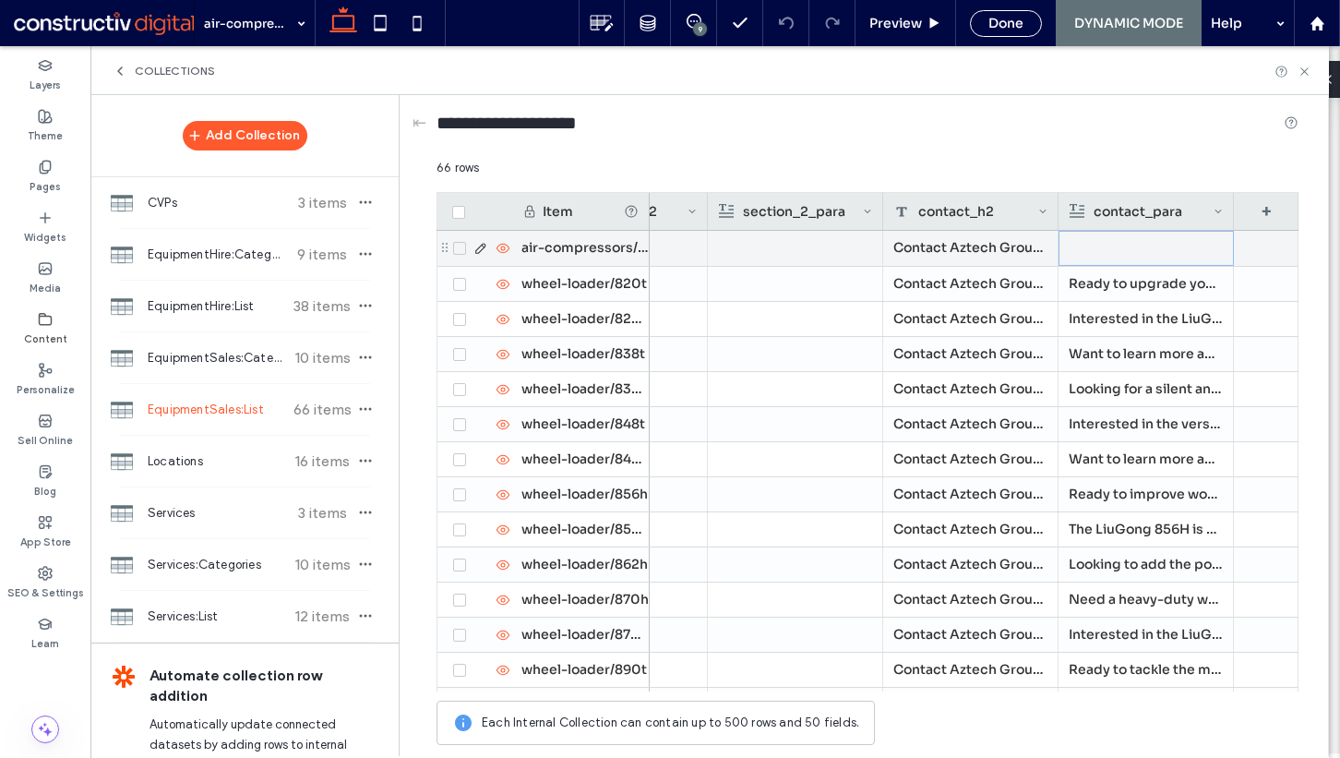
click at [1105, 249] on div at bounding box center [1146, 248] width 153 height 33
click at [996, 244] on div "Contact Aztech Group about the Glenco compressor range [DATE]" at bounding box center [970, 248] width 175 height 35
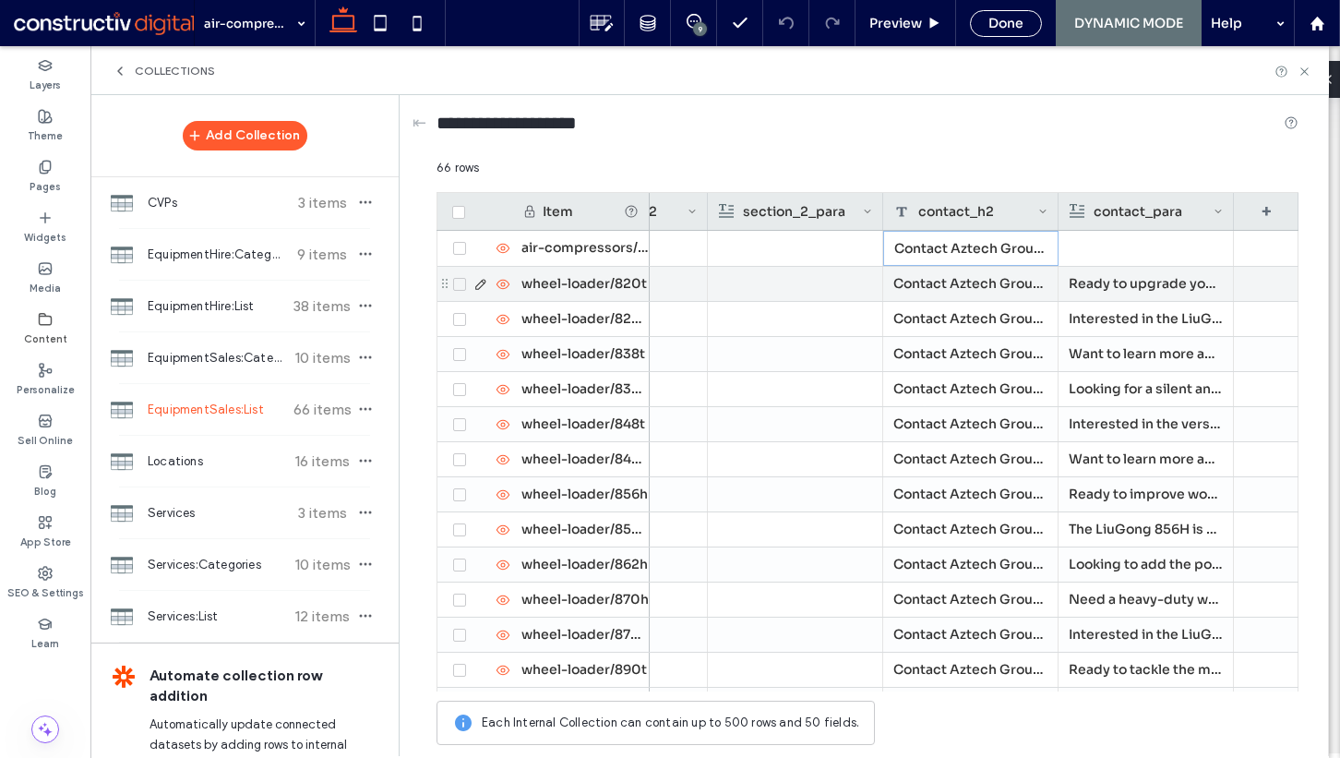
click at [1142, 292] on p "Ready to upgrade your equipment with a compact yet powerful machine? Contact us…" at bounding box center [1146, 283] width 154 height 33
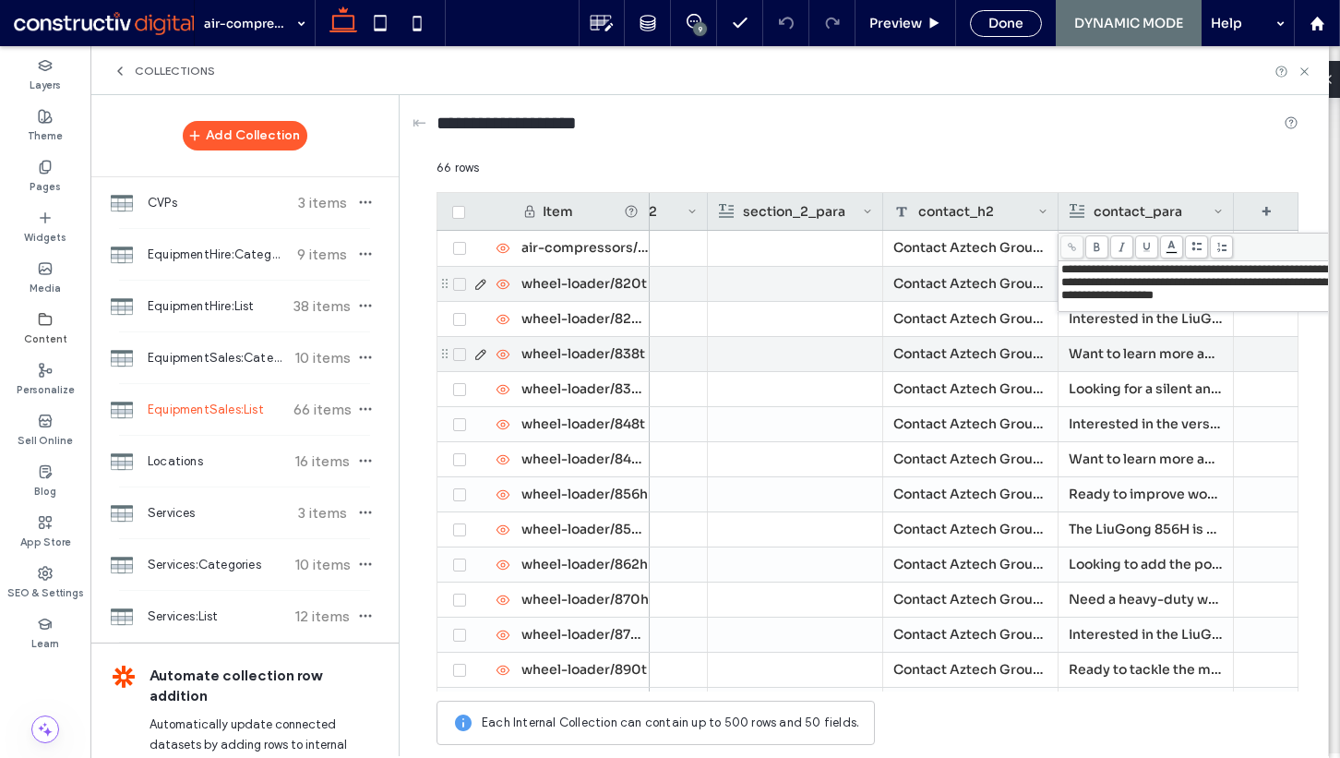
click at [1094, 341] on p "Want to learn more about the powerful LiuGong 838T? Get in touch with us [DATE]…" at bounding box center [1146, 353] width 154 height 33
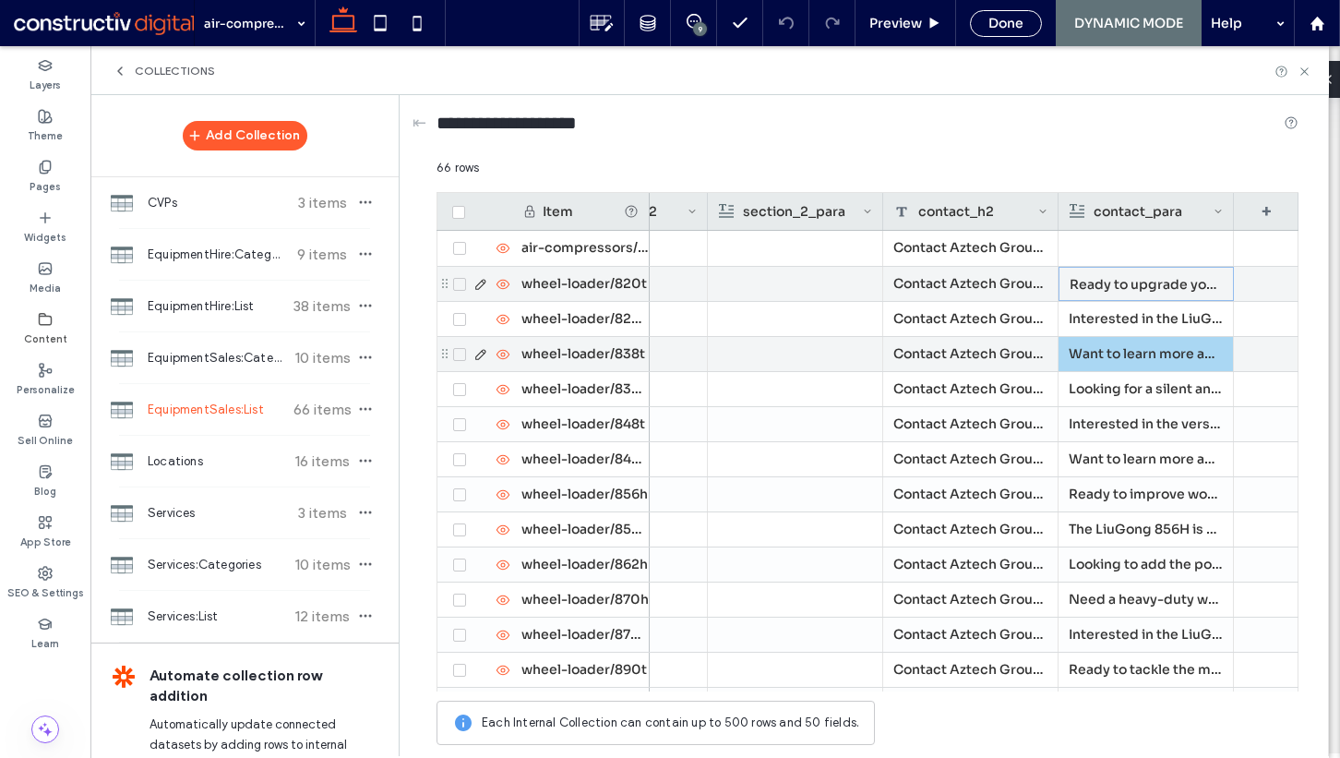
click at [1094, 341] on p "Want to learn more about the powerful LiuGong 838T? Get in touch with us [DATE]…" at bounding box center [1146, 353] width 154 height 33
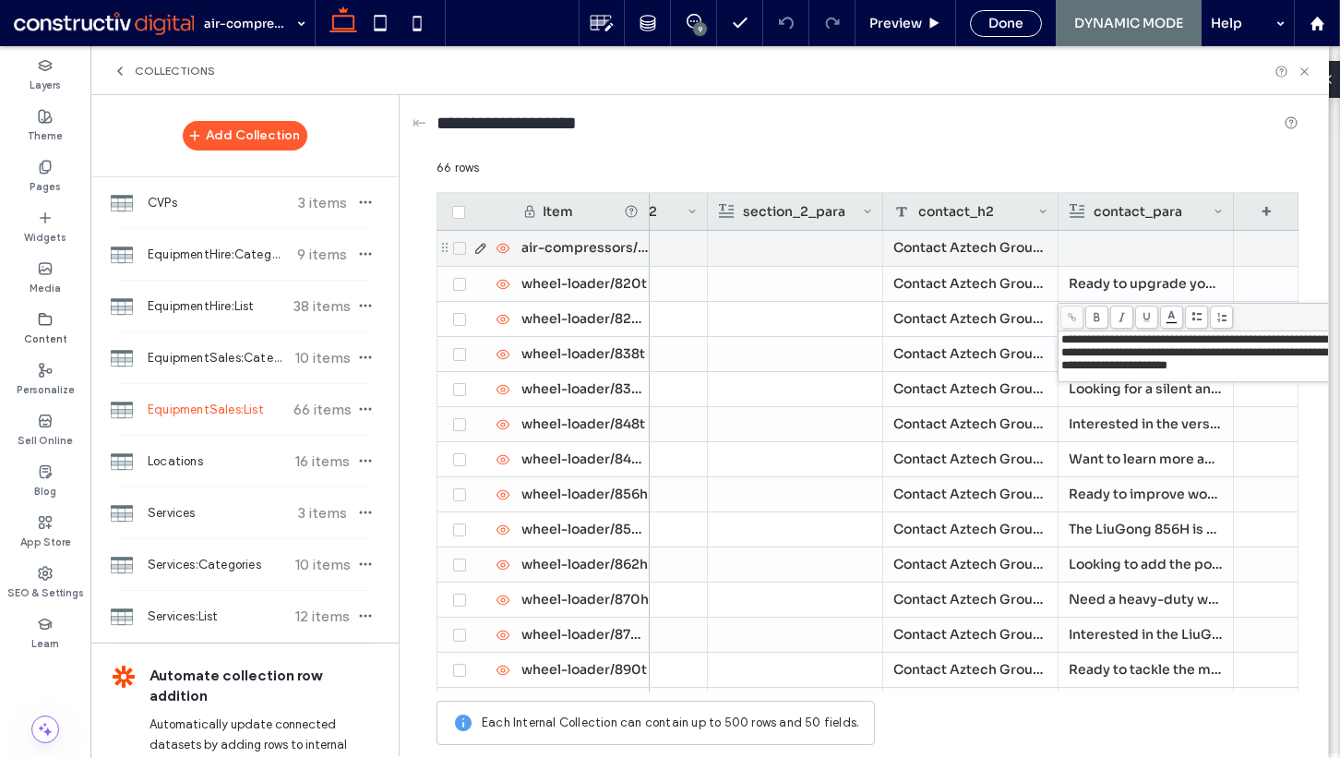
click at [1136, 246] on div at bounding box center [1146, 248] width 154 height 35
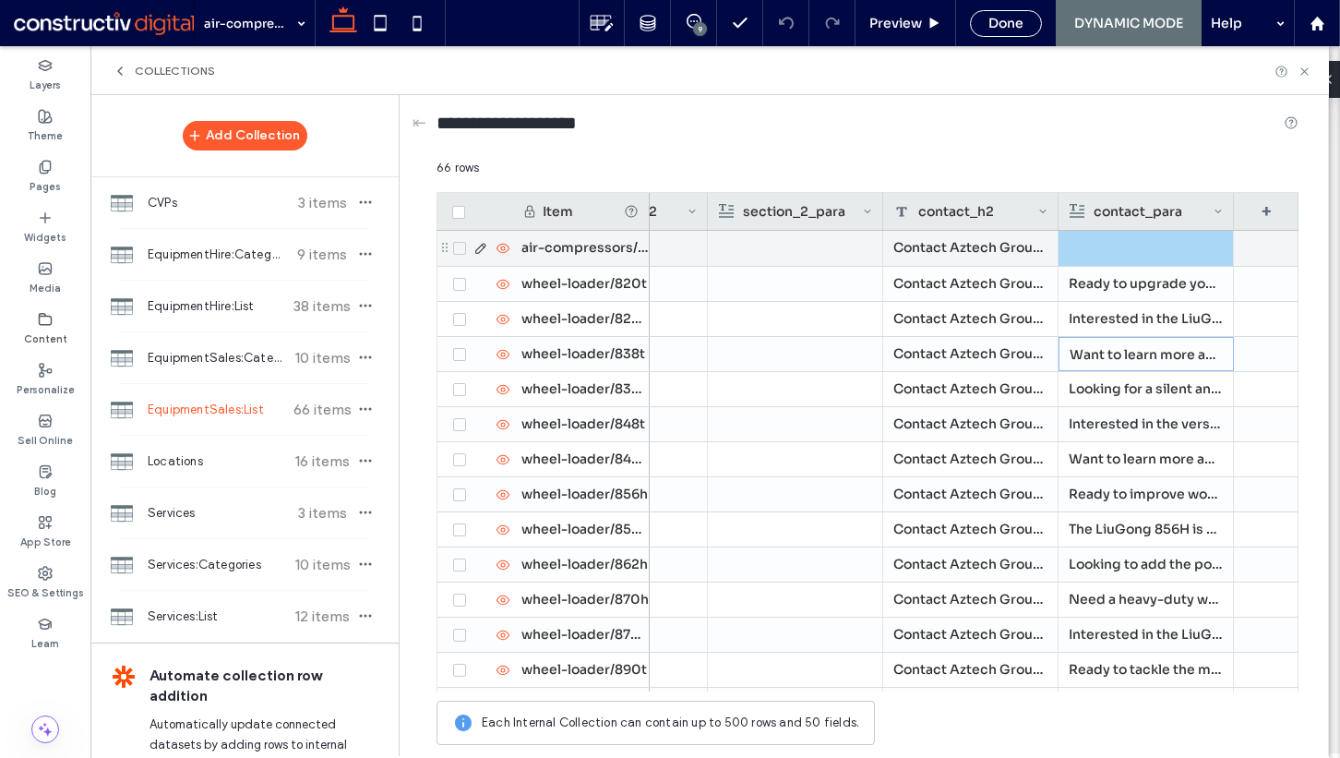
click at [987, 258] on div "Contact Aztech Group about the Glenco compressor range [DATE]" at bounding box center [970, 248] width 175 height 35
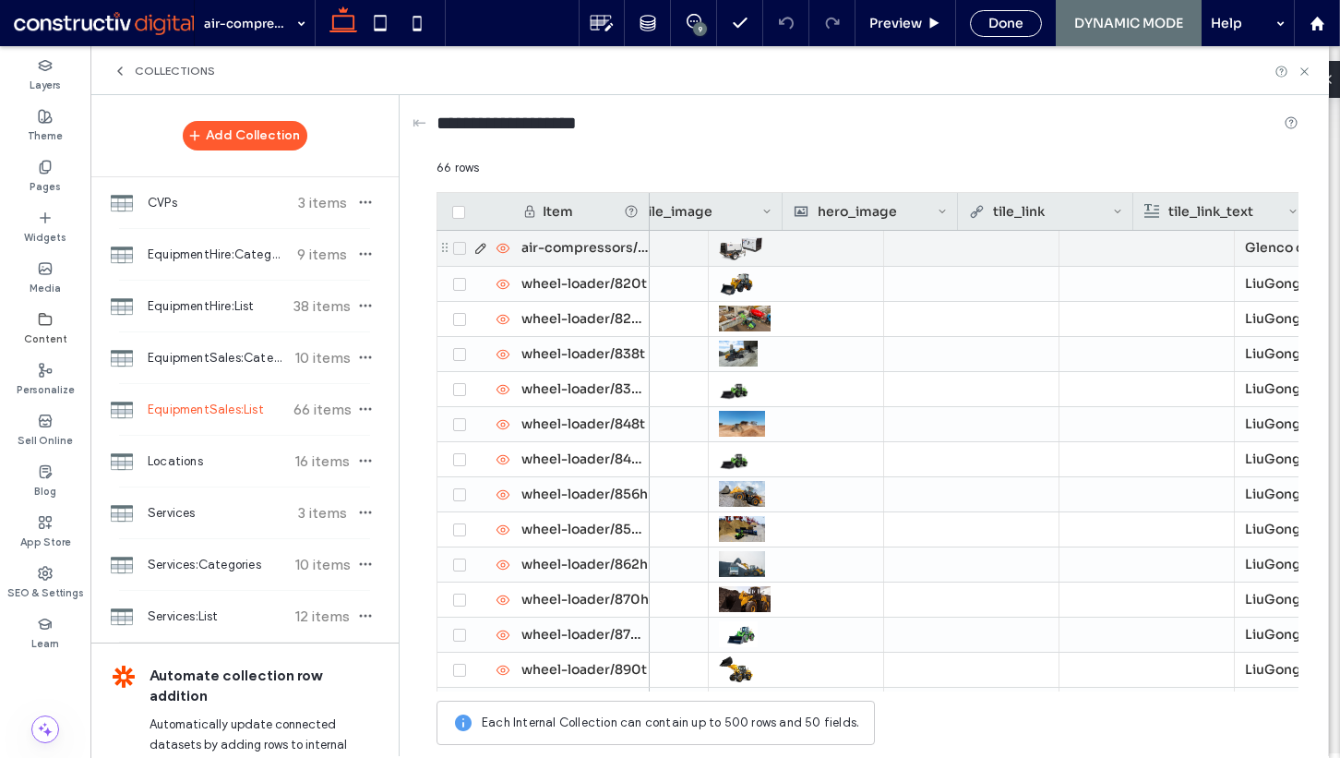
scroll to position [0, 740]
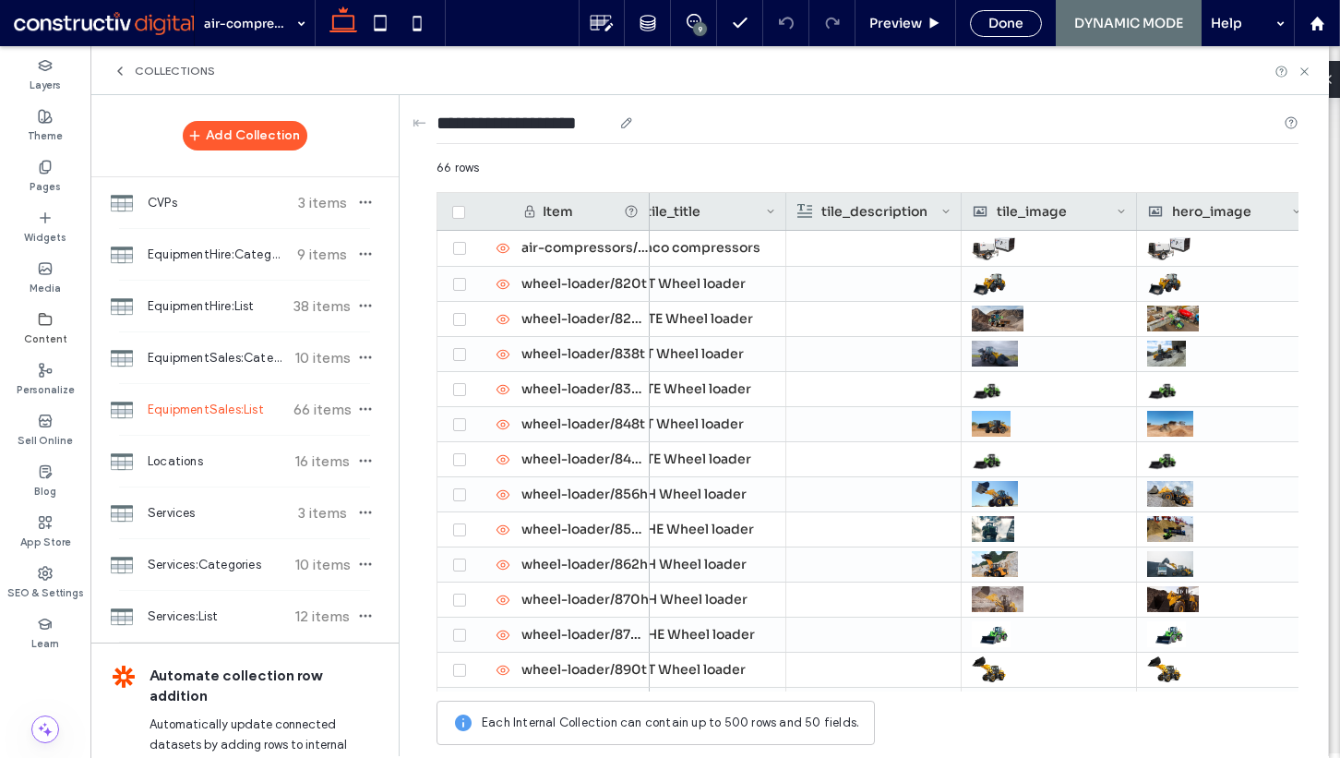
click at [568, 123] on input "**********" at bounding box center [524, 123] width 175 height 26
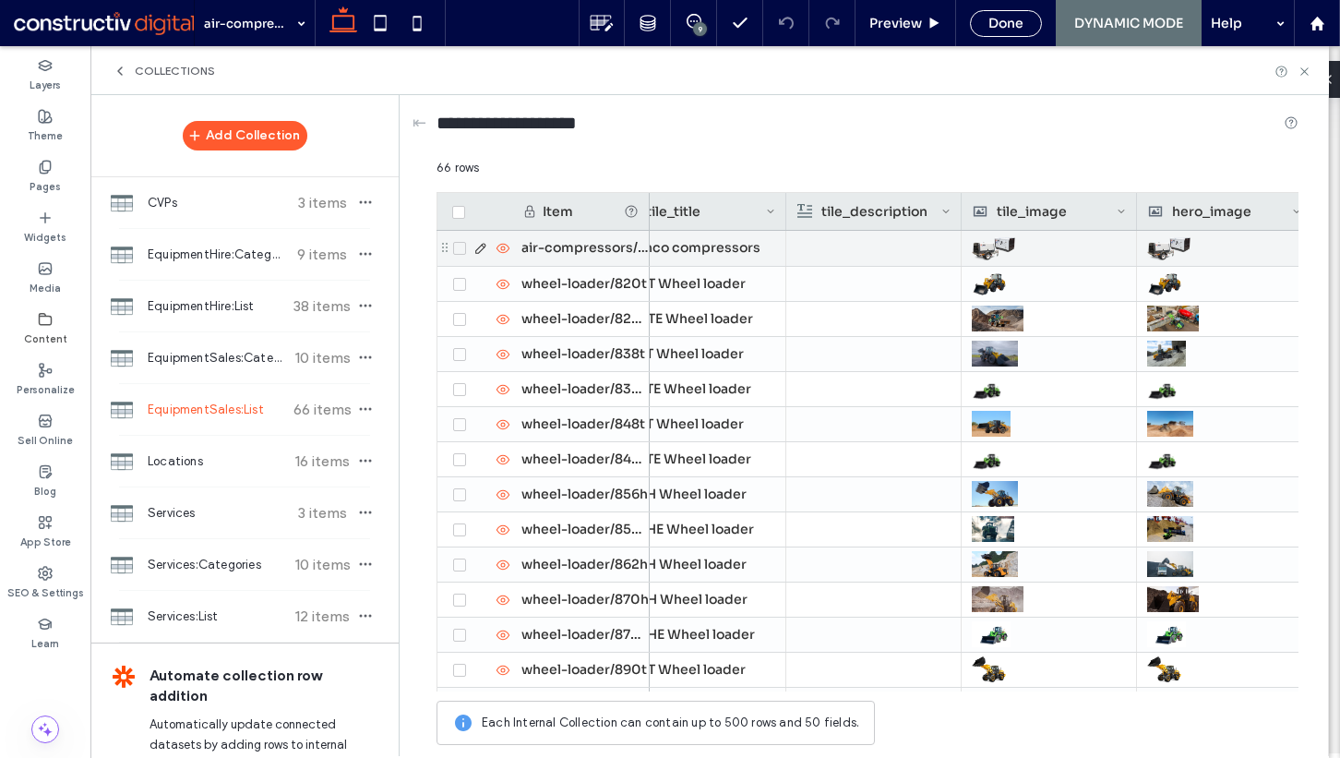
click at [567, 248] on div "air-compressors/glenco-compressor" at bounding box center [580, 248] width 138 height 35
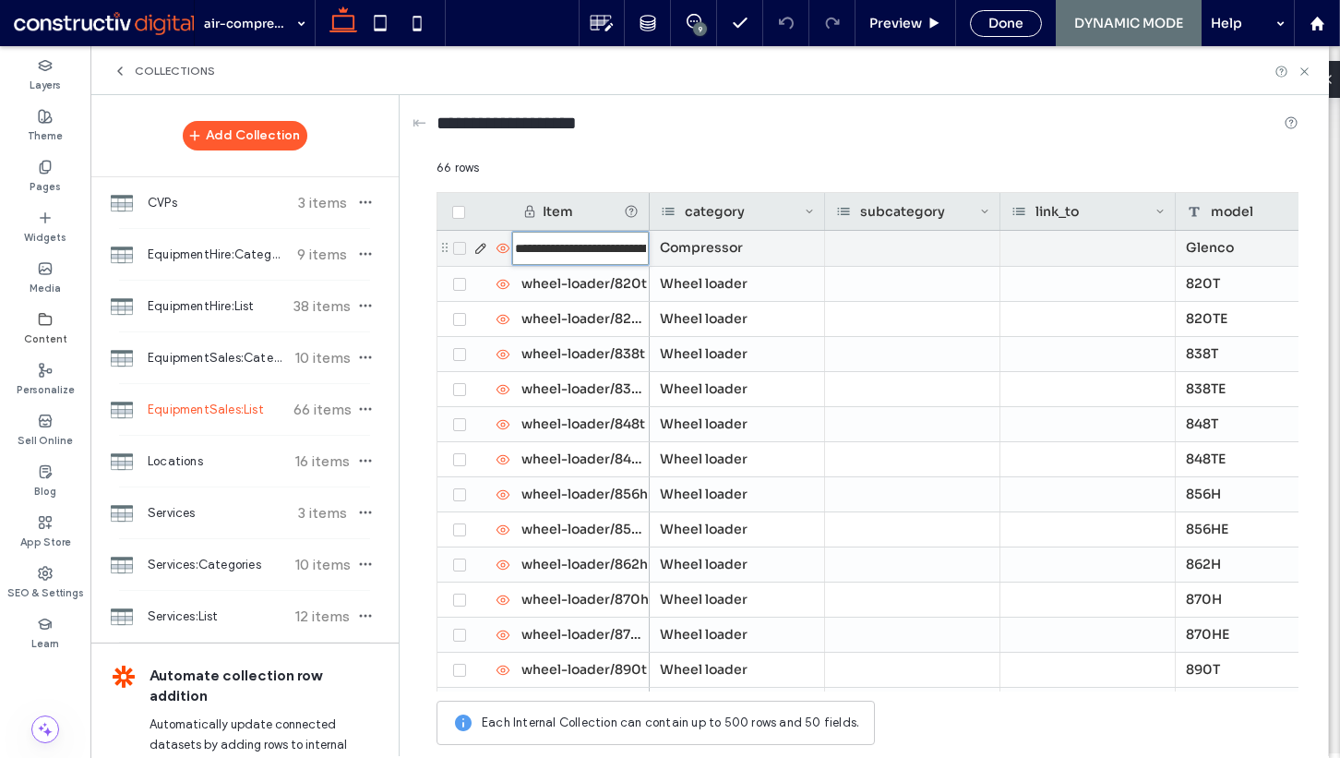
click at [581, 248] on input "**********" at bounding box center [580, 248] width 137 height 33
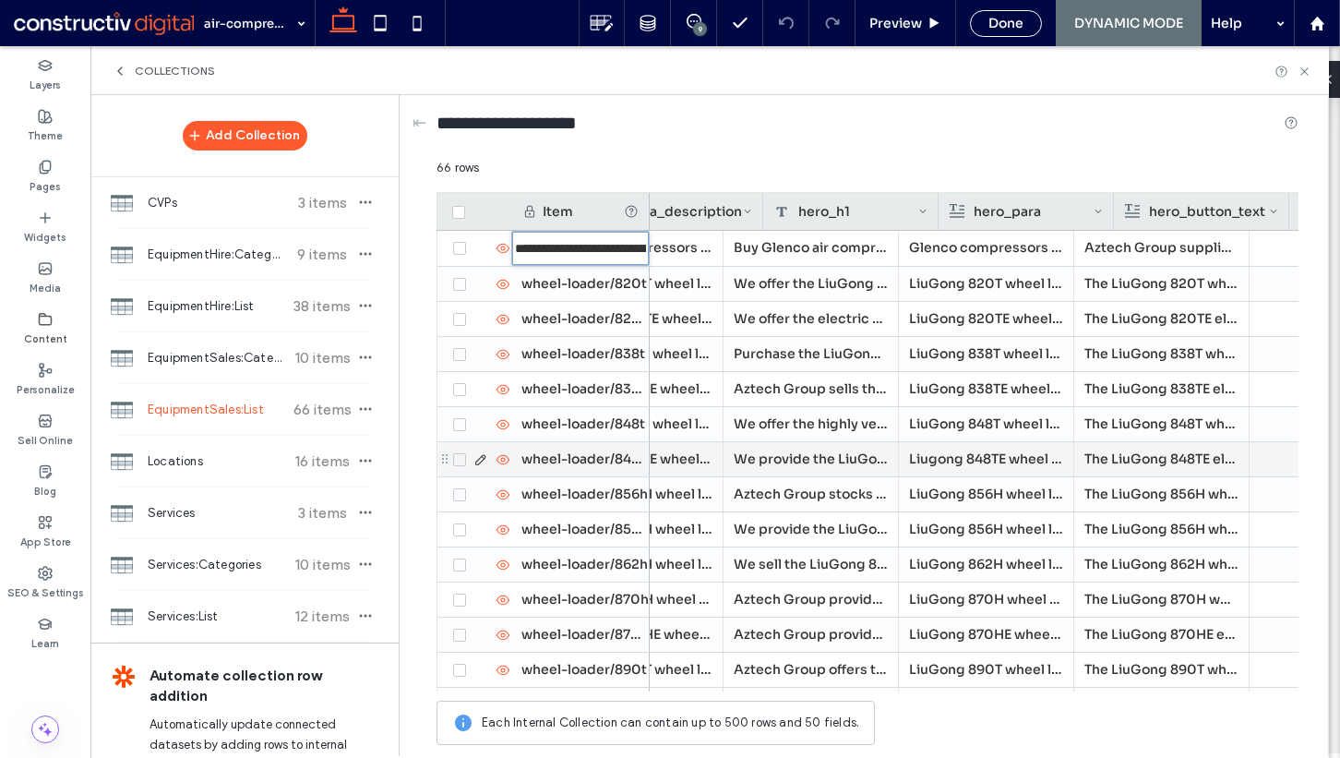
scroll to position [0, 3274]
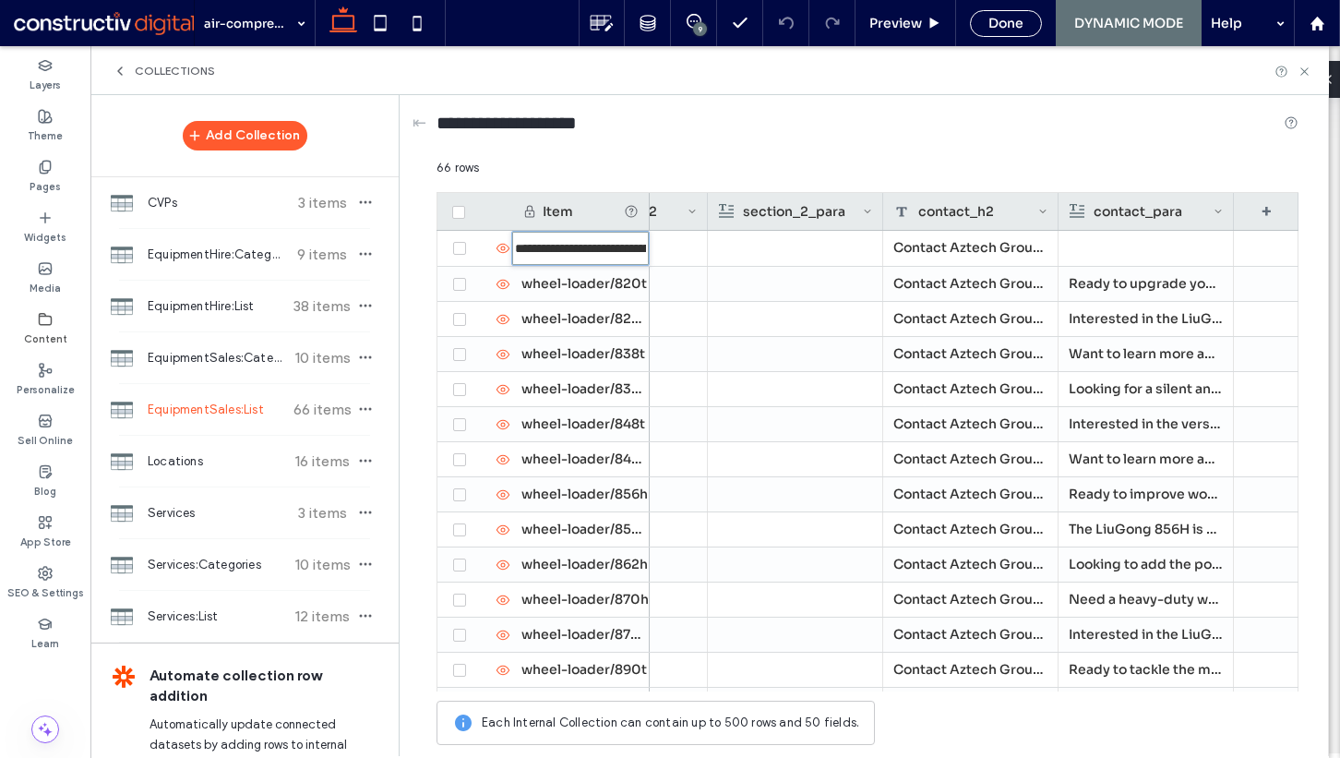
click at [1162, 209] on div "contact_para" at bounding box center [1142, 211] width 144 height 37
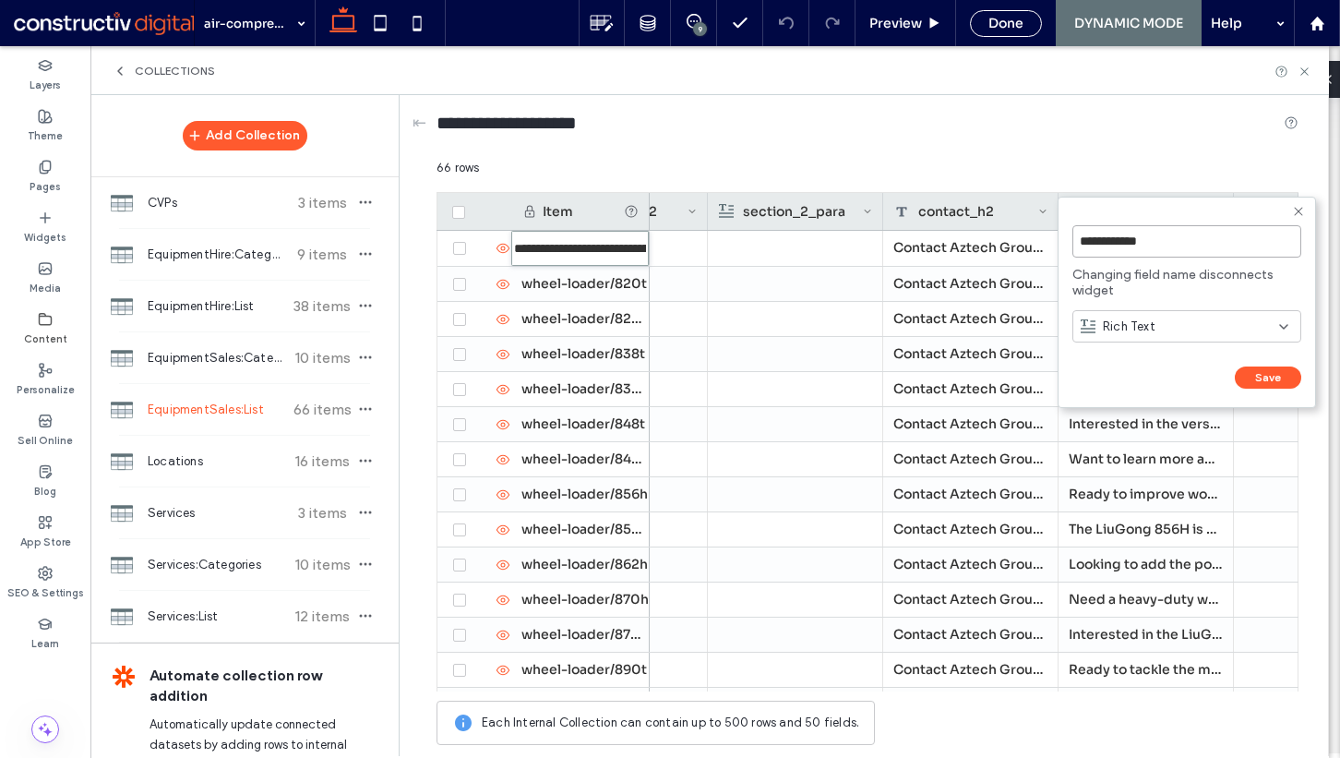
click at [1131, 245] on input "**********" at bounding box center [1186, 241] width 229 height 32
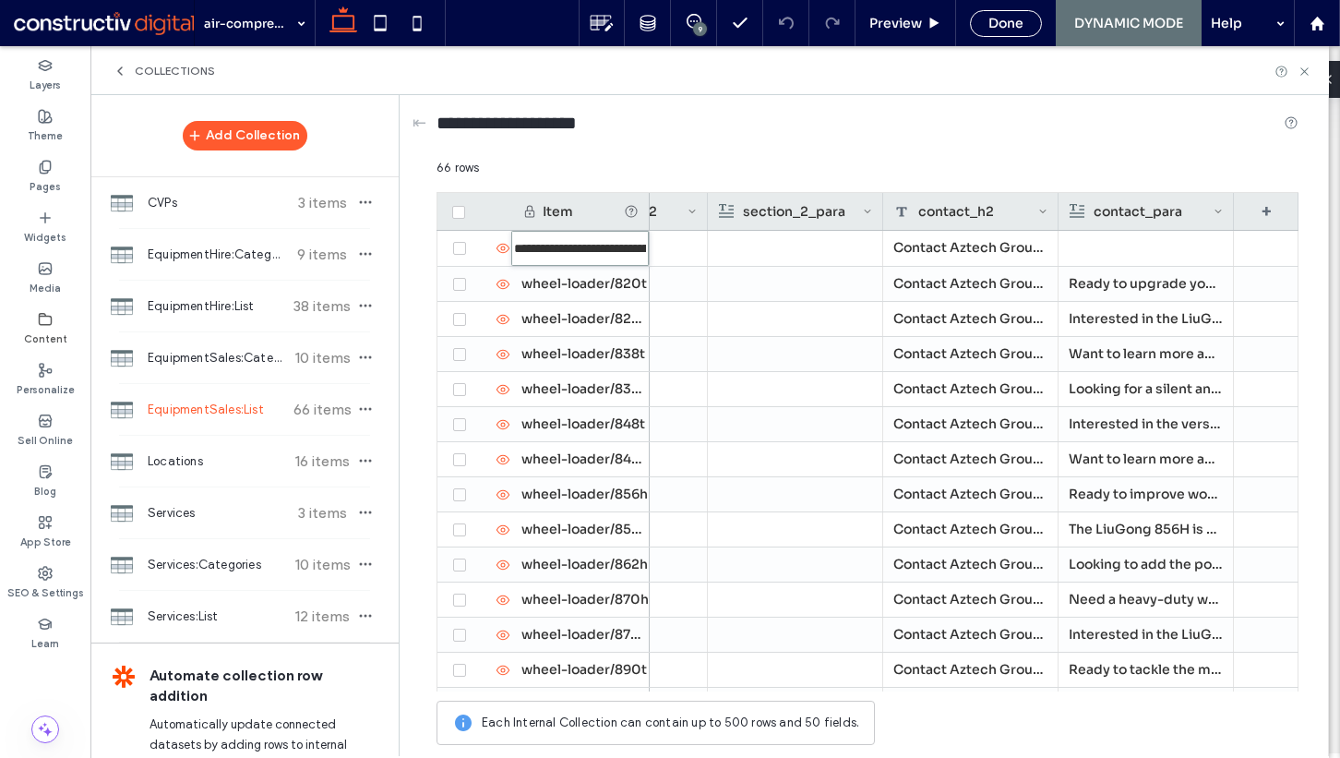
click at [994, 176] on div "66 rows" at bounding box center [868, 175] width 862 height 33
click at [1302, 67] on icon at bounding box center [1305, 72] width 14 height 14
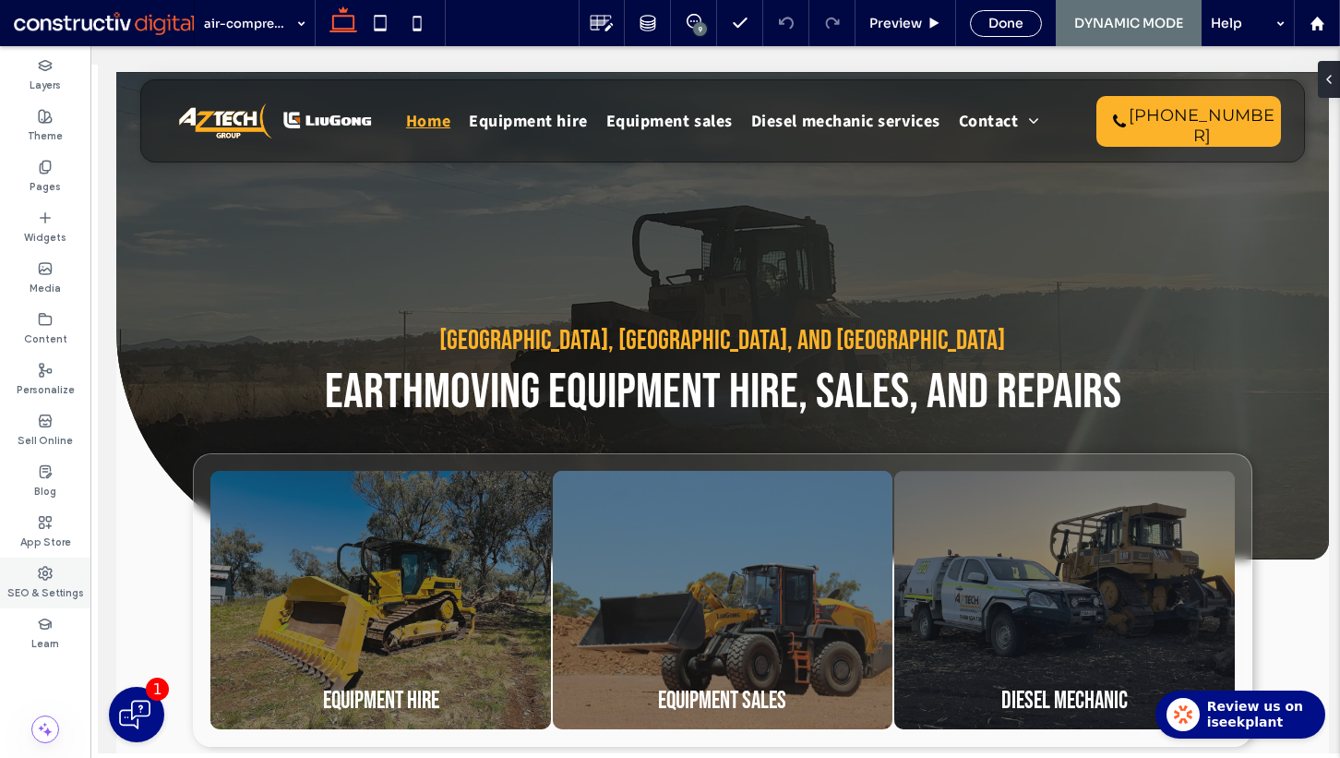
click at [48, 576] on use at bounding box center [45, 573] width 13 height 13
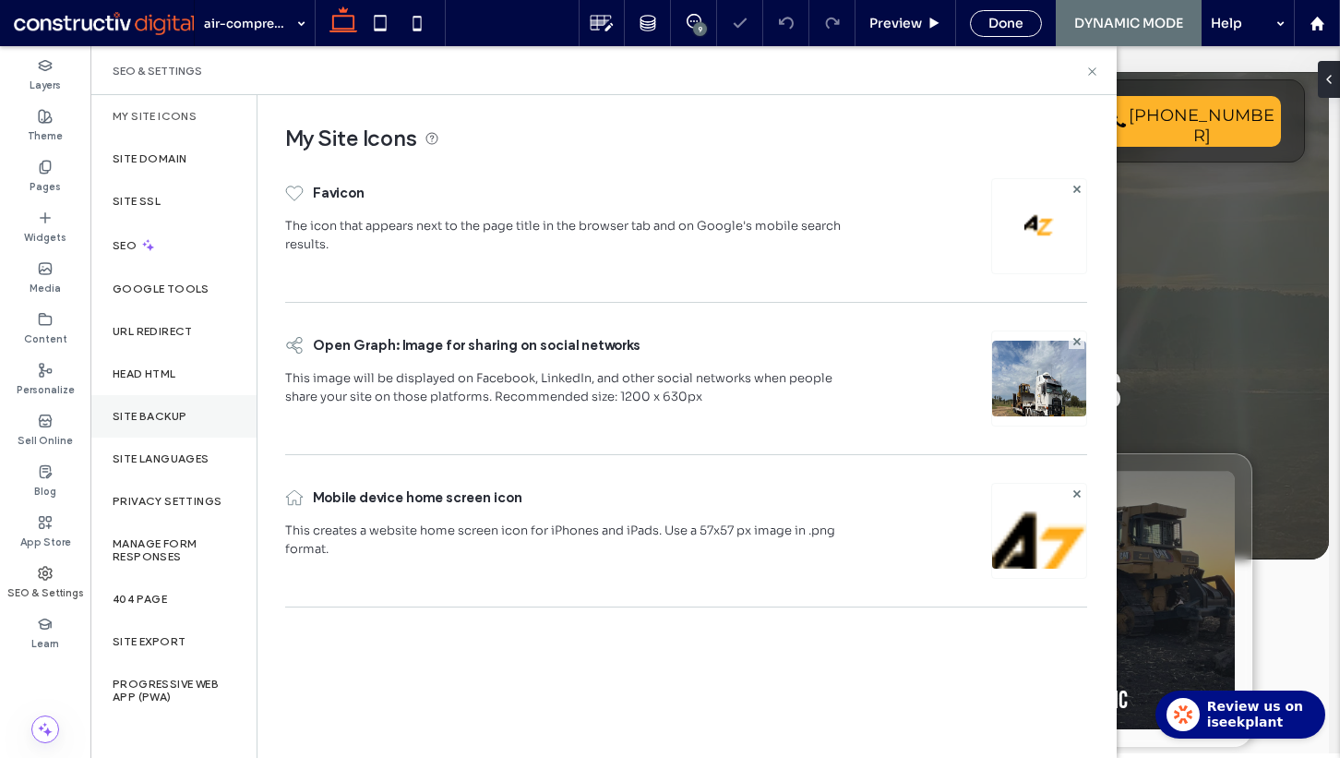
click at [169, 412] on label "Site Backup" at bounding box center [150, 416] width 74 height 13
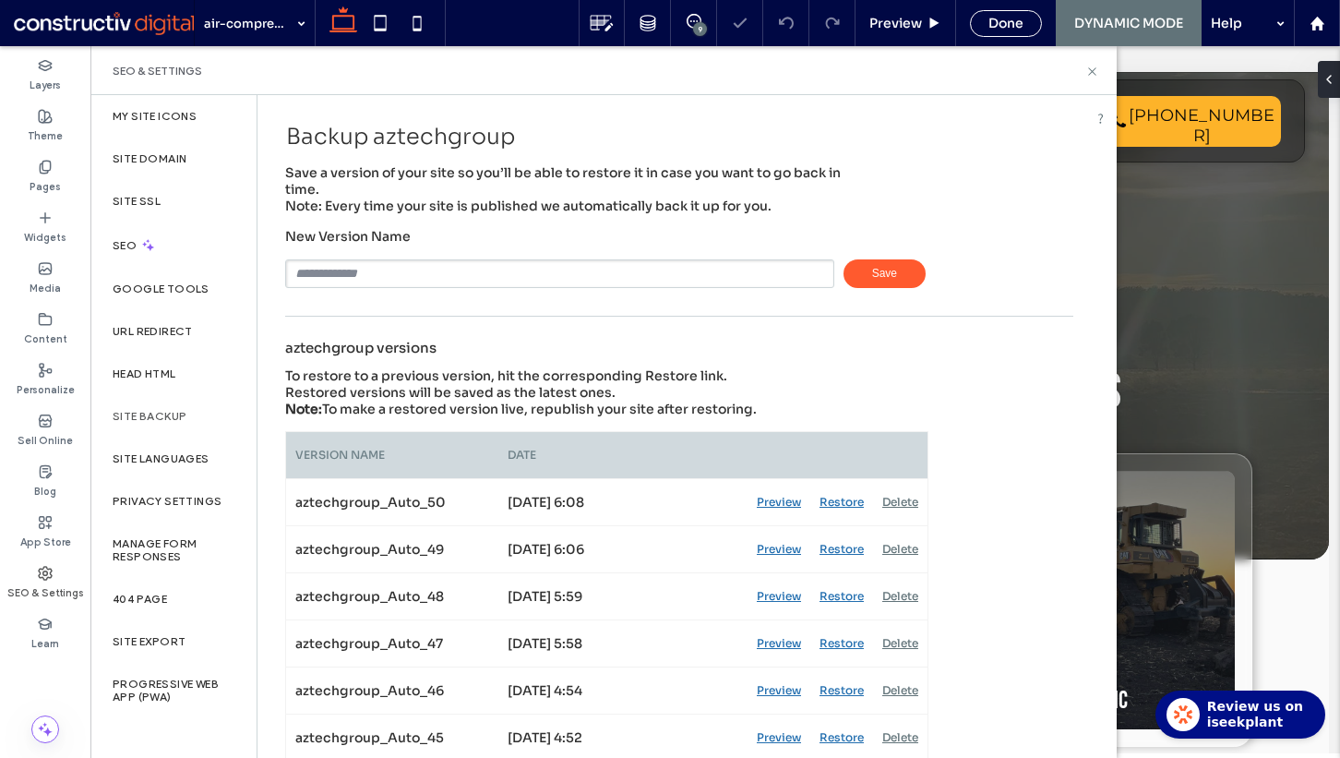
click at [875, 269] on span "Save" at bounding box center [885, 273] width 82 height 29
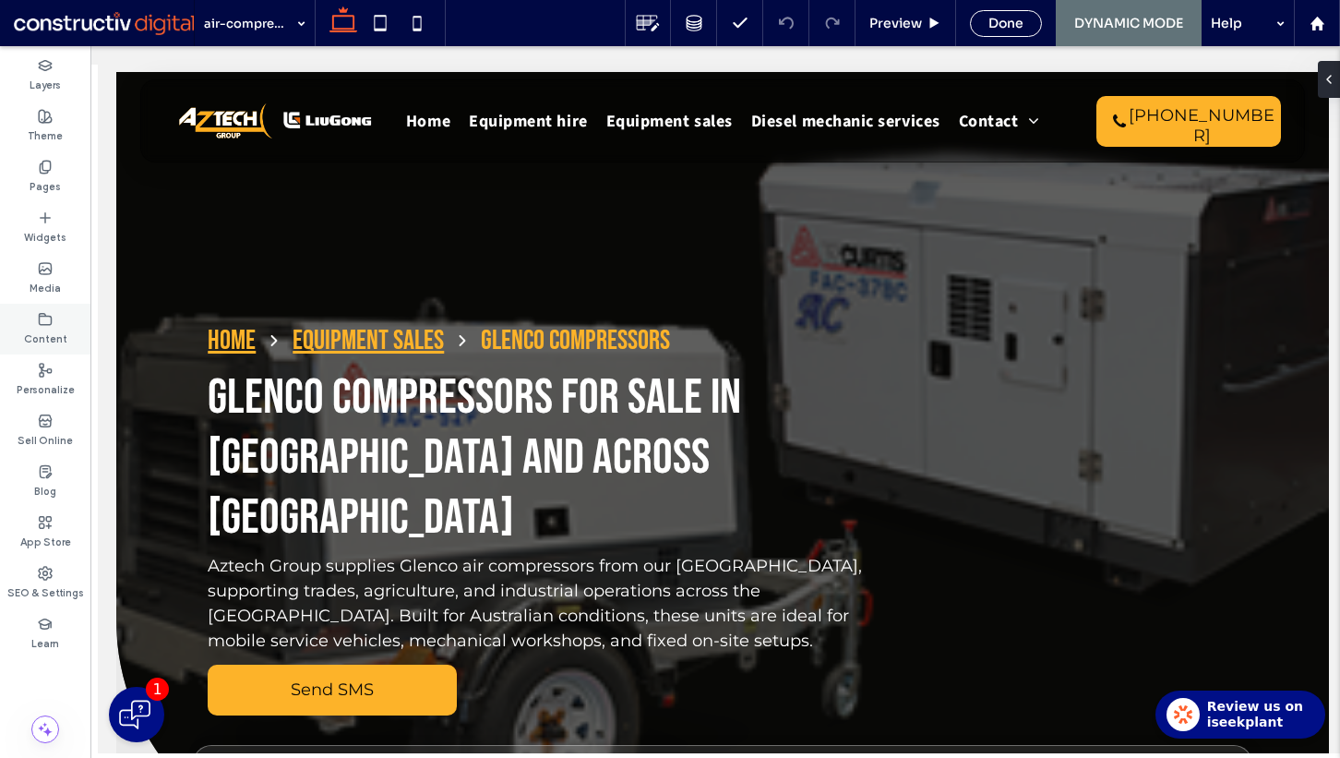
click at [45, 307] on div "Content" at bounding box center [45, 329] width 90 height 51
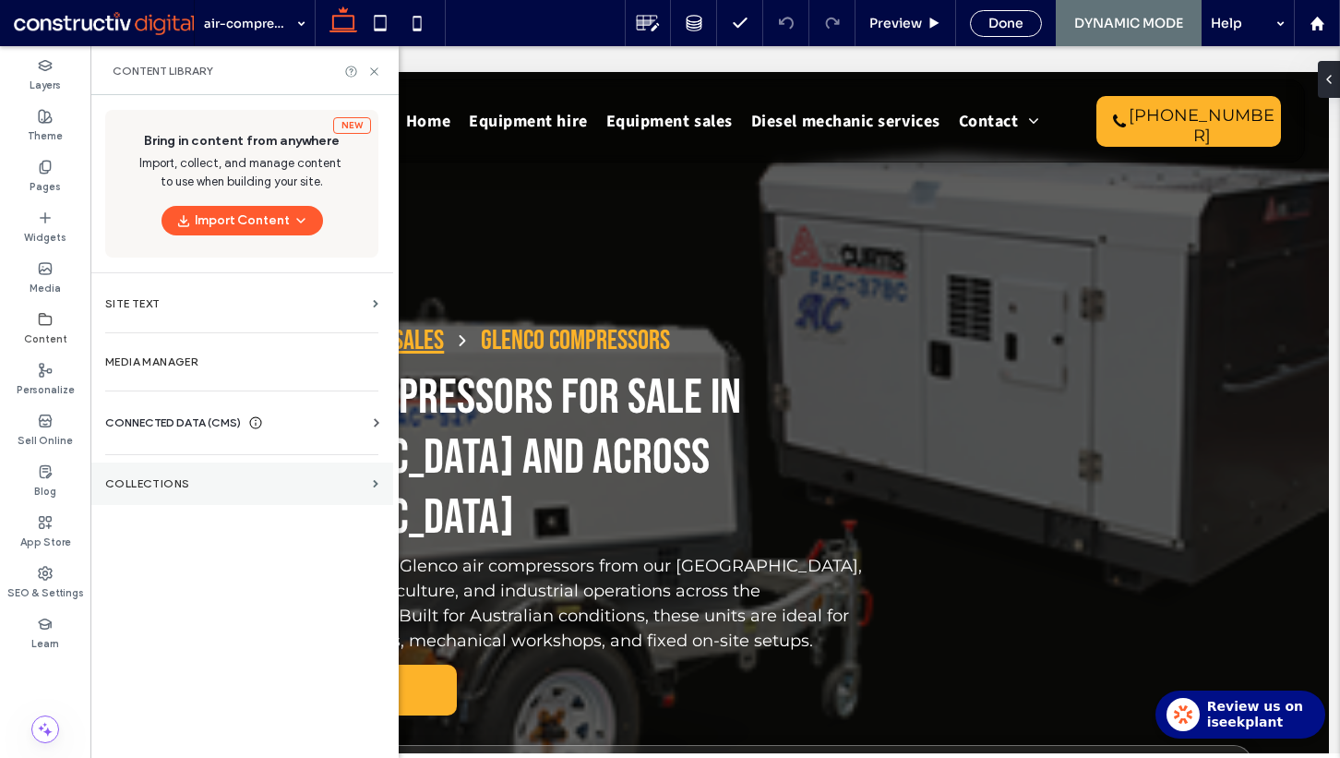
click at [214, 487] on label "Collections" at bounding box center [235, 483] width 260 height 13
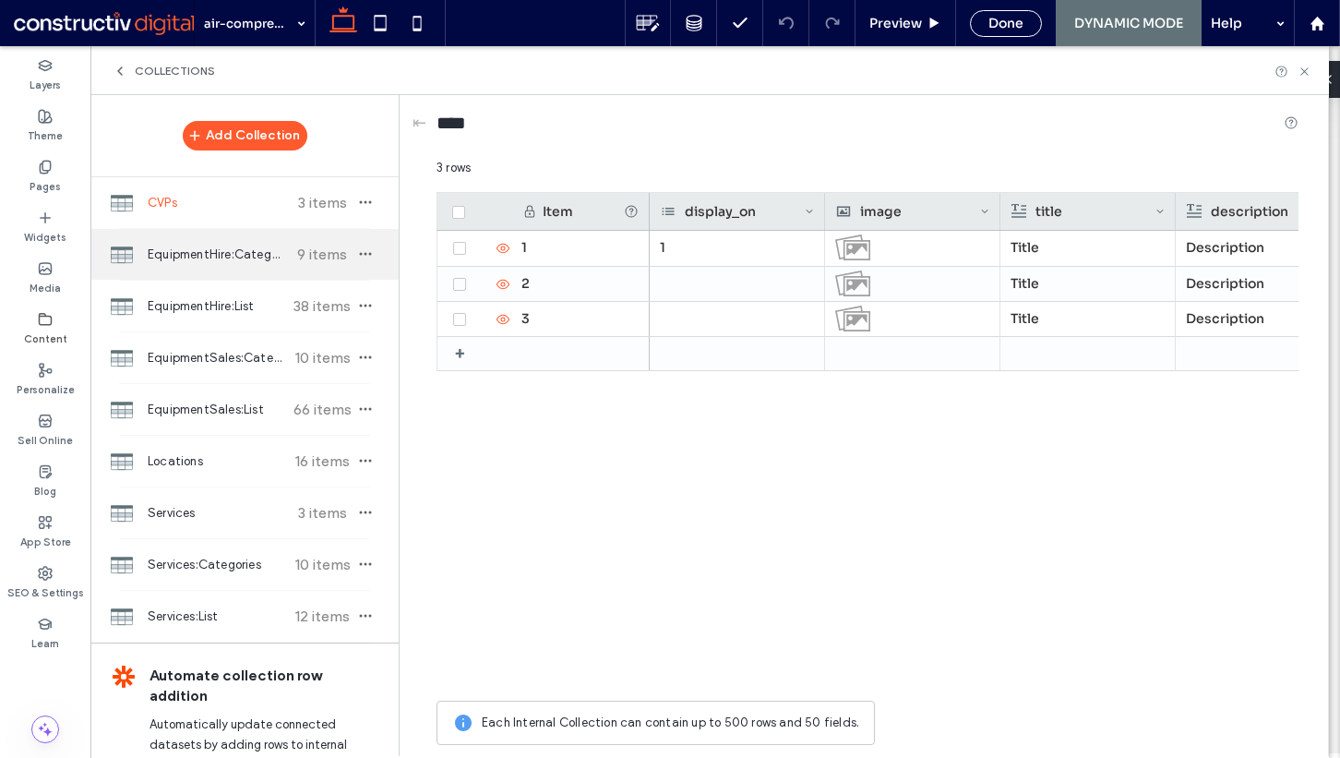
click at [210, 274] on div "EquipmentHire:Categories 9 items" at bounding box center [244, 254] width 308 height 51
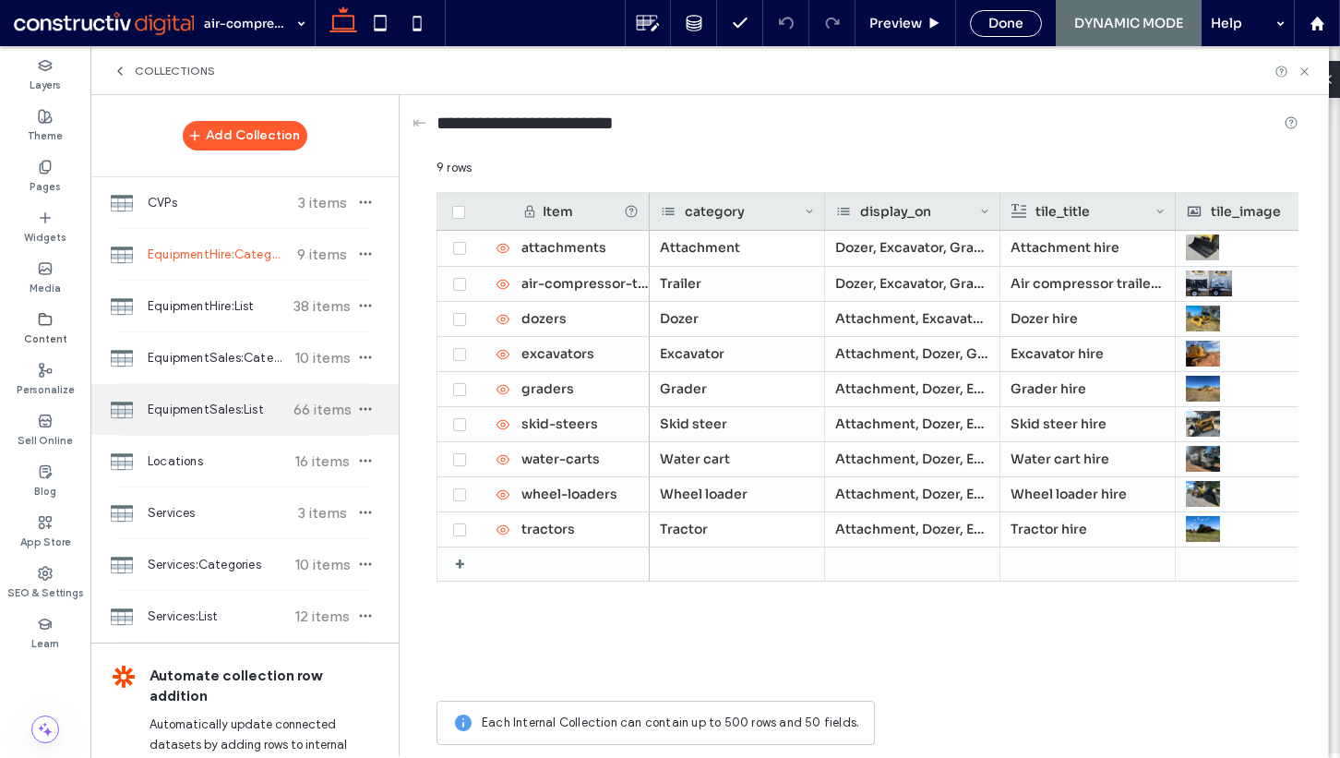
click at [210, 410] on span "EquipmentSales:List" at bounding box center [217, 410] width 138 height 18
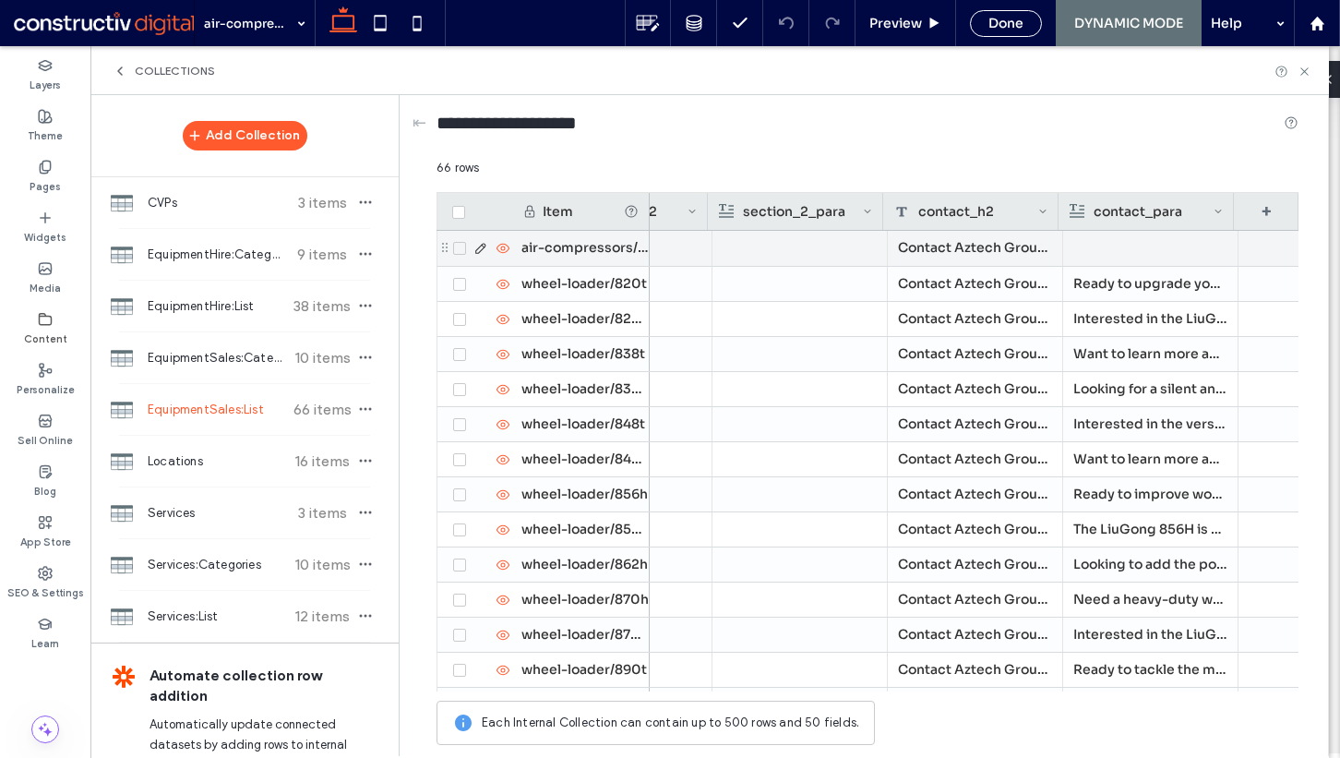
scroll to position [0, 3274]
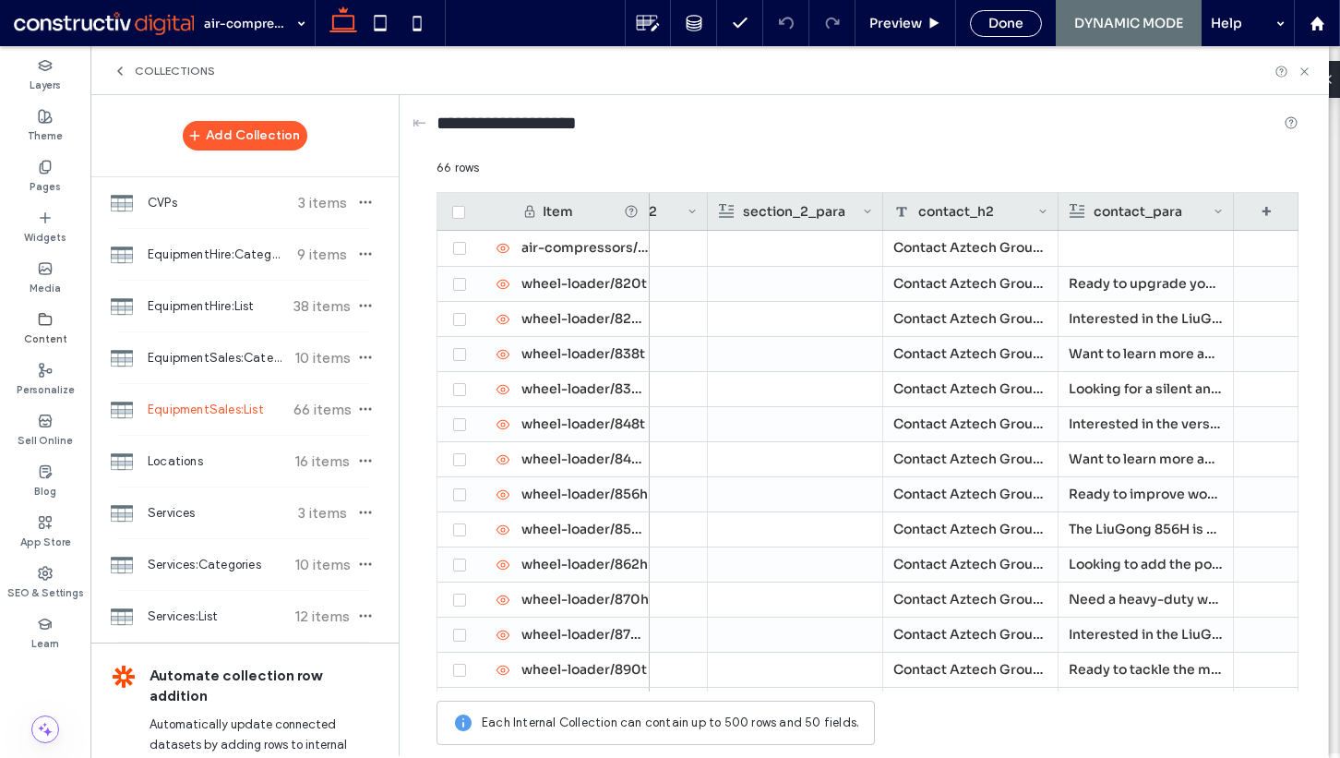
click at [484, 83] on div "Collections" at bounding box center [709, 70] width 1239 height 49
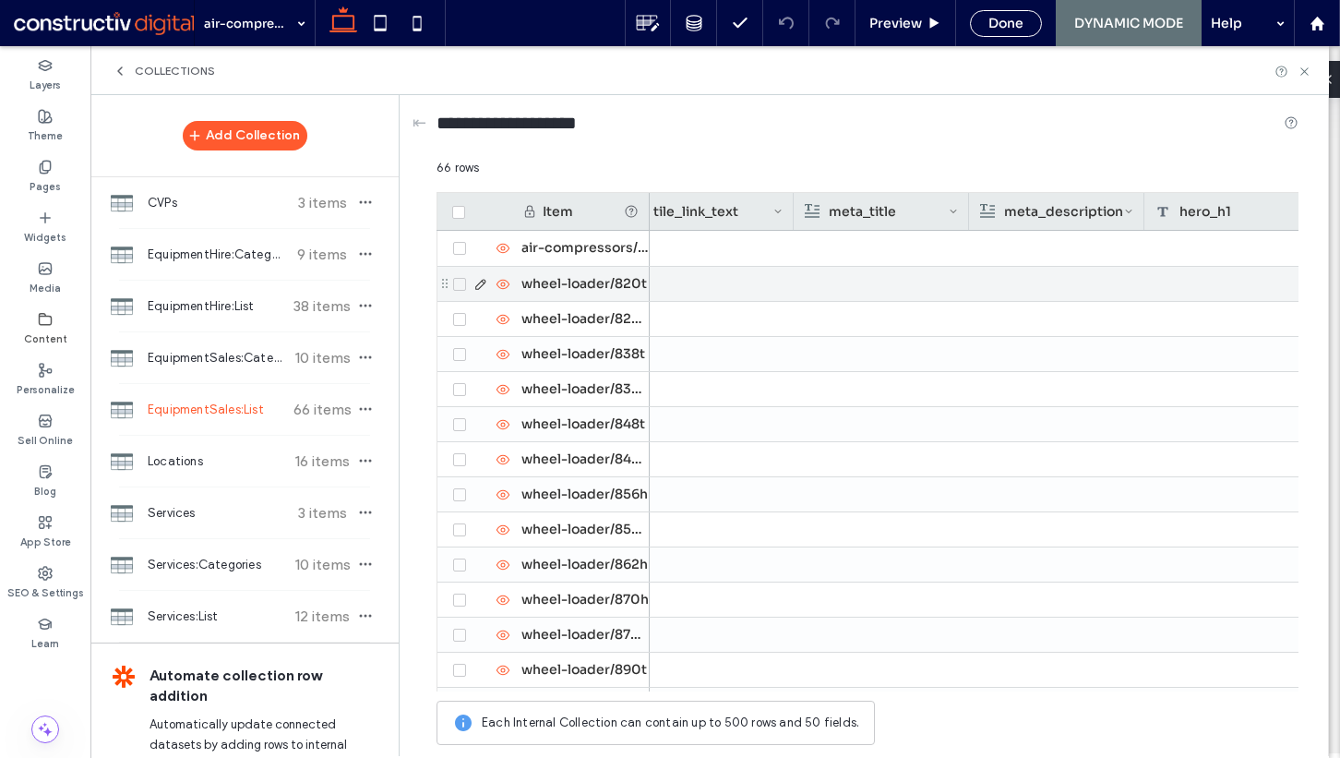
scroll to position [0, 792]
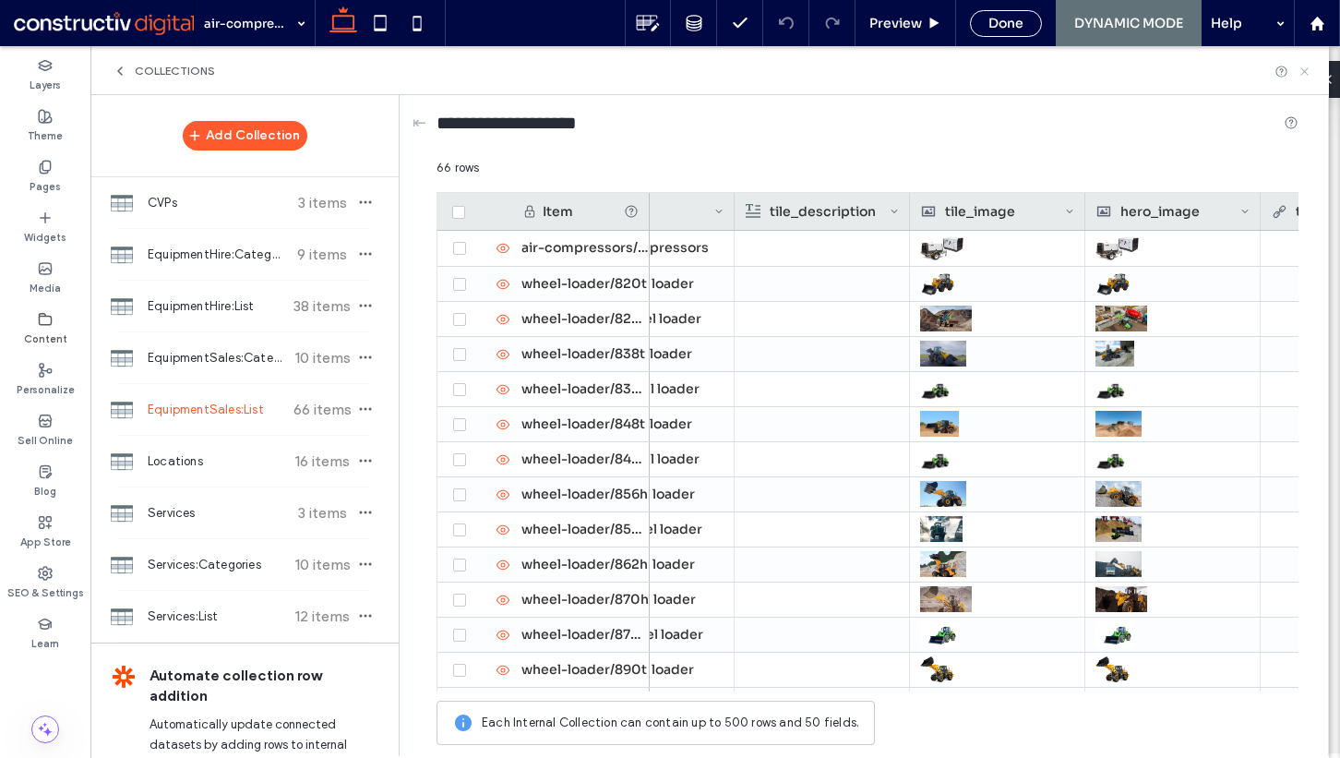
click at [1306, 71] on icon at bounding box center [1305, 72] width 14 height 14
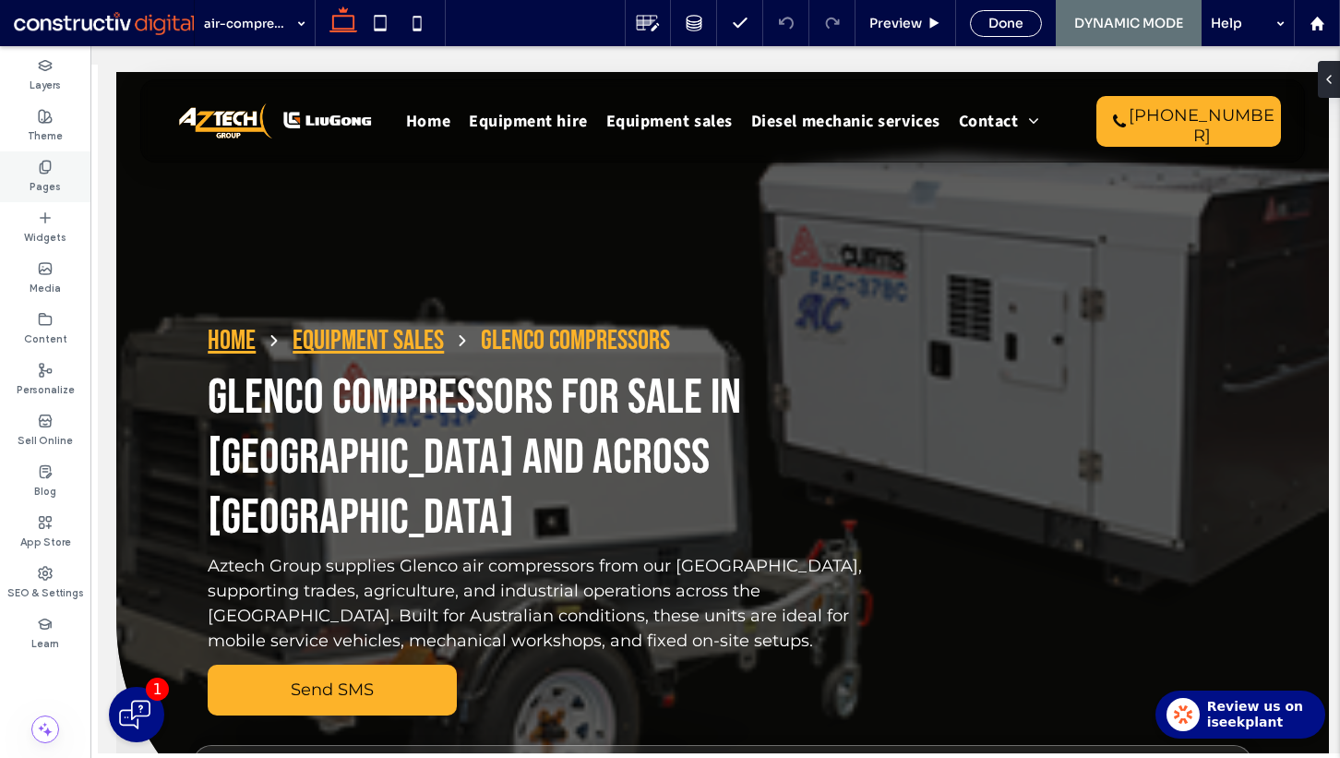
click at [66, 193] on div "Pages" at bounding box center [45, 176] width 90 height 51
